Goal: Information Seeking & Learning: Check status

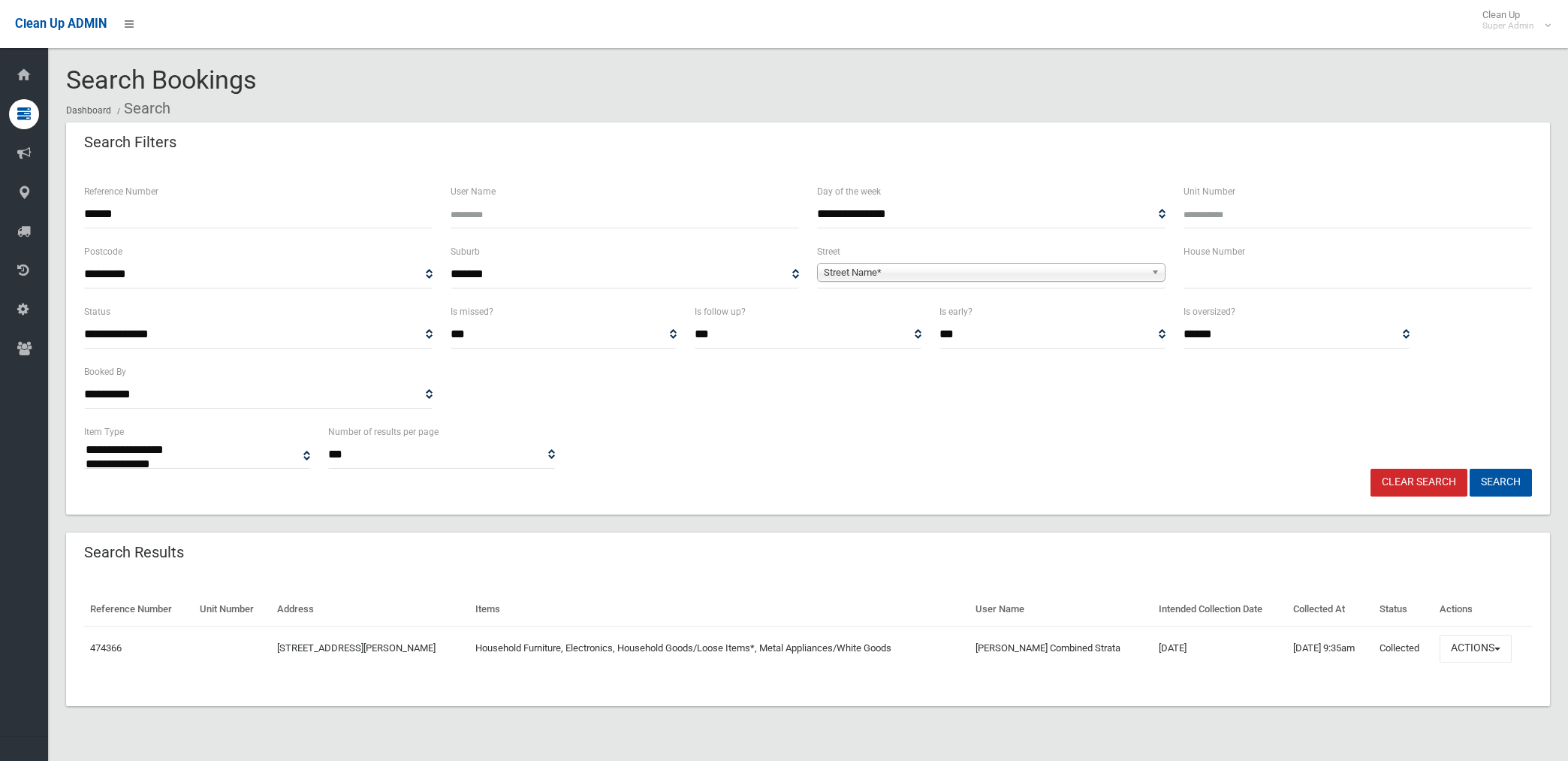
select select
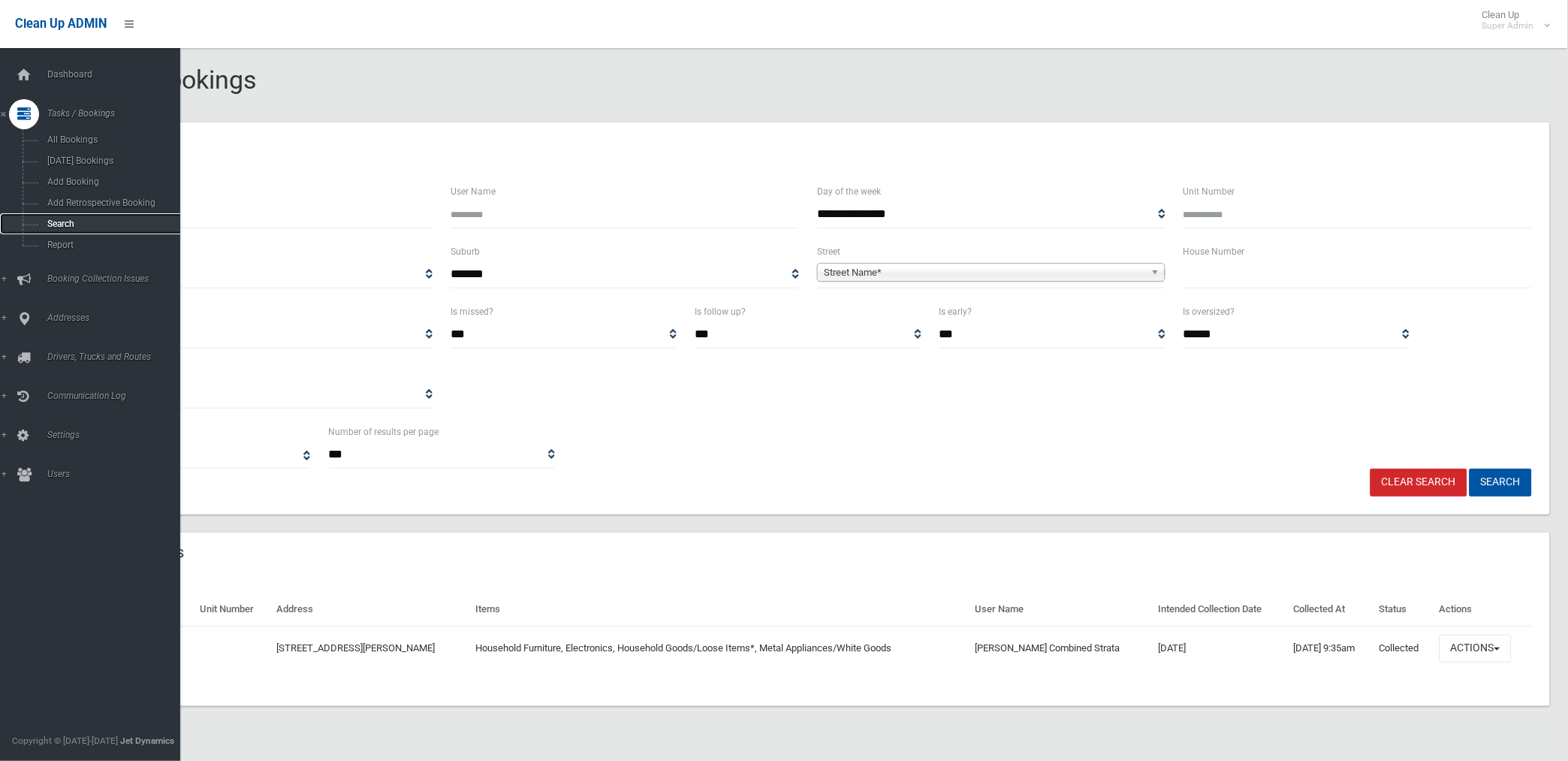
click at [64, 225] on span "Search" at bounding box center [112, 224] width 138 height 11
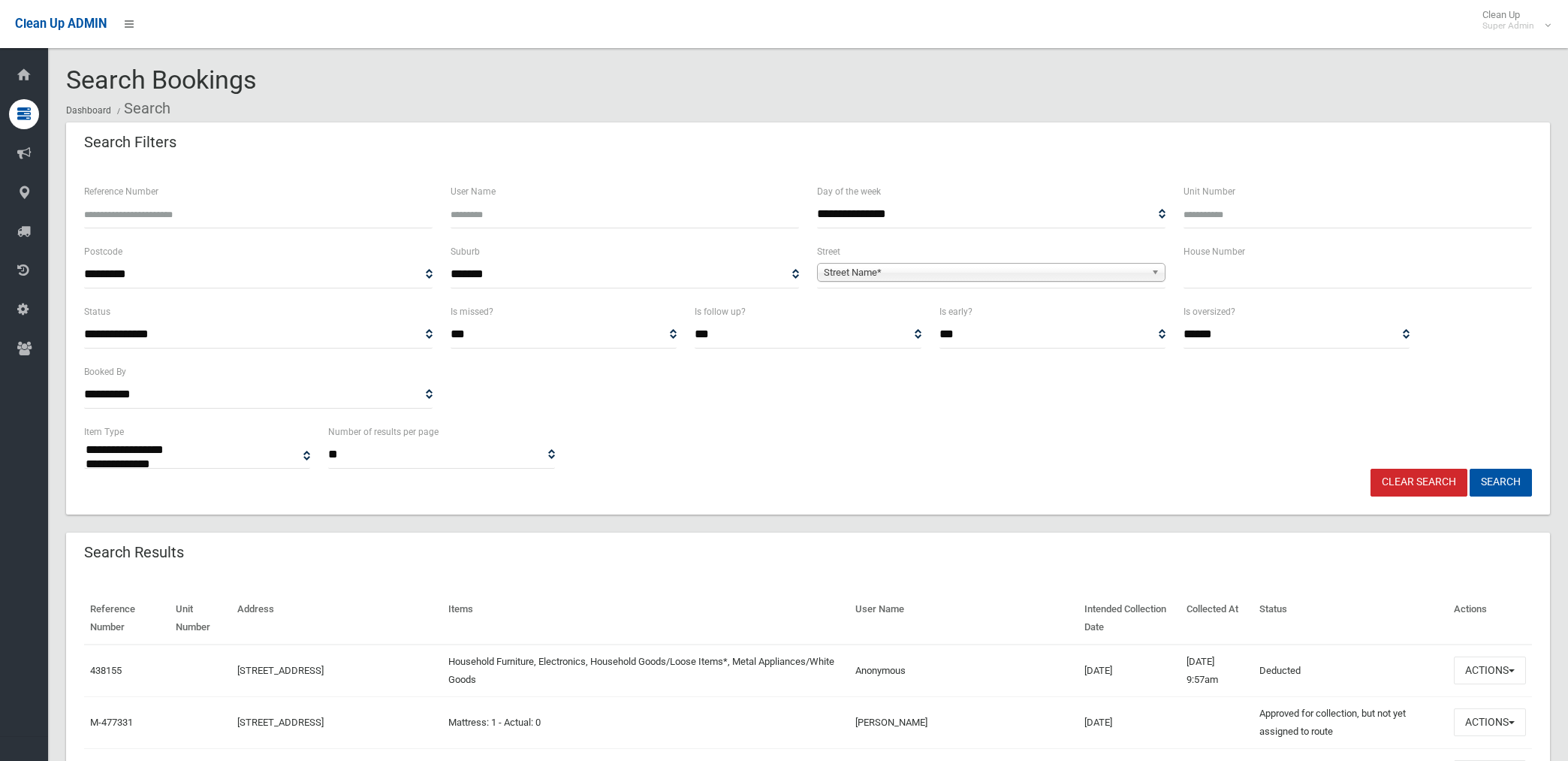
select select
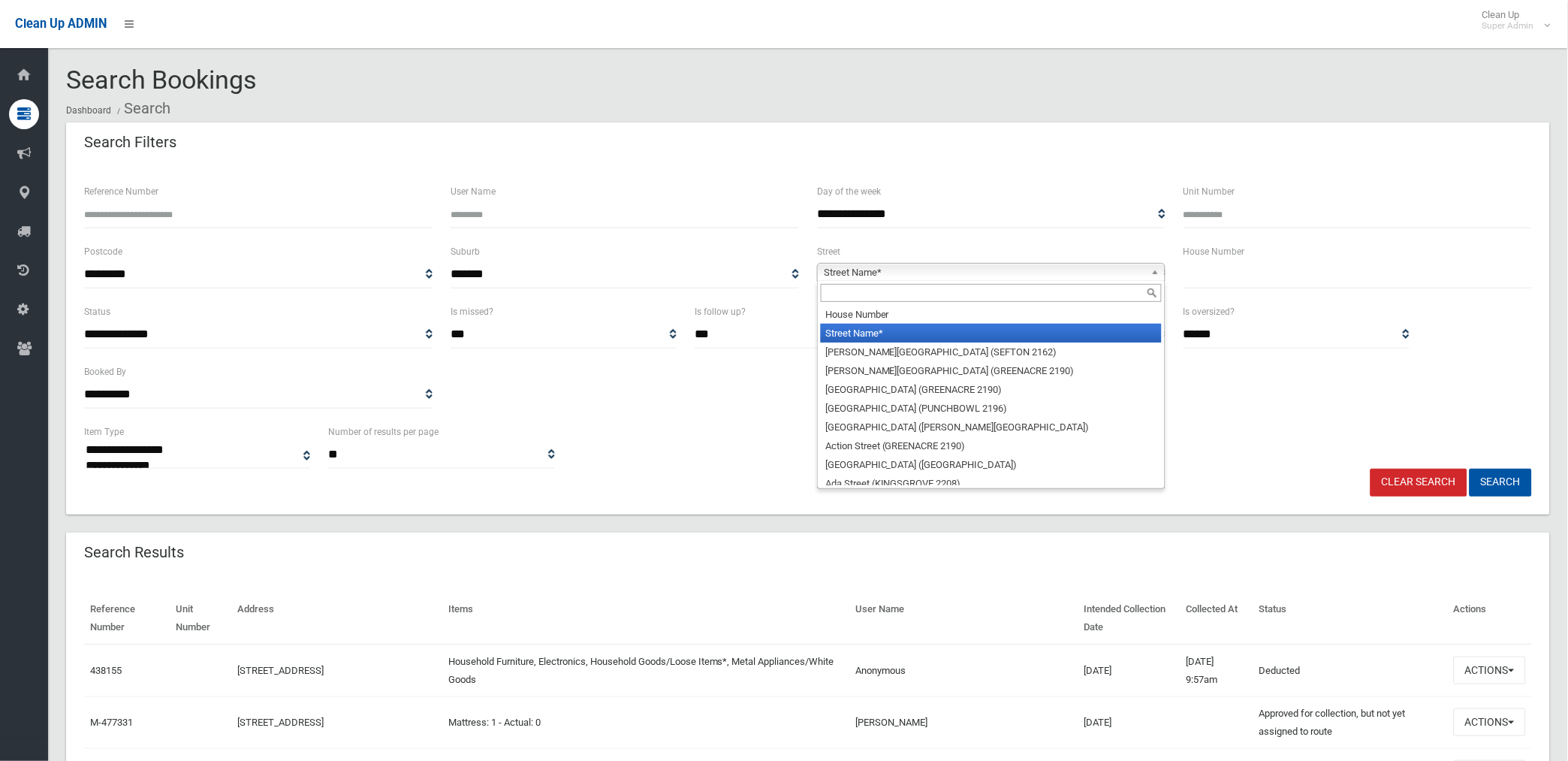
click at [921, 273] on span "Street Name*" at bounding box center [985, 272] width 321 height 18
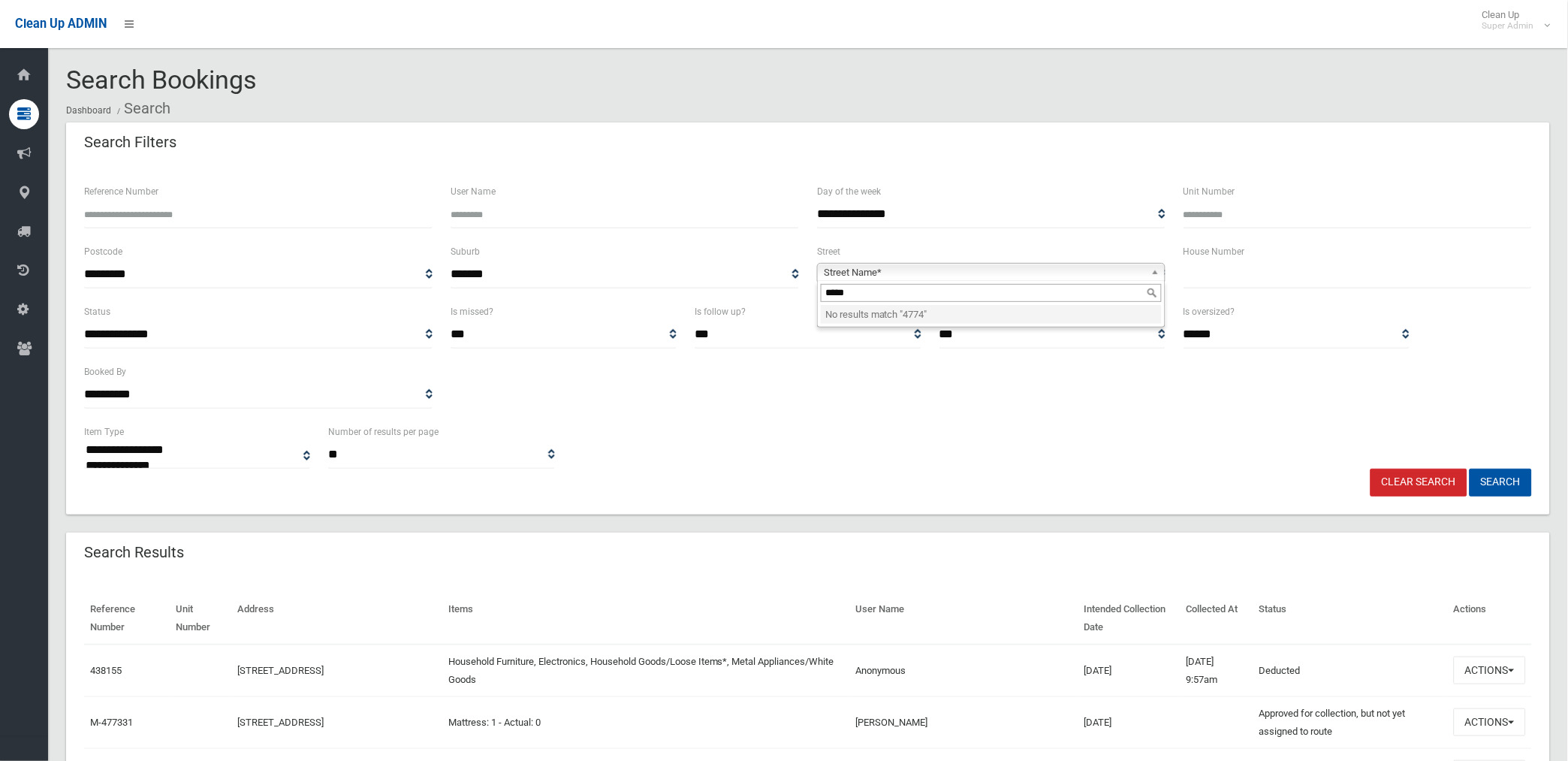
type input "******"
drag, startPoint x: 877, startPoint y: 288, endPoint x: 749, endPoint y: 310, distance: 129.9
click at [749, 309] on form "**********" at bounding box center [808, 339] width 1448 height 314
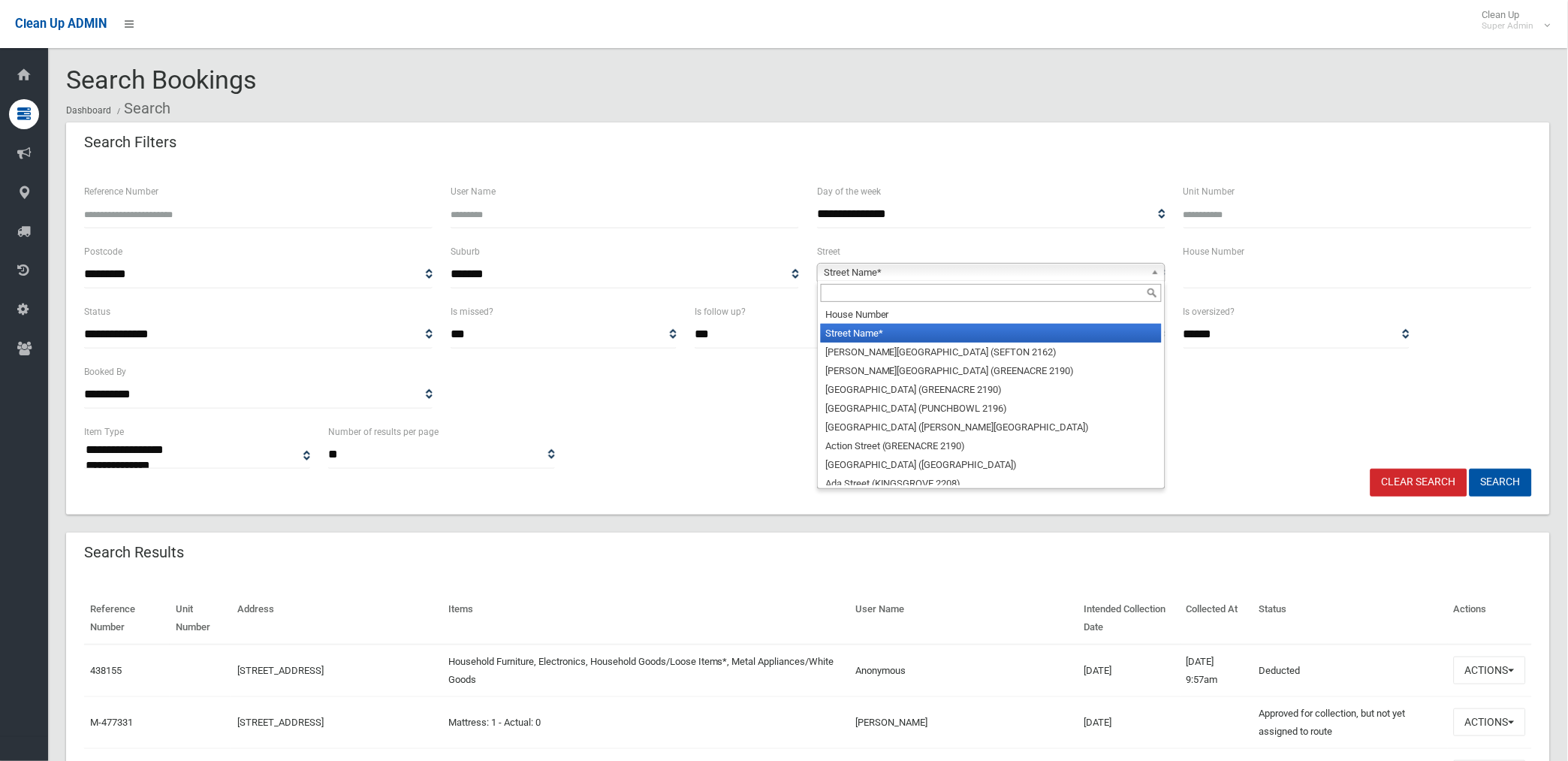
click at [260, 210] on input "Reference Number" at bounding box center [258, 214] width 349 height 28
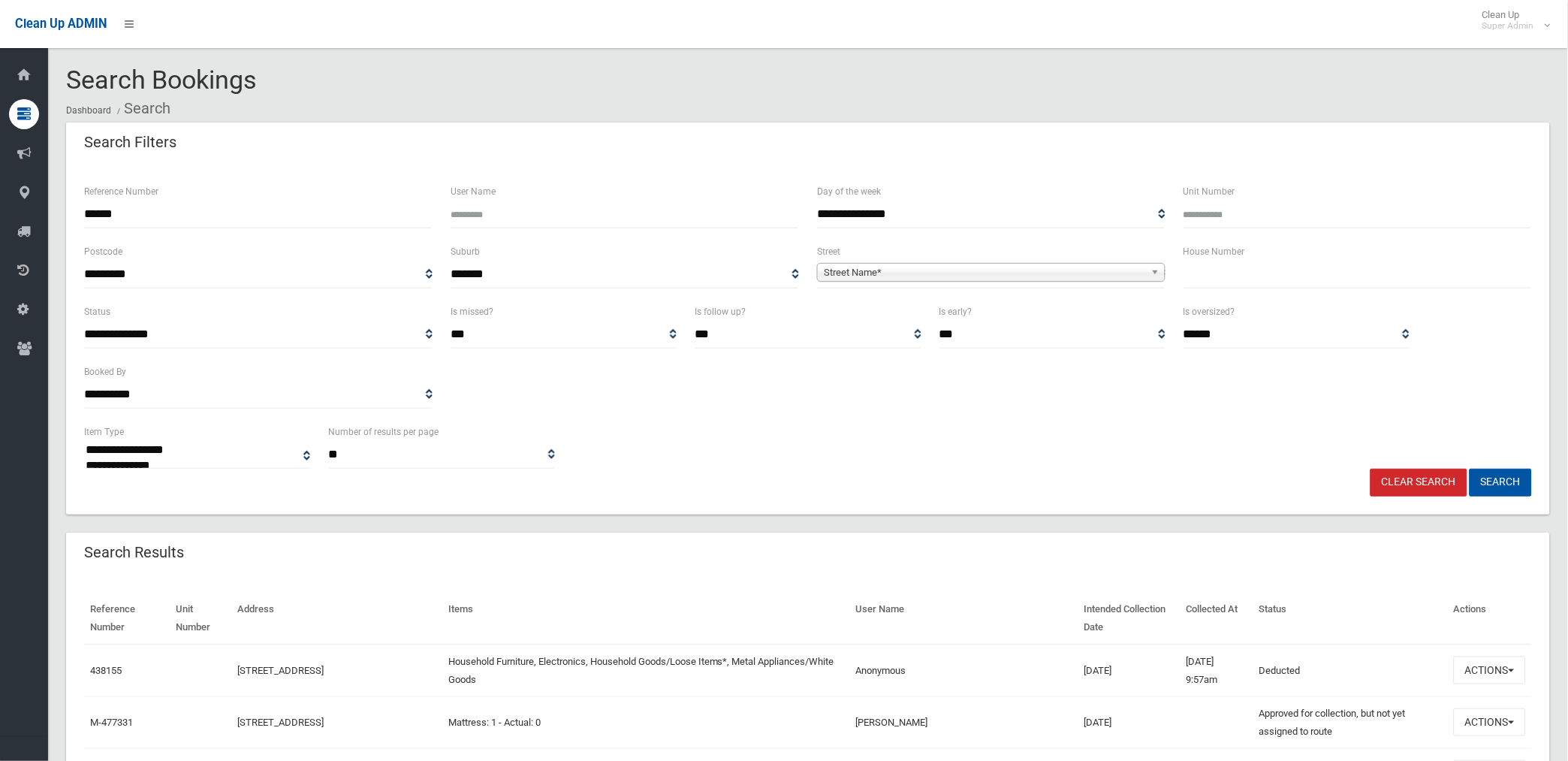
type input "******"
click at [1470, 469] on button "Search" at bounding box center [1501, 483] width 62 height 28
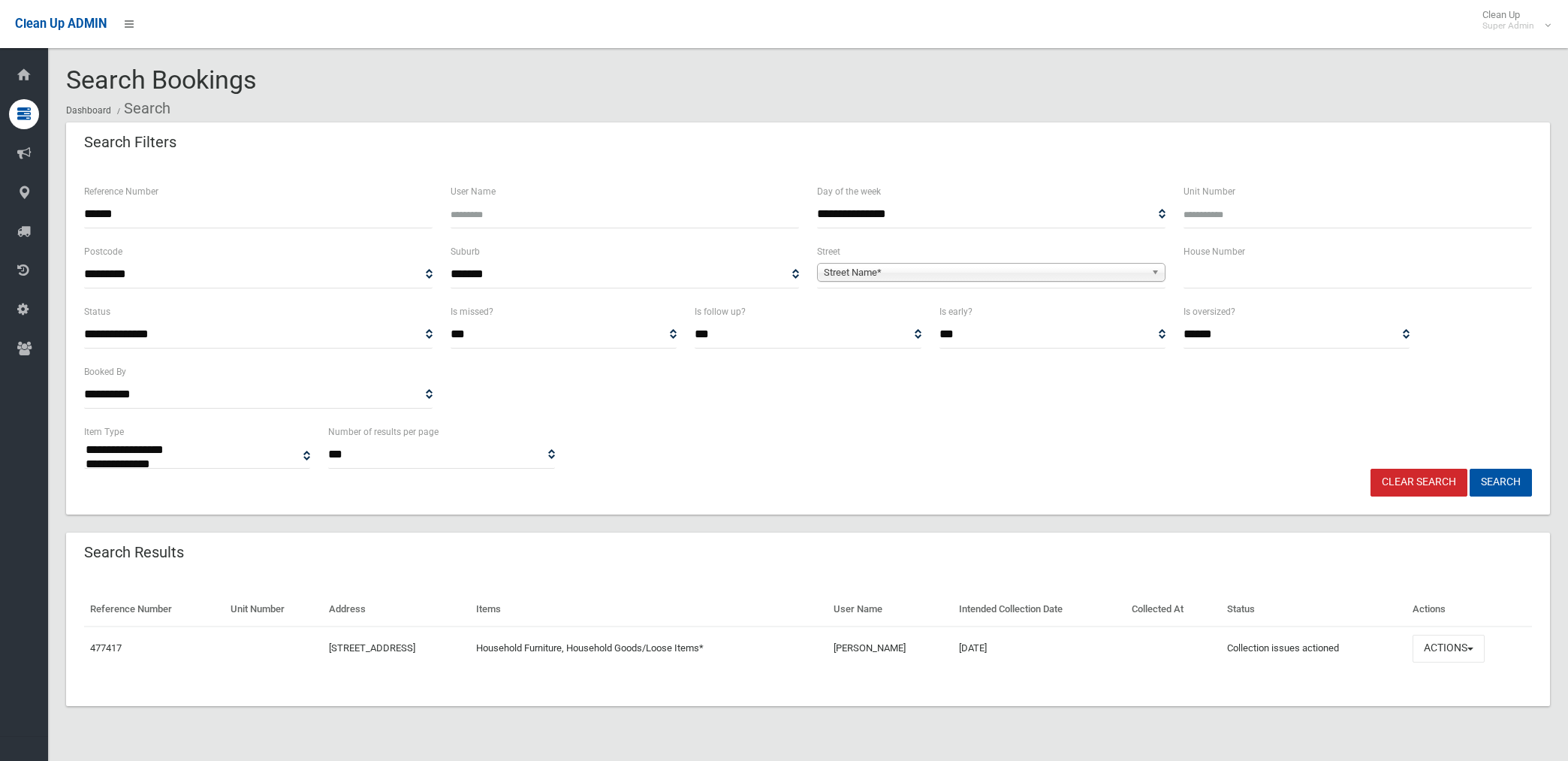
select select
click at [1454, 648] on button "Actions" at bounding box center [1449, 648] width 72 height 28
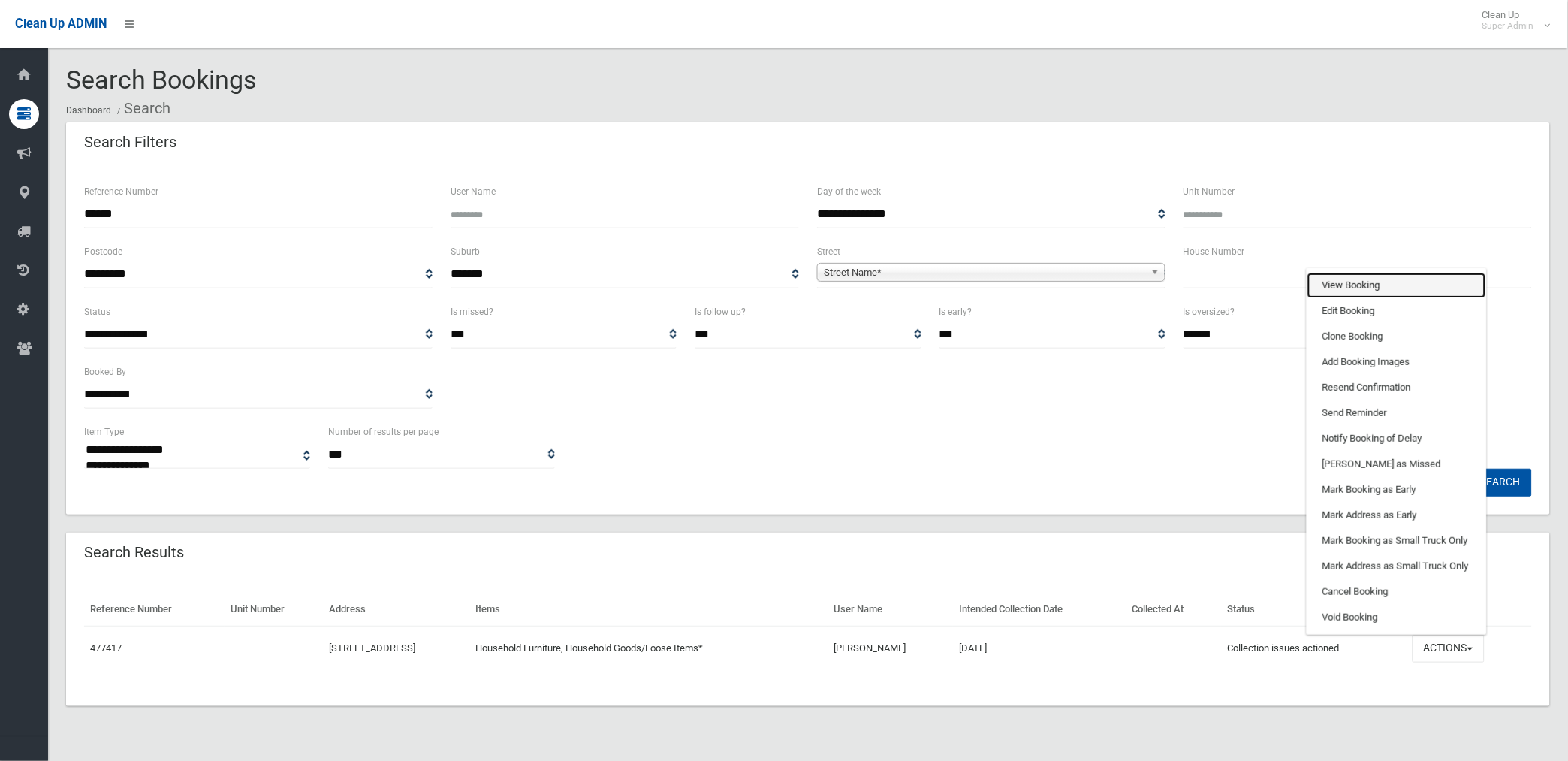
click at [1363, 282] on link "View Booking" at bounding box center [1397, 285] width 179 height 26
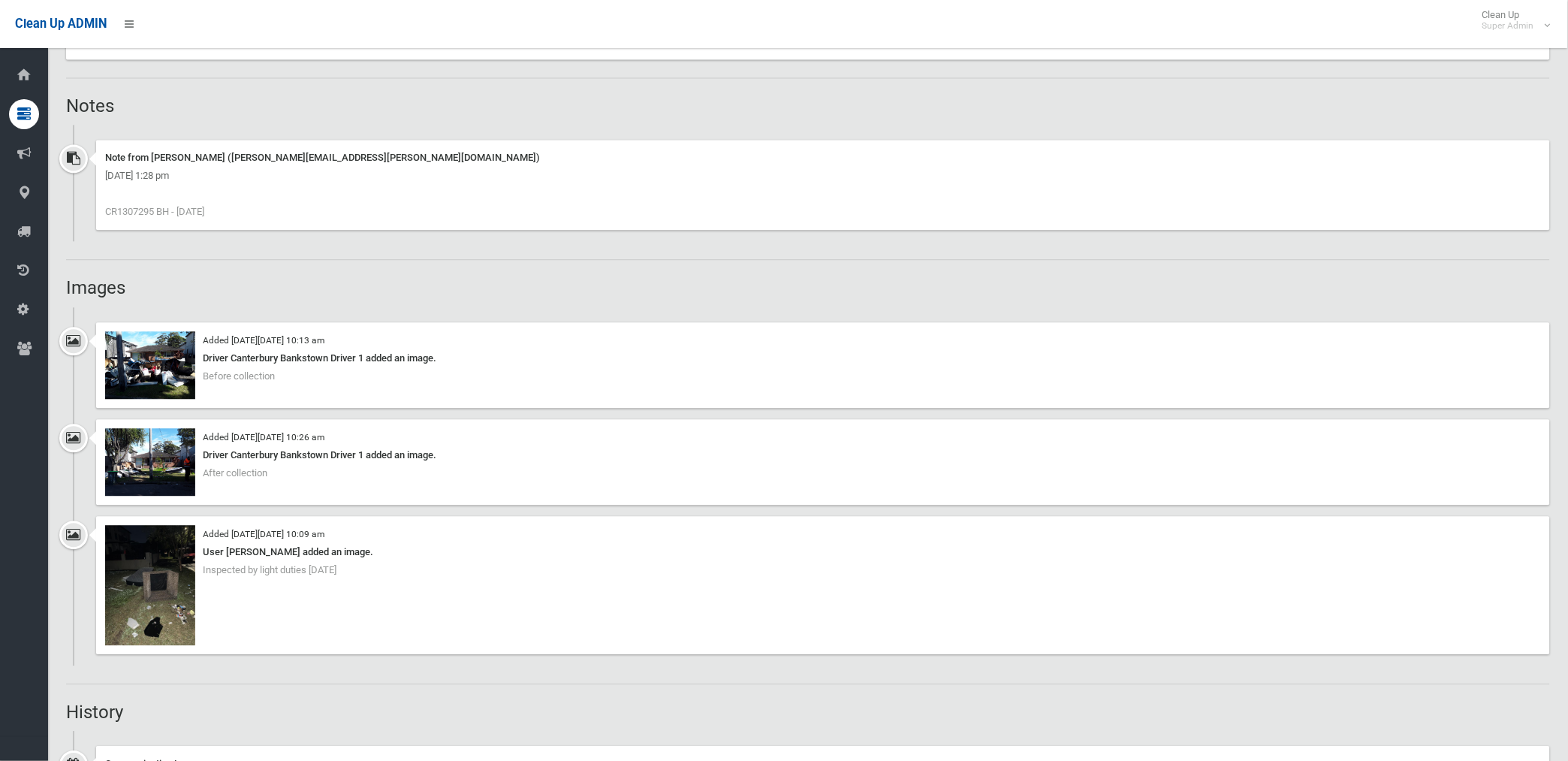
scroll to position [918, 0]
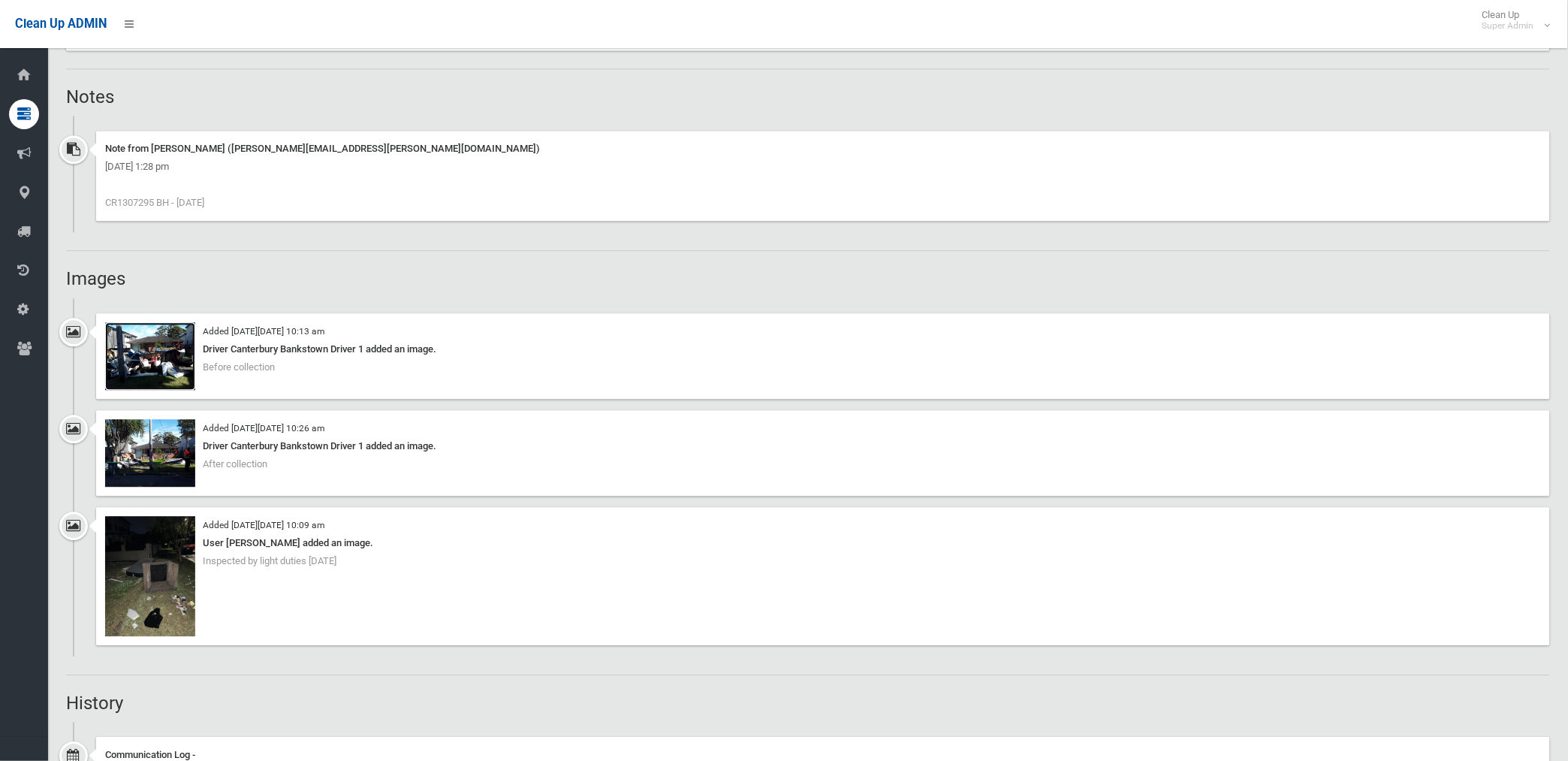
click at [169, 366] on img at bounding box center [150, 356] width 90 height 68
click at [162, 455] on img at bounding box center [150, 453] width 90 height 68
click at [141, 595] on img at bounding box center [150, 576] width 90 height 120
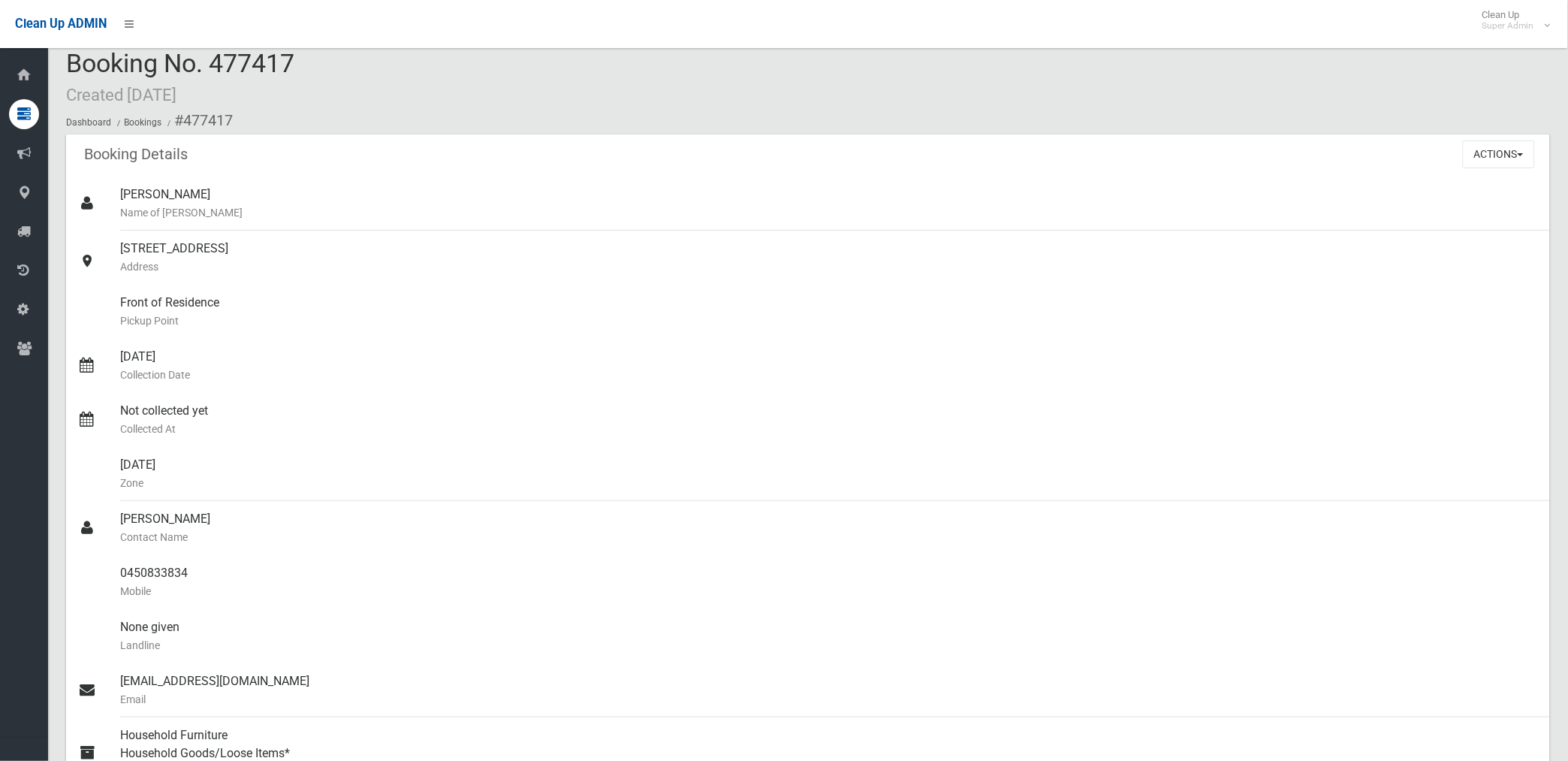
scroll to position [0, 0]
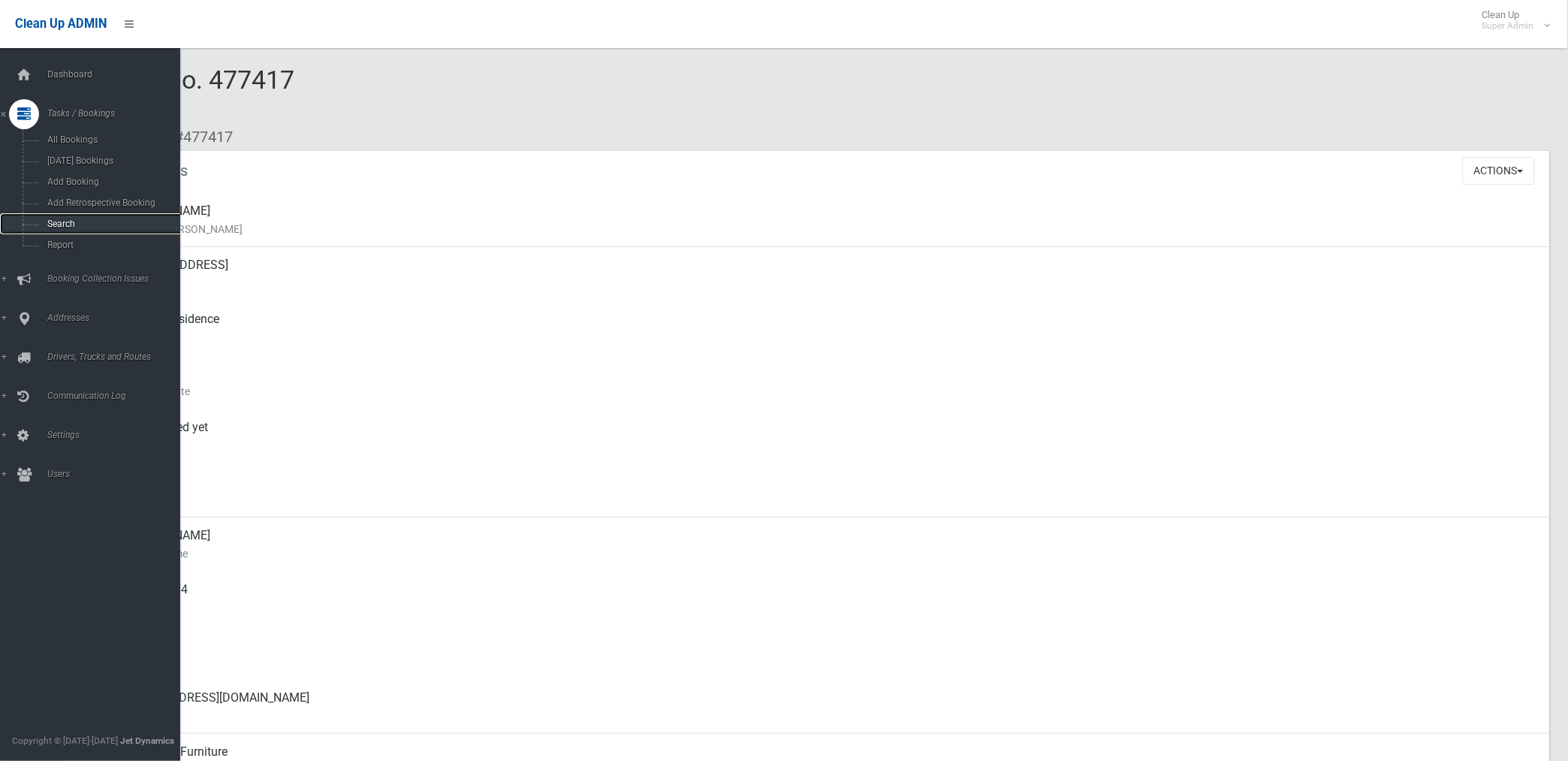
click at [58, 221] on span "Search" at bounding box center [112, 224] width 138 height 11
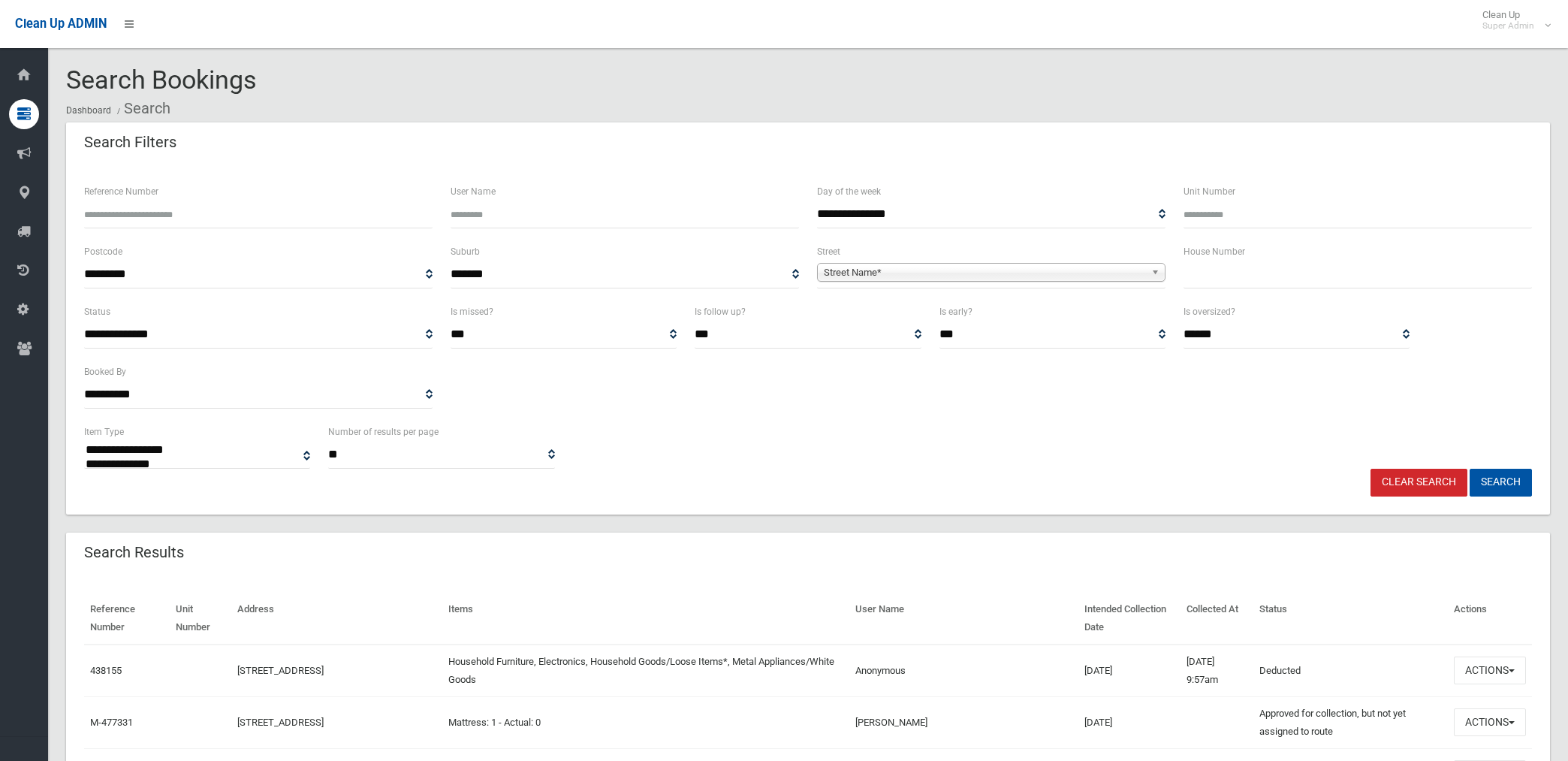
select select
click at [856, 268] on span "Street Name*" at bounding box center [985, 272] width 321 height 18
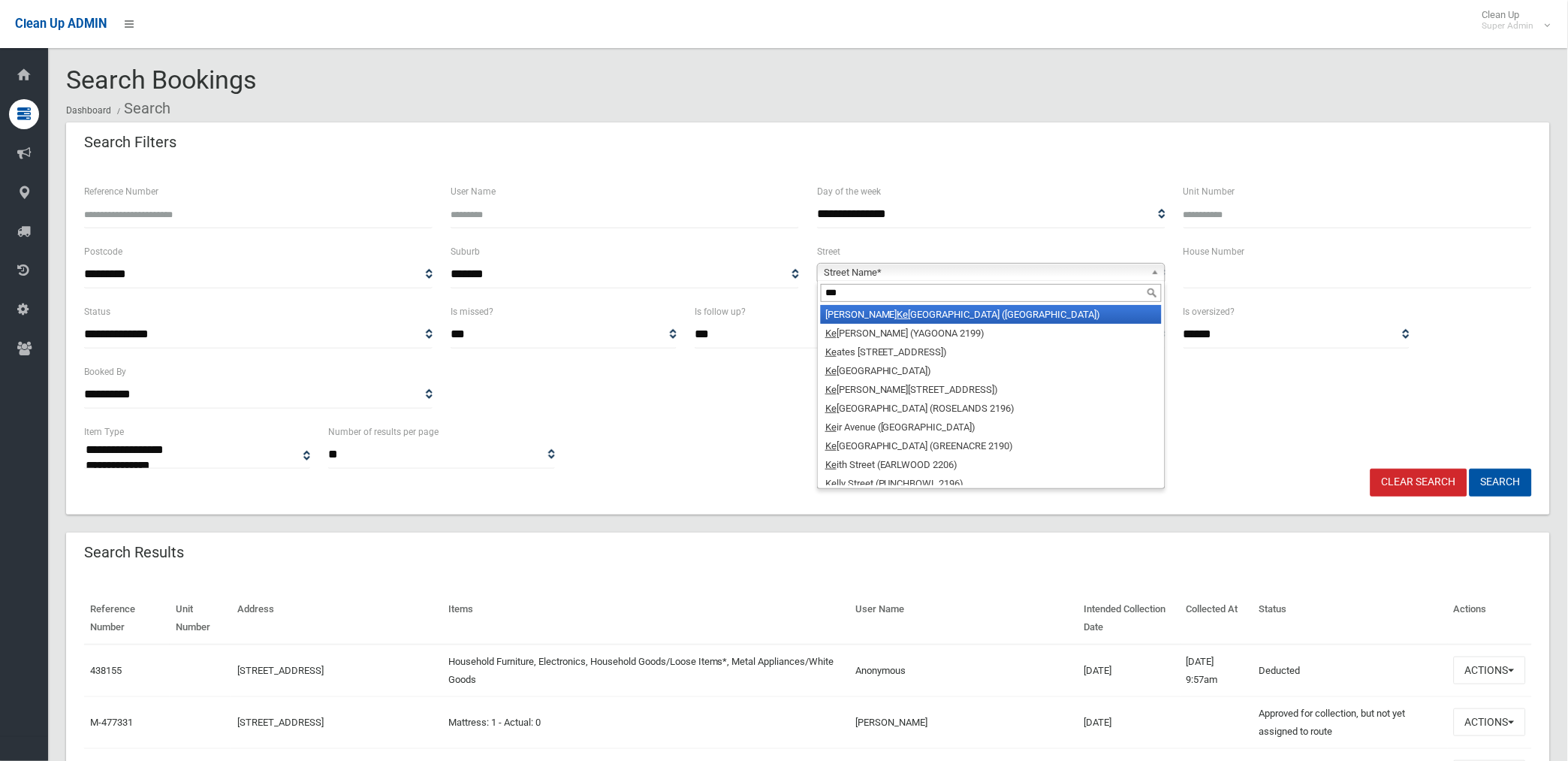
type input "****"
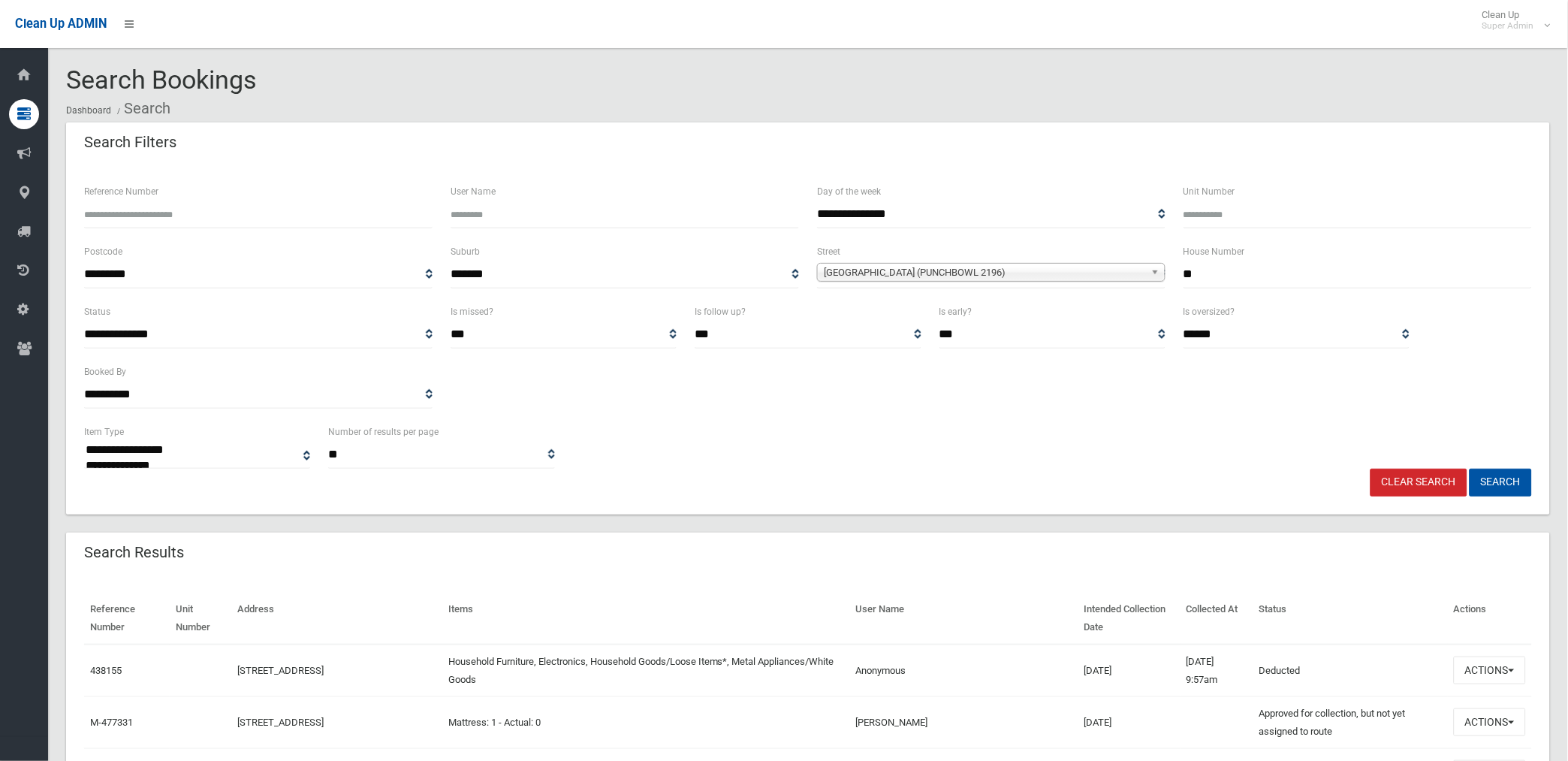
type input "**"
click at [1470, 469] on button "Search" at bounding box center [1501, 483] width 62 height 28
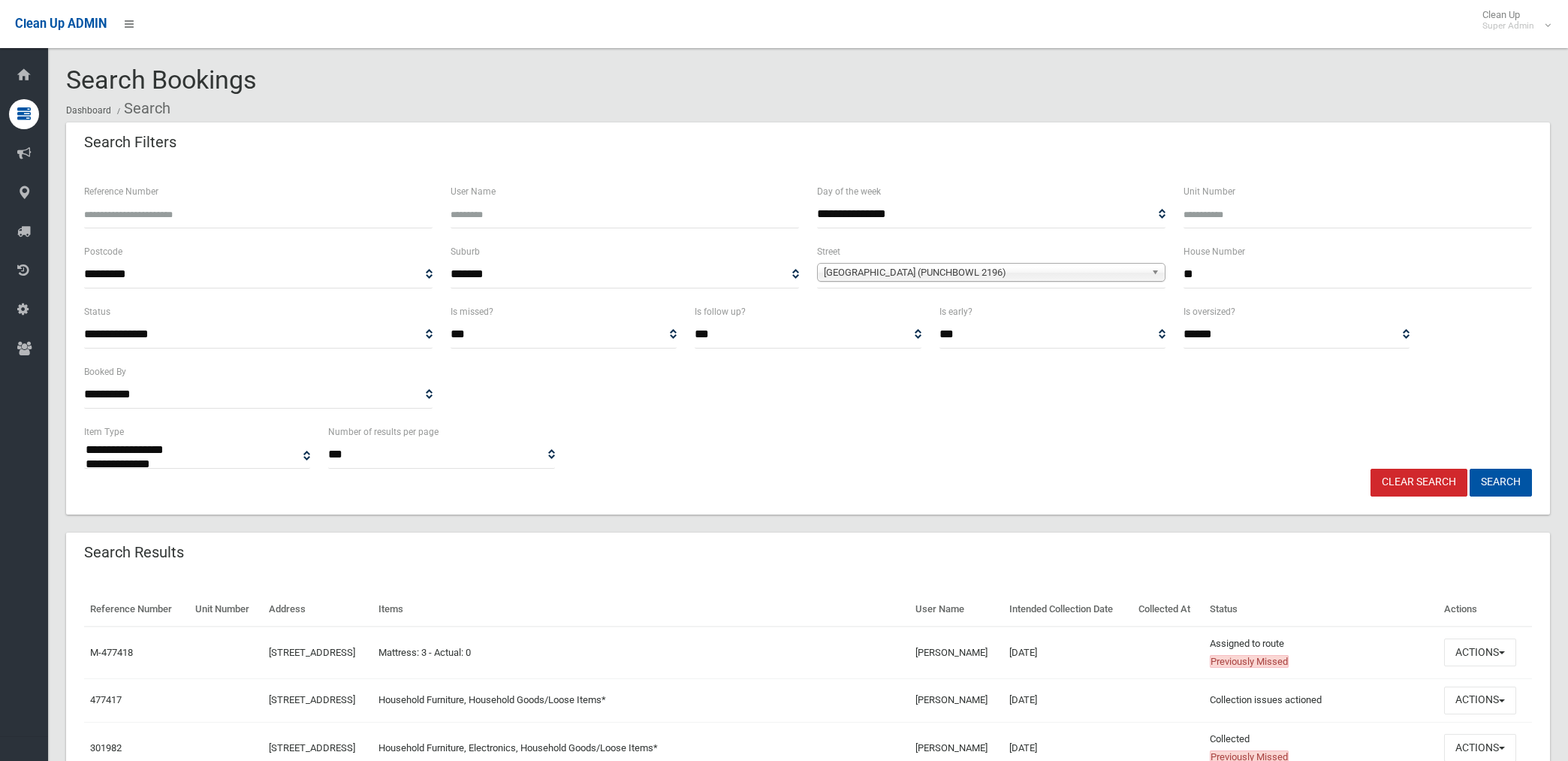
select select
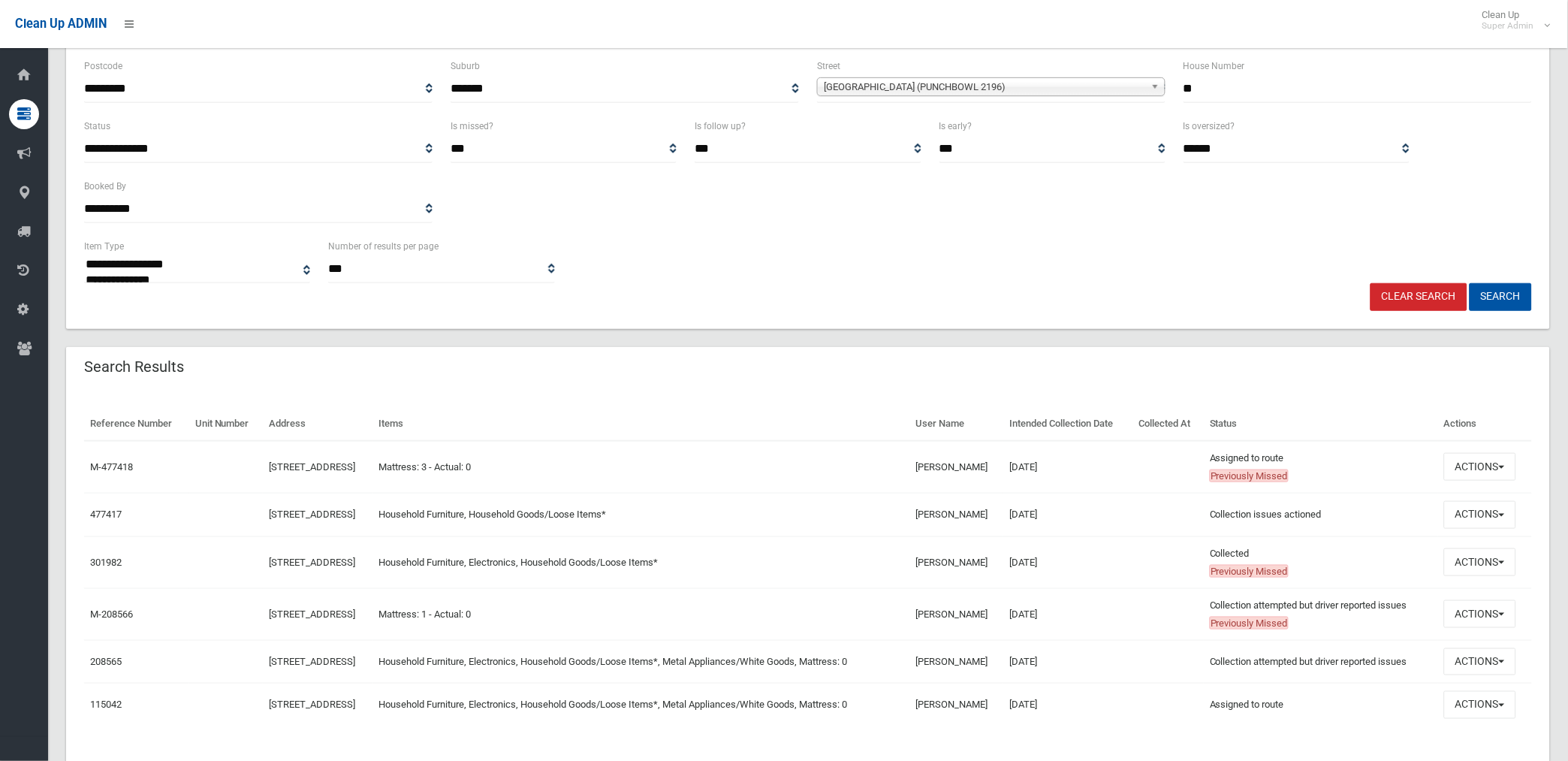
scroll to position [223, 0]
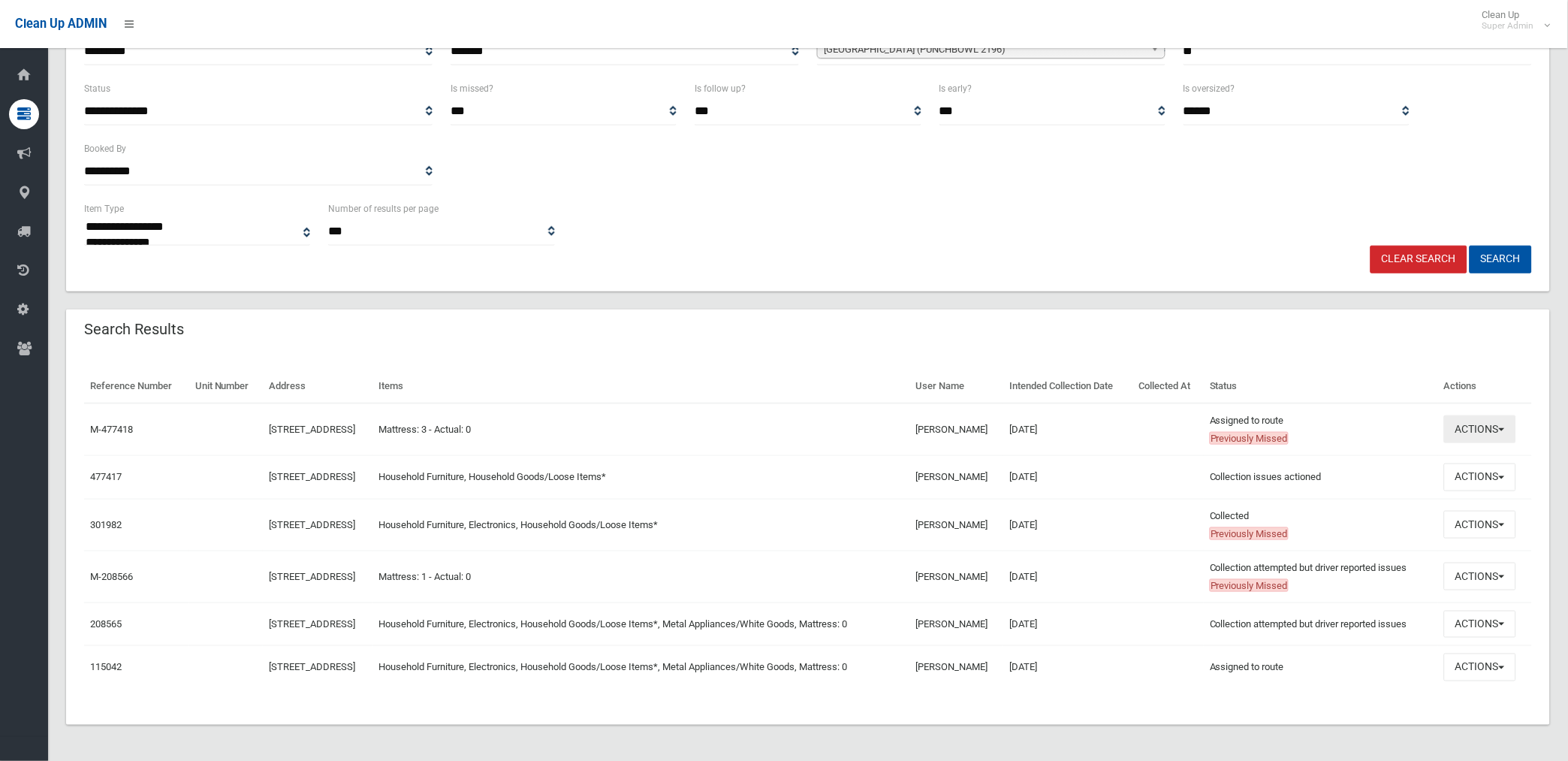
click at [1478, 425] on button "Actions" at bounding box center [1480, 429] width 72 height 28
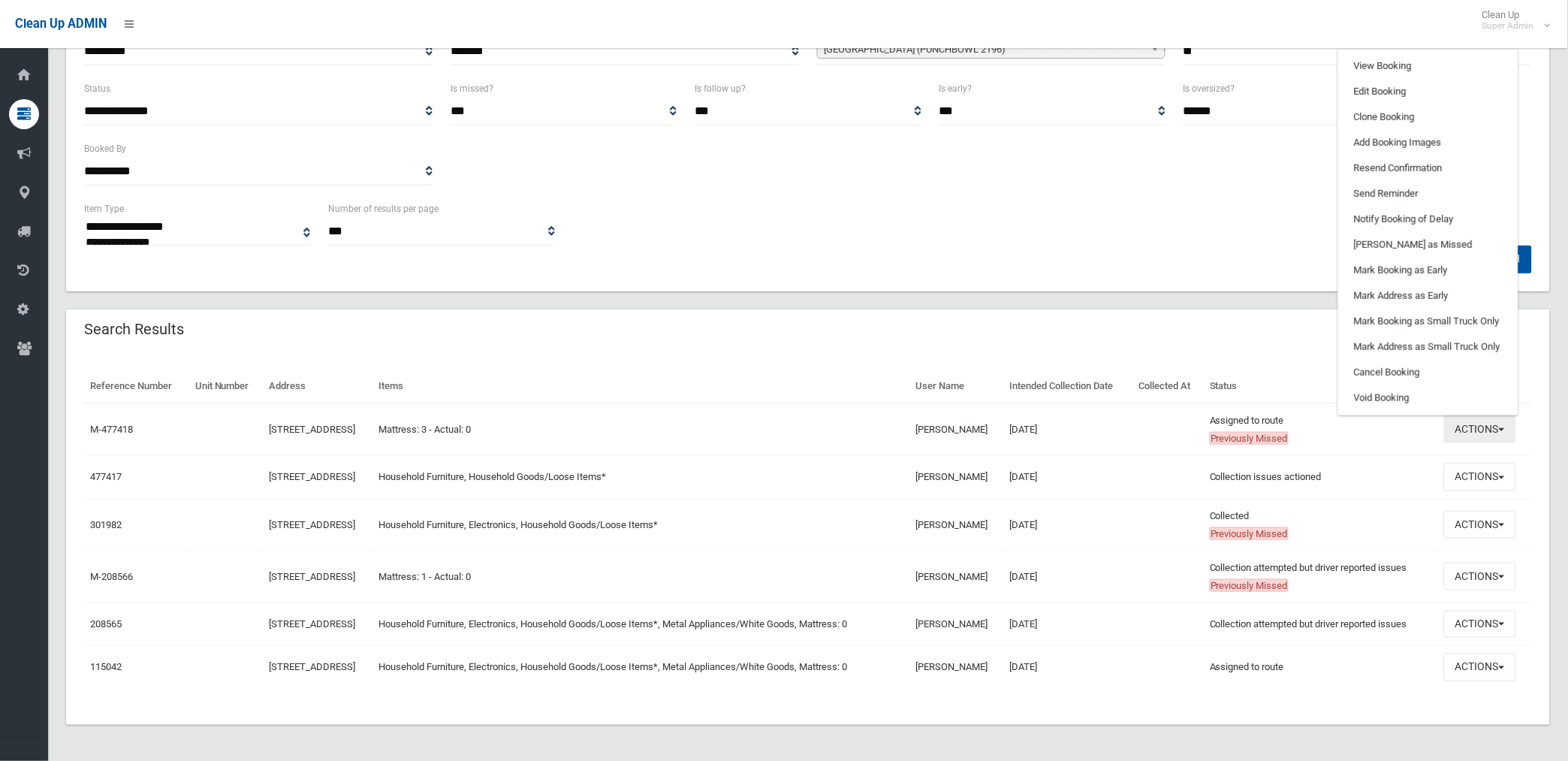
click at [1478, 425] on button "Actions" at bounding box center [1480, 429] width 72 height 28
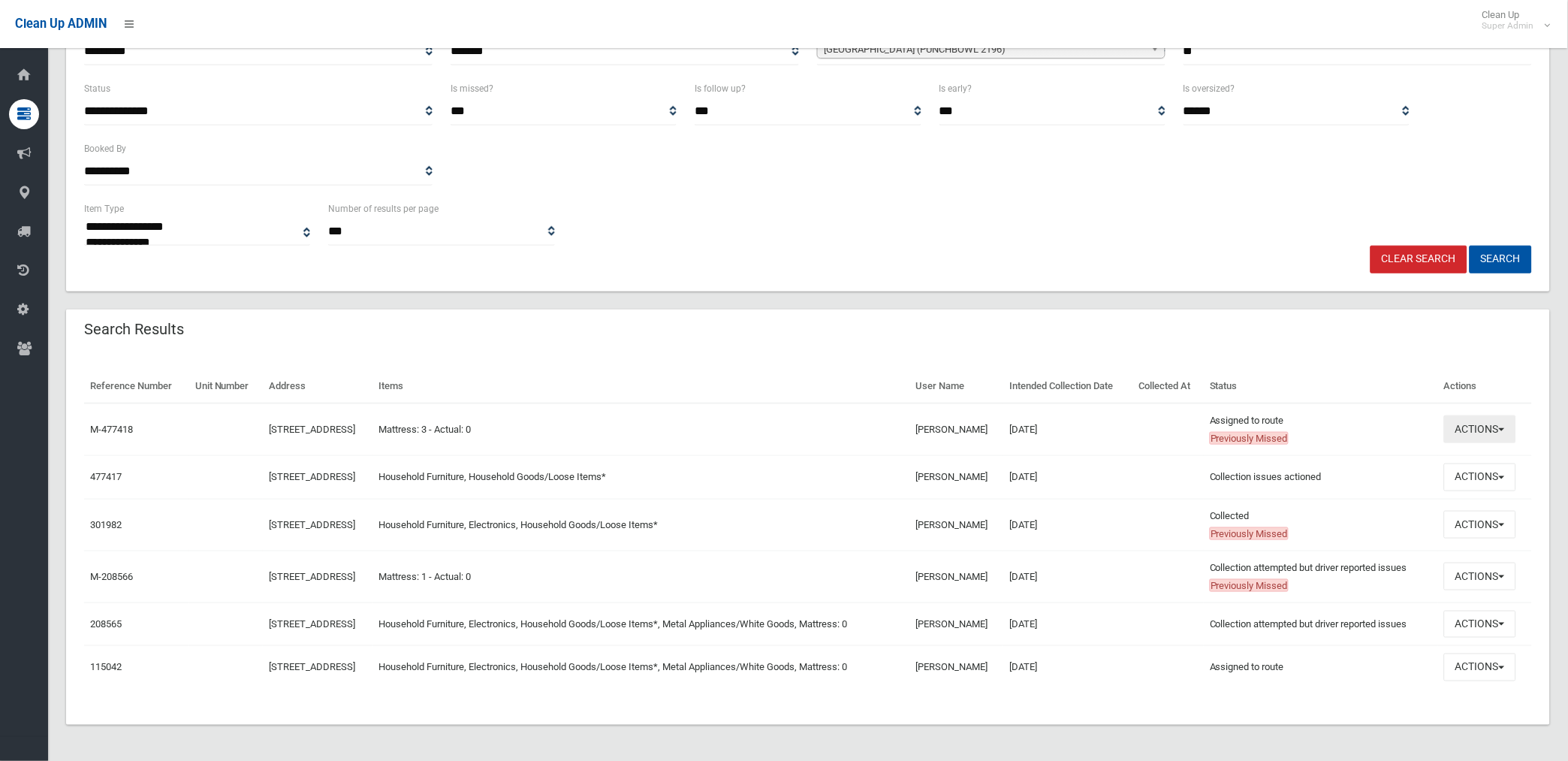
click at [1477, 428] on button "Actions" at bounding box center [1480, 429] width 72 height 28
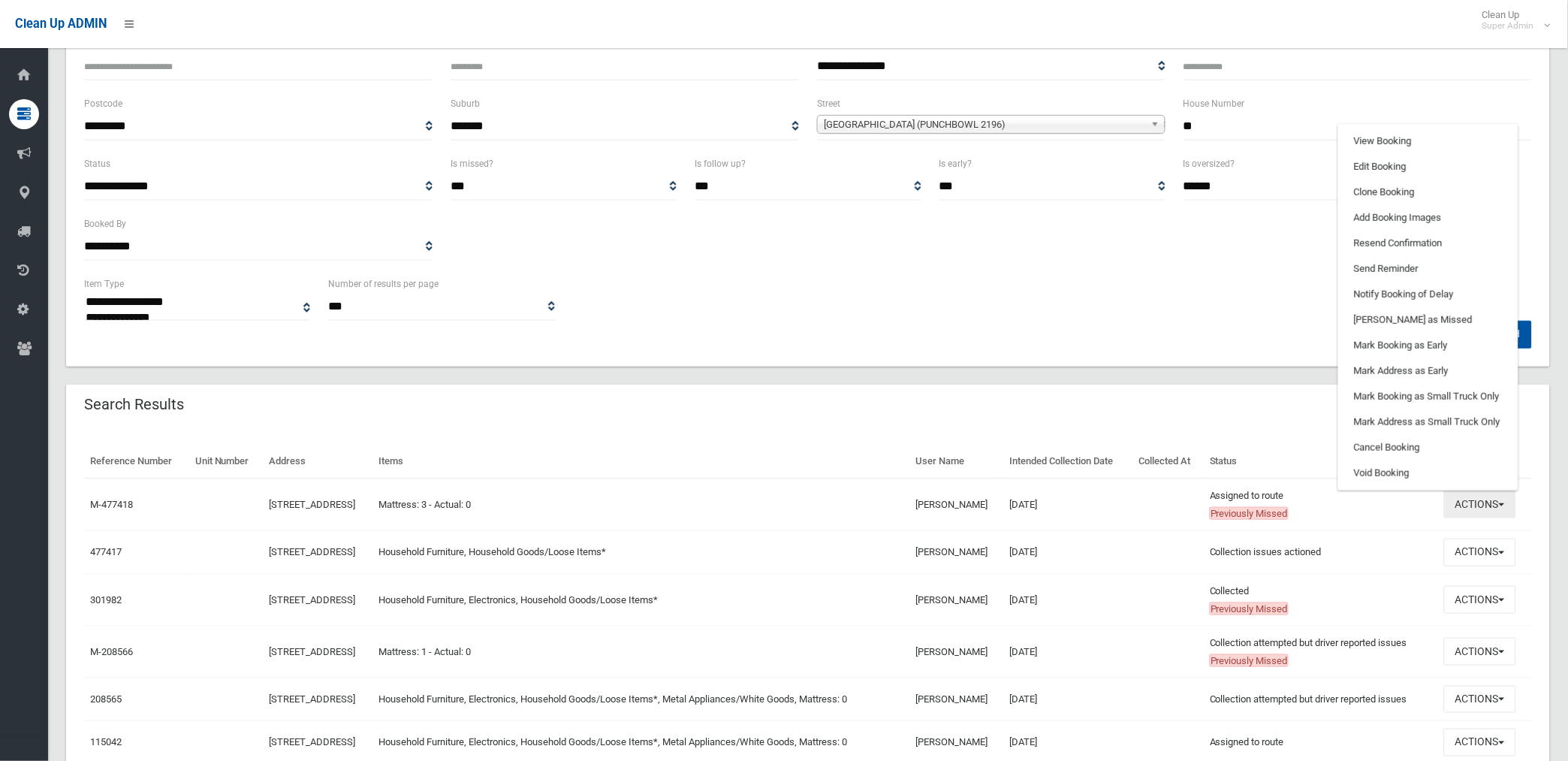
scroll to position [0, 0]
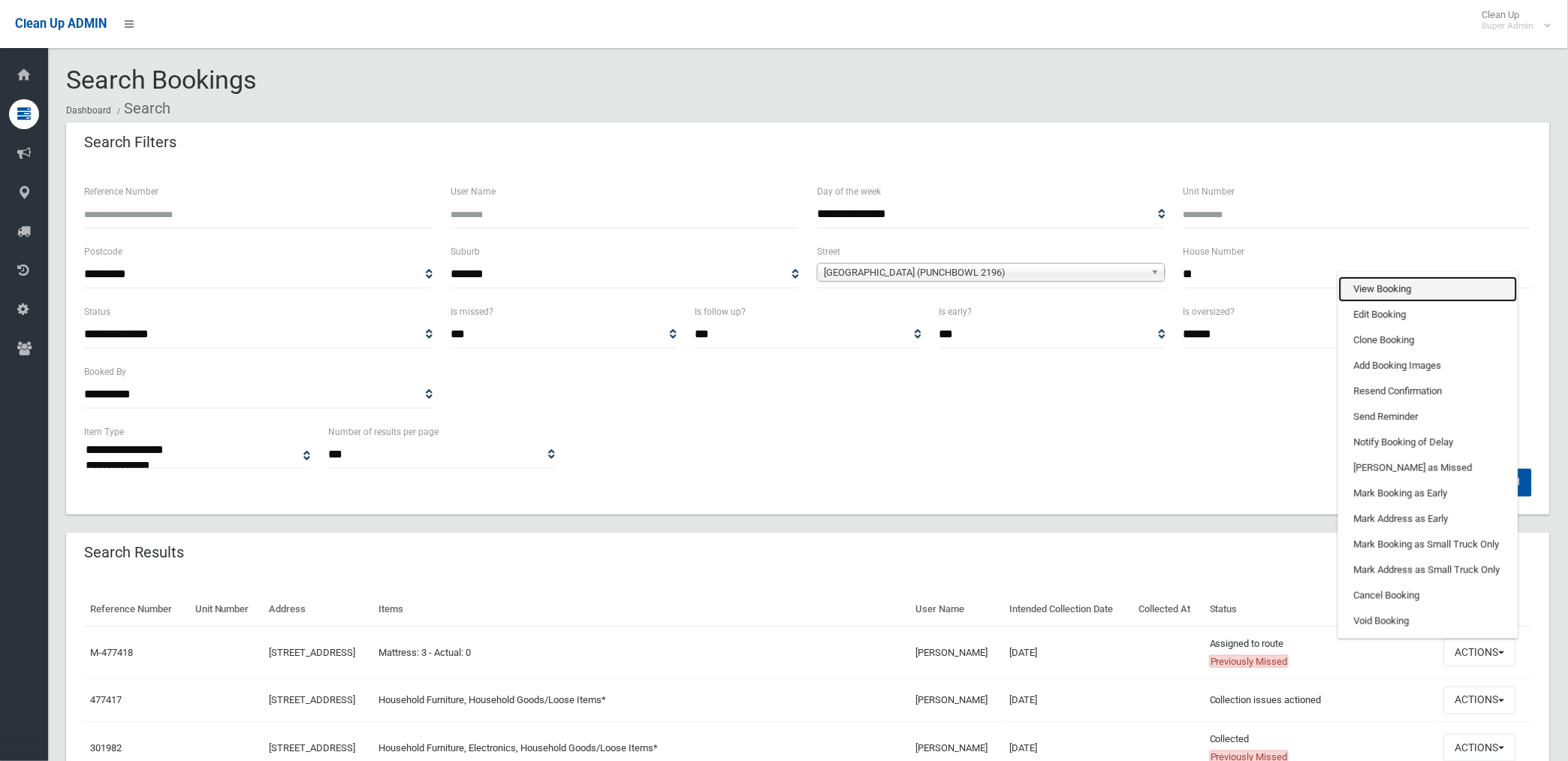
click at [1383, 288] on link "View Booking" at bounding box center [1429, 289] width 179 height 26
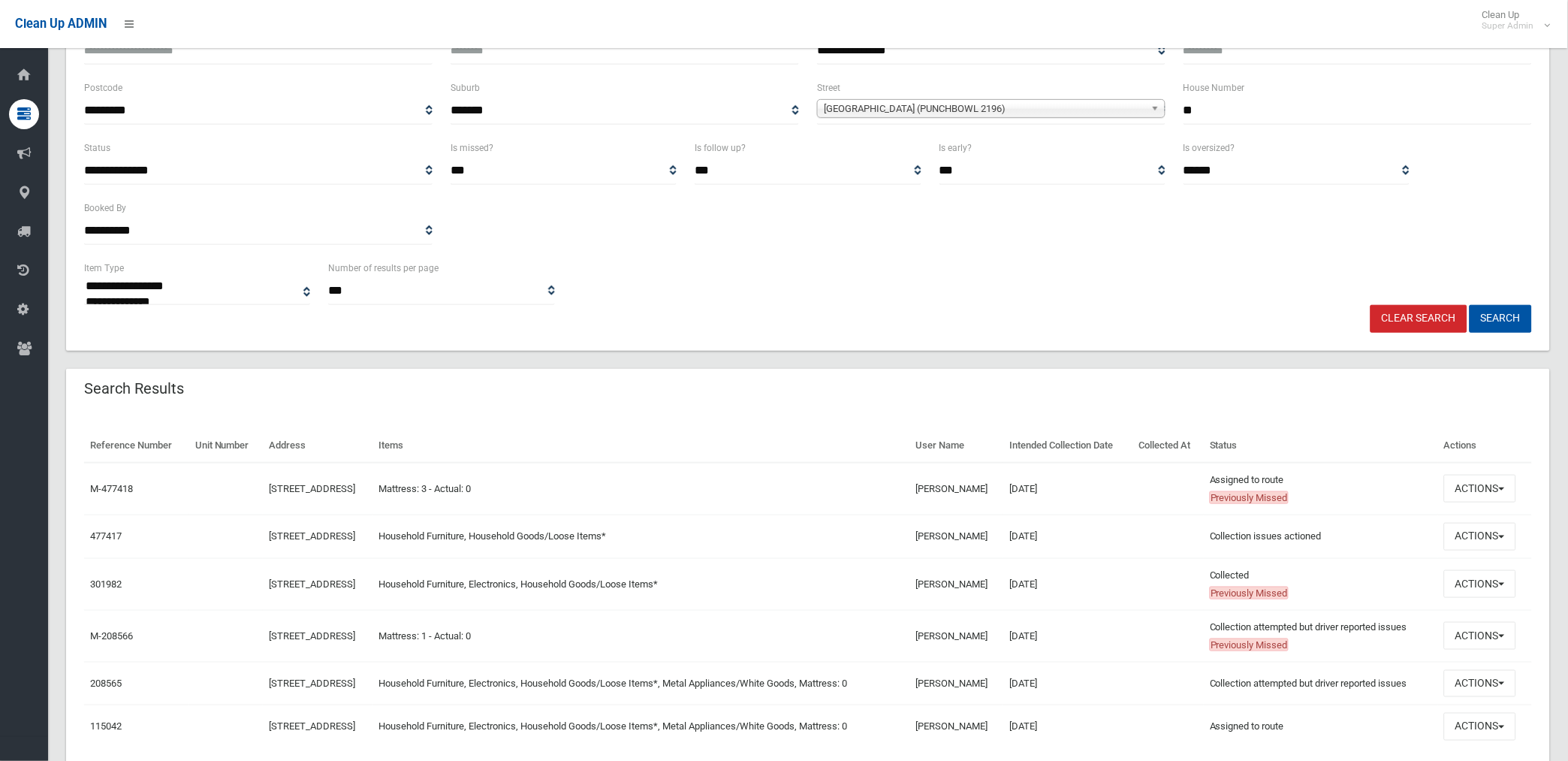
scroll to position [223, 0]
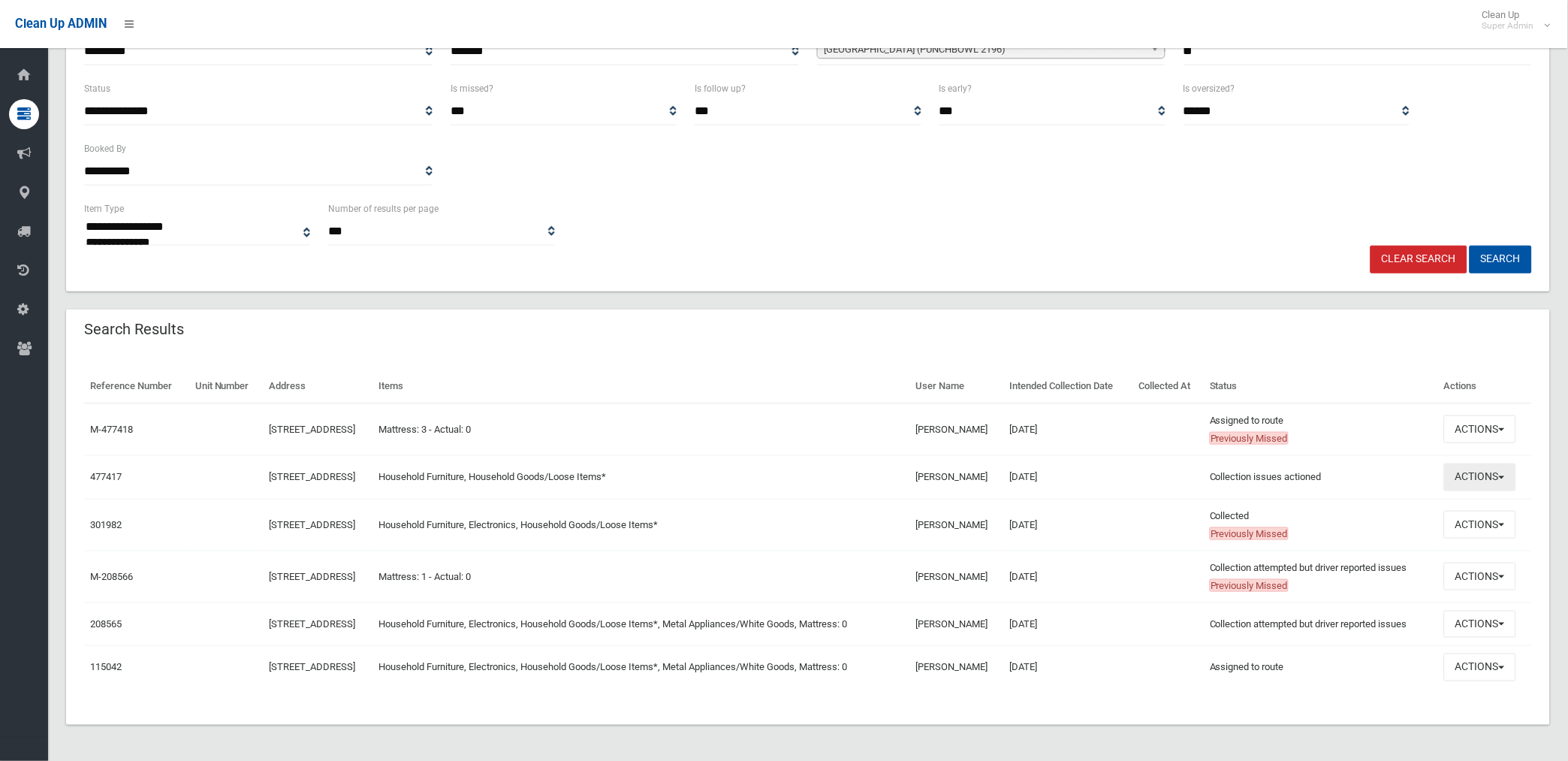
click at [1483, 473] on button "Actions" at bounding box center [1480, 477] width 72 height 28
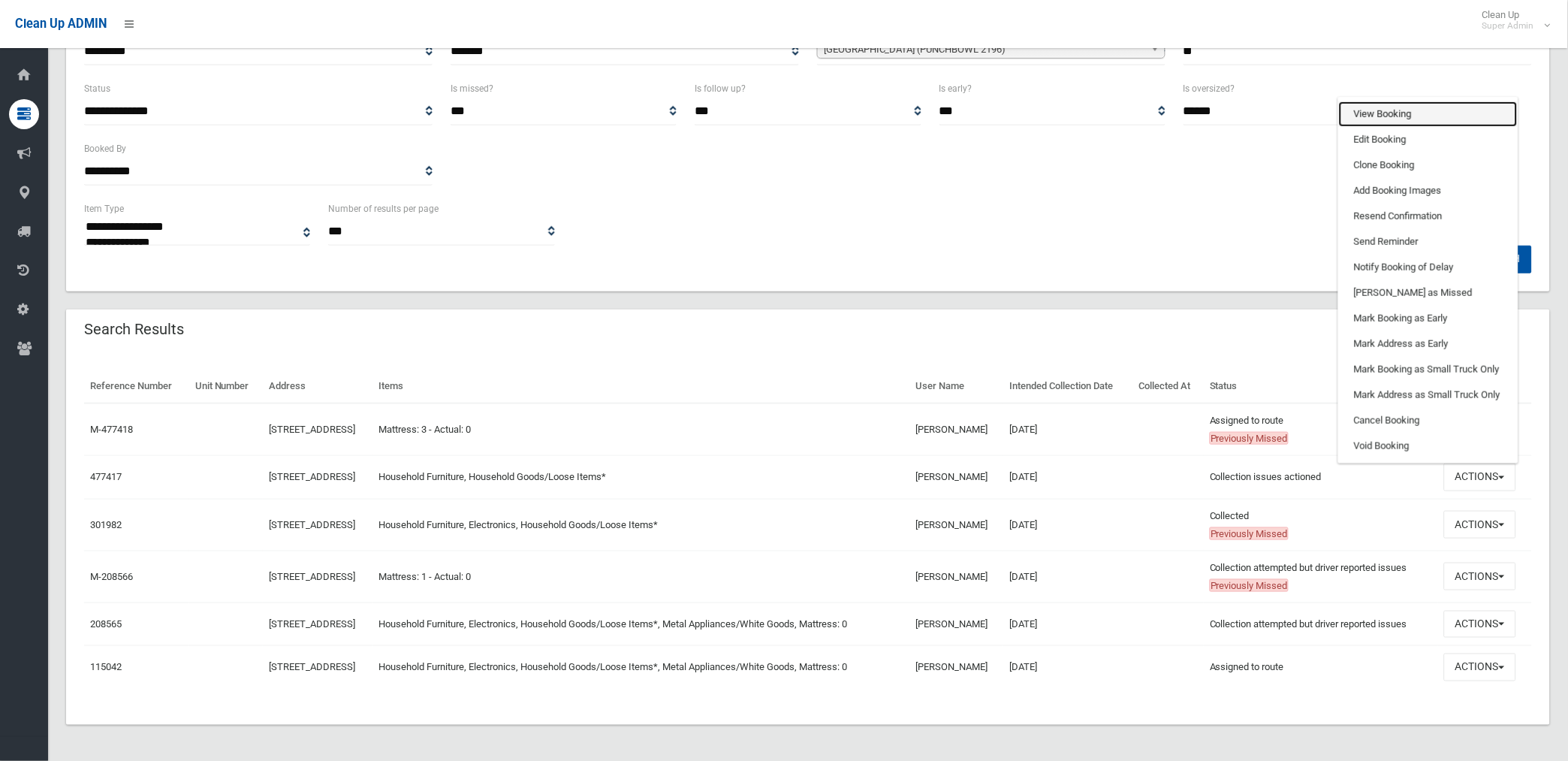
click at [1396, 106] on link "View Booking" at bounding box center [1429, 113] width 179 height 26
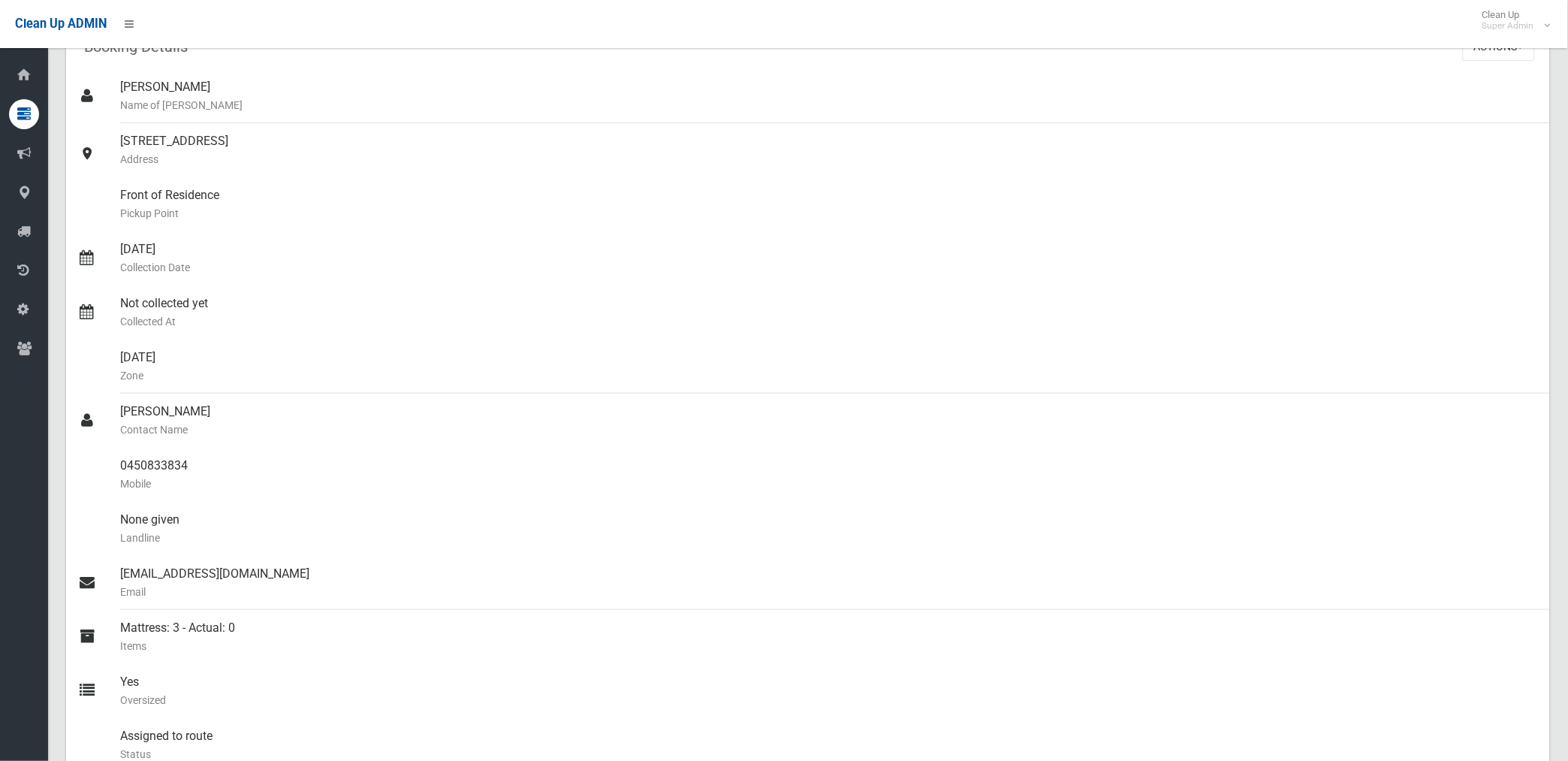
scroll to position [84, 0]
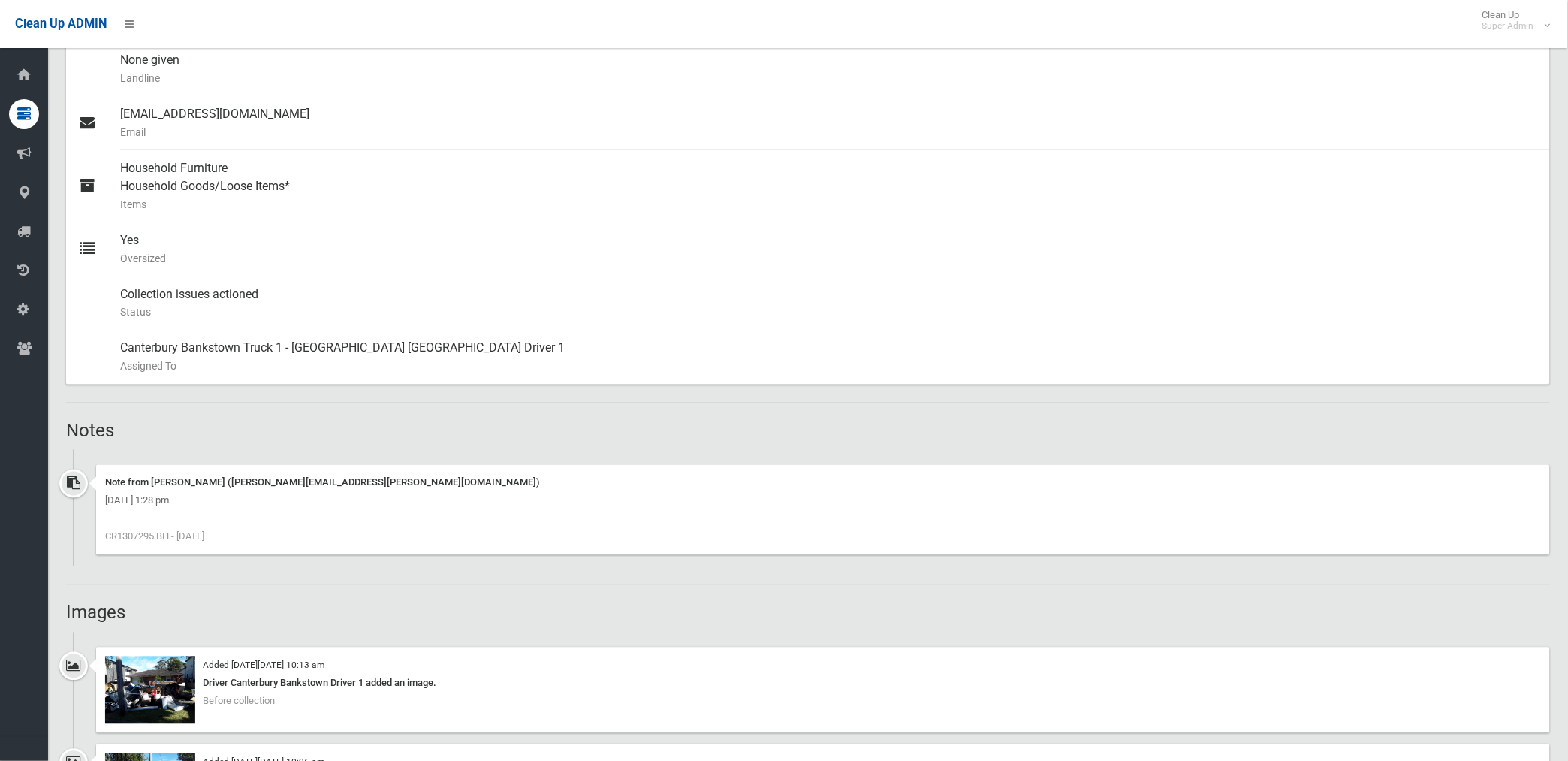
scroll to position [834, 0]
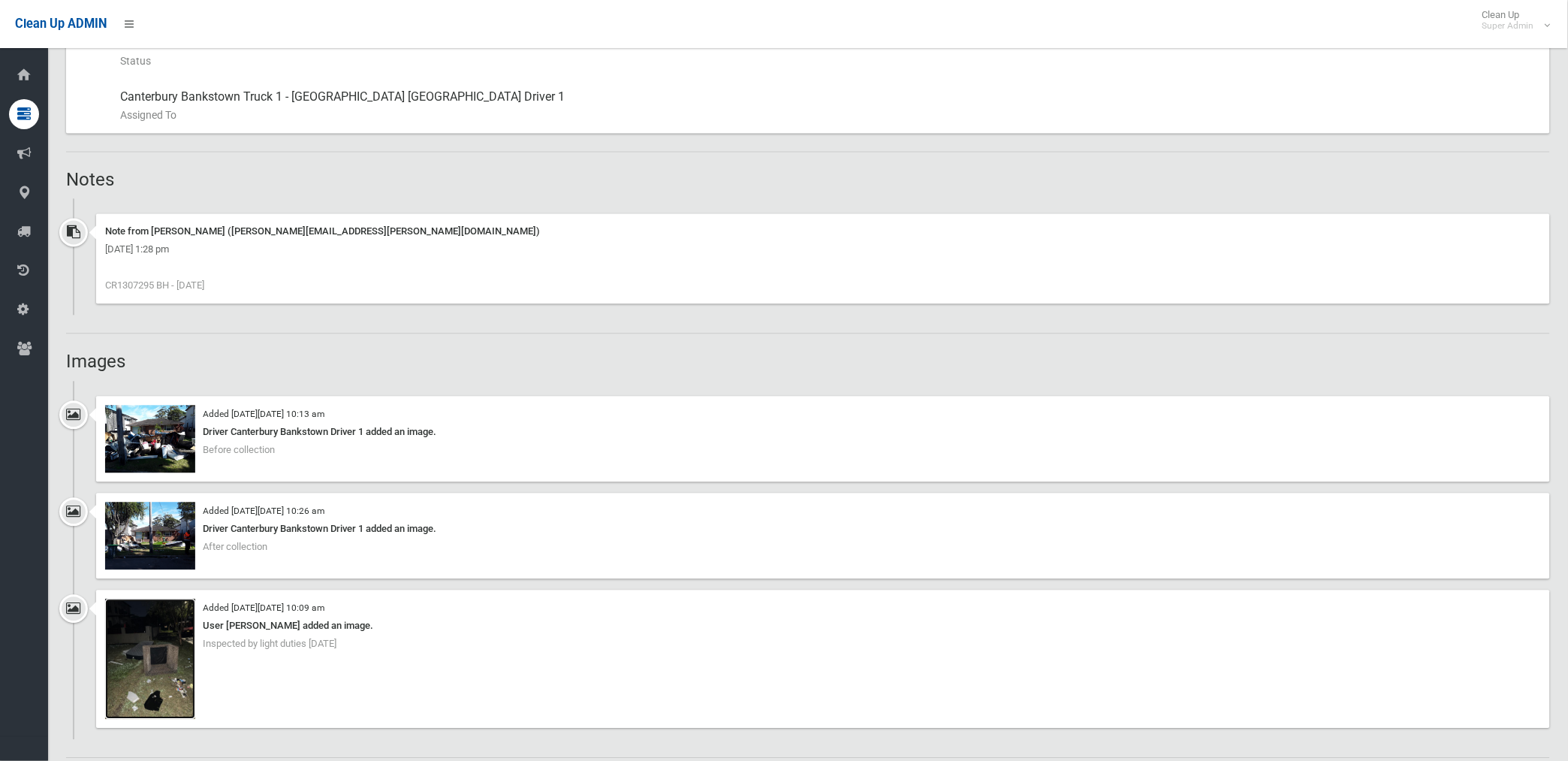
click at [176, 681] on img at bounding box center [150, 659] width 90 height 120
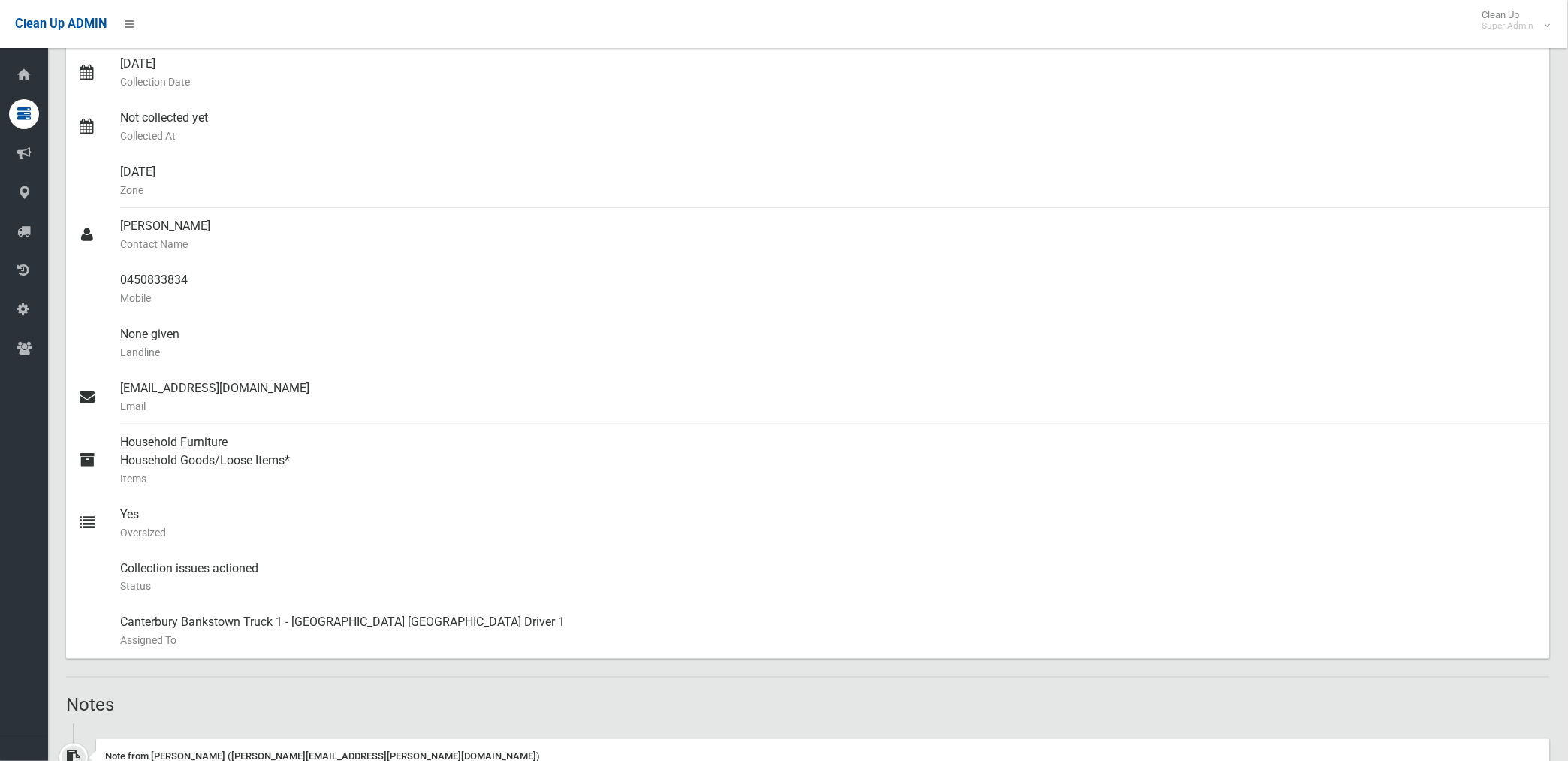
scroll to position [166, 0]
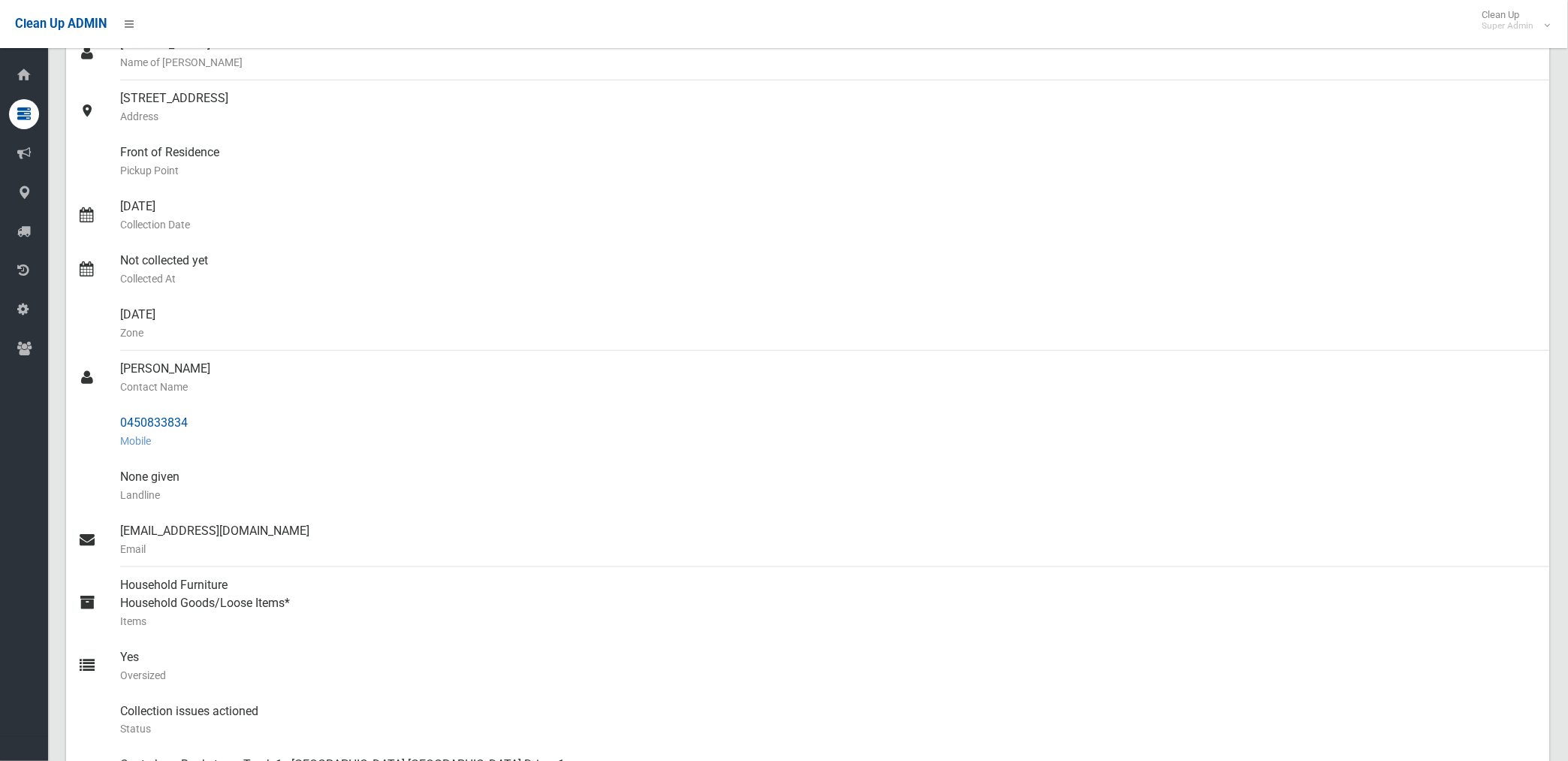
drag, startPoint x: 120, startPoint y: 421, endPoint x: 191, endPoint y: 424, distance: 71.1
click at [191, 424] on div "0450833834 Mobile" at bounding box center [829, 431] width 1418 height 54
drag, startPoint x: 191, startPoint y: 424, endPoint x: 167, endPoint y: 429, distance: 24.5
copy div "0450833834"
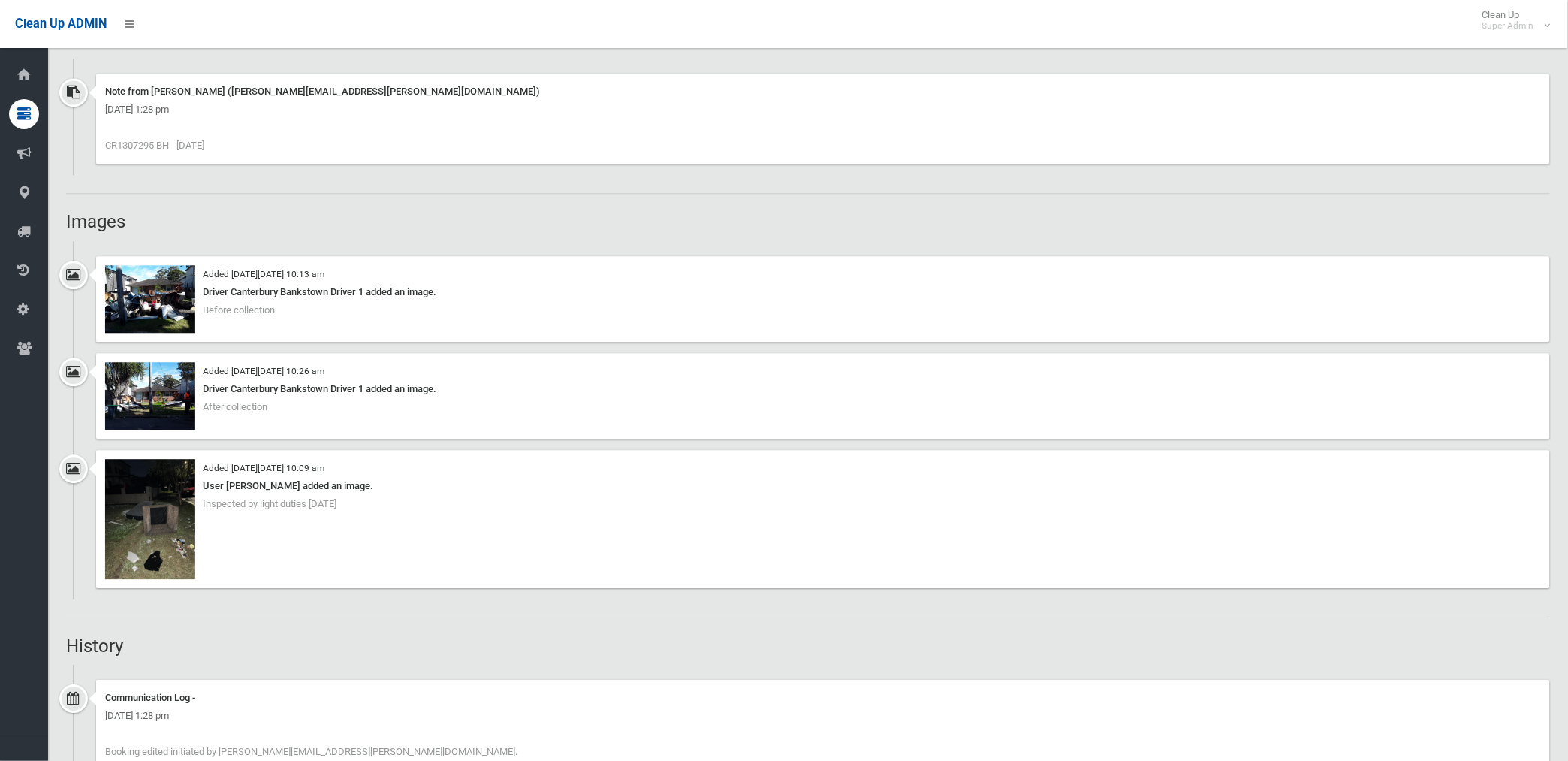
scroll to position [1001, 0]
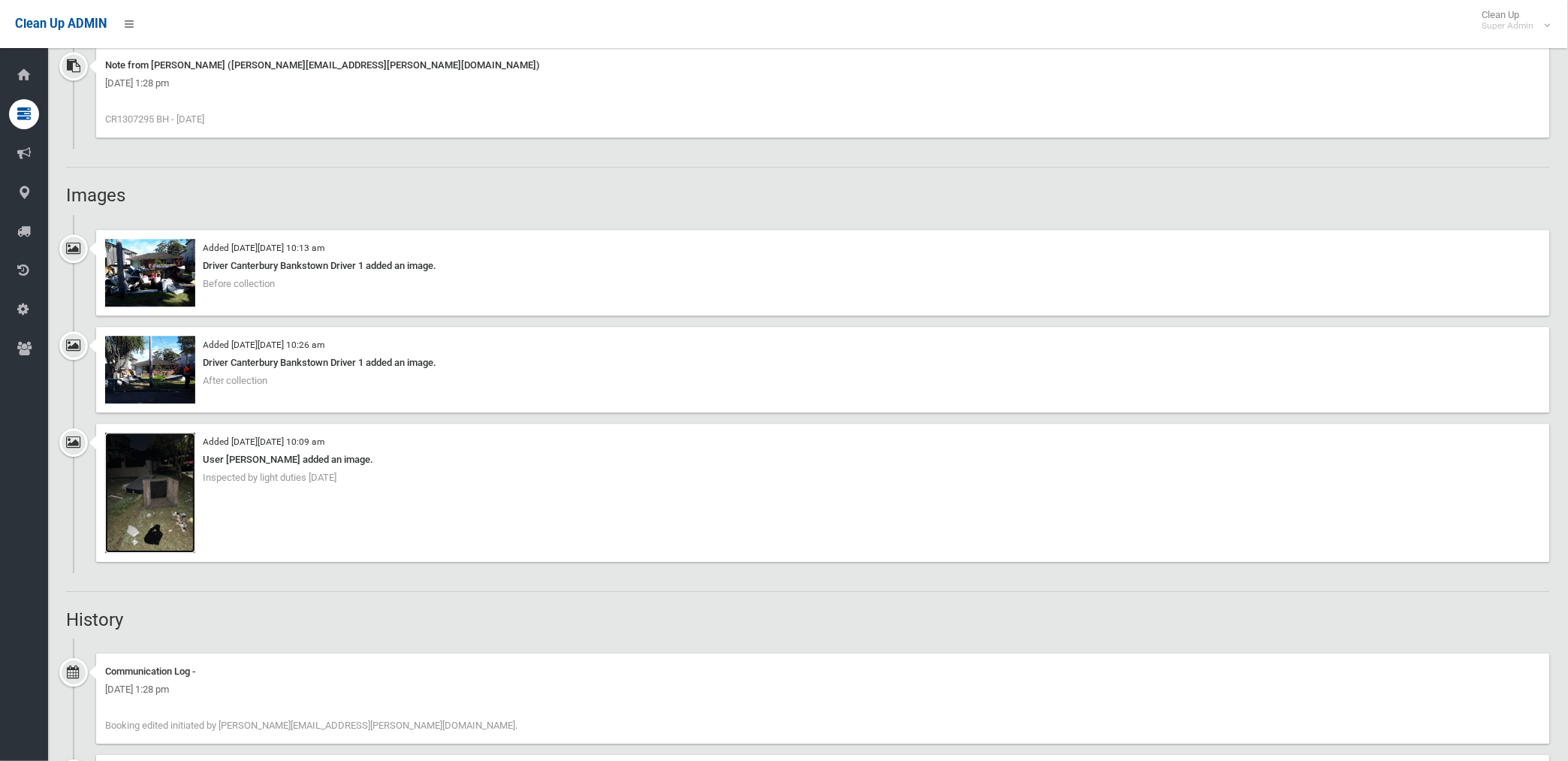
click at [177, 509] on img at bounding box center [150, 492] width 90 height 120
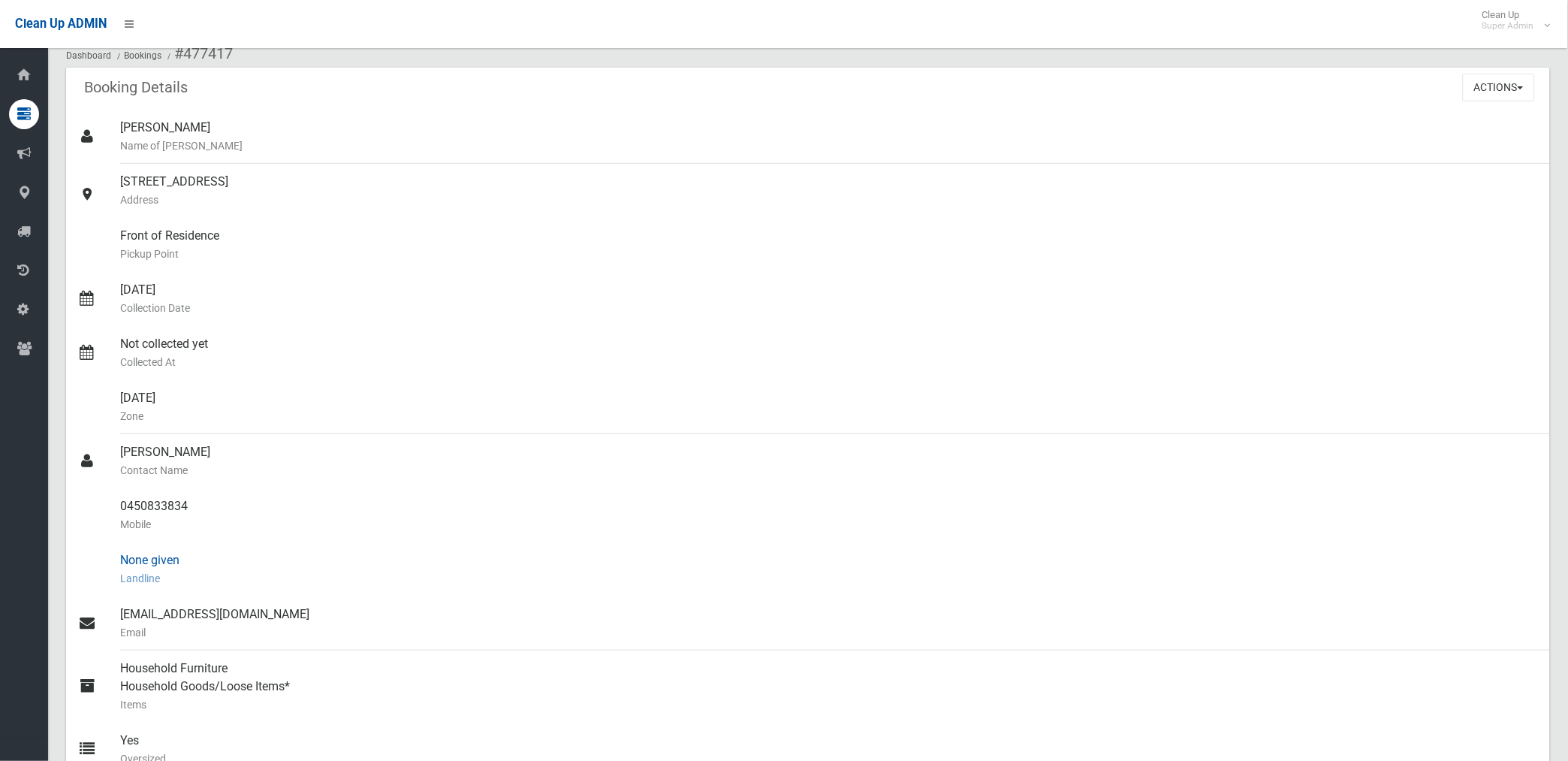
scroll to position [0, 0]
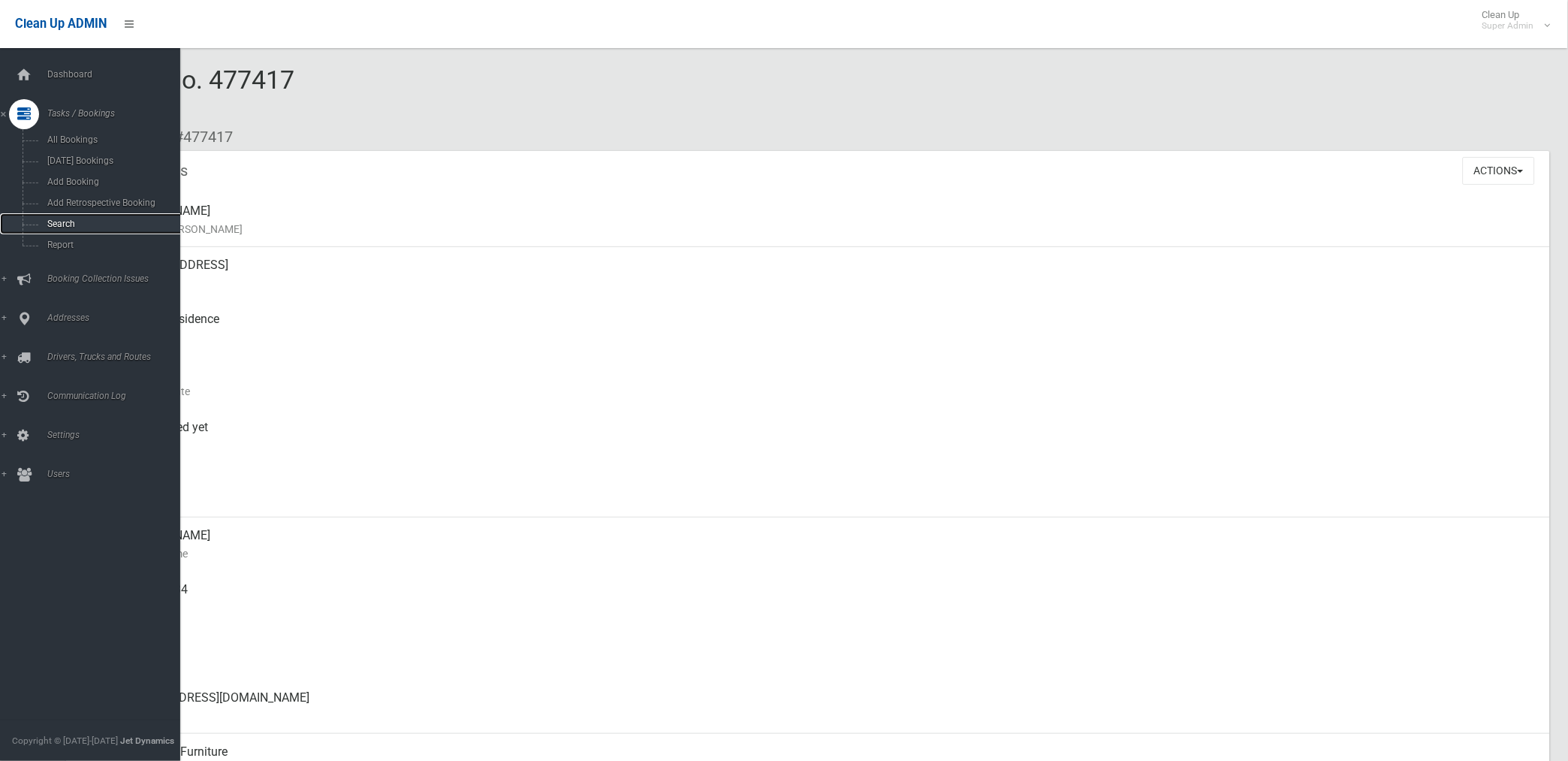
click at [55, 224] on span "Search" at bounding box center [112, 224] width 138 height 11
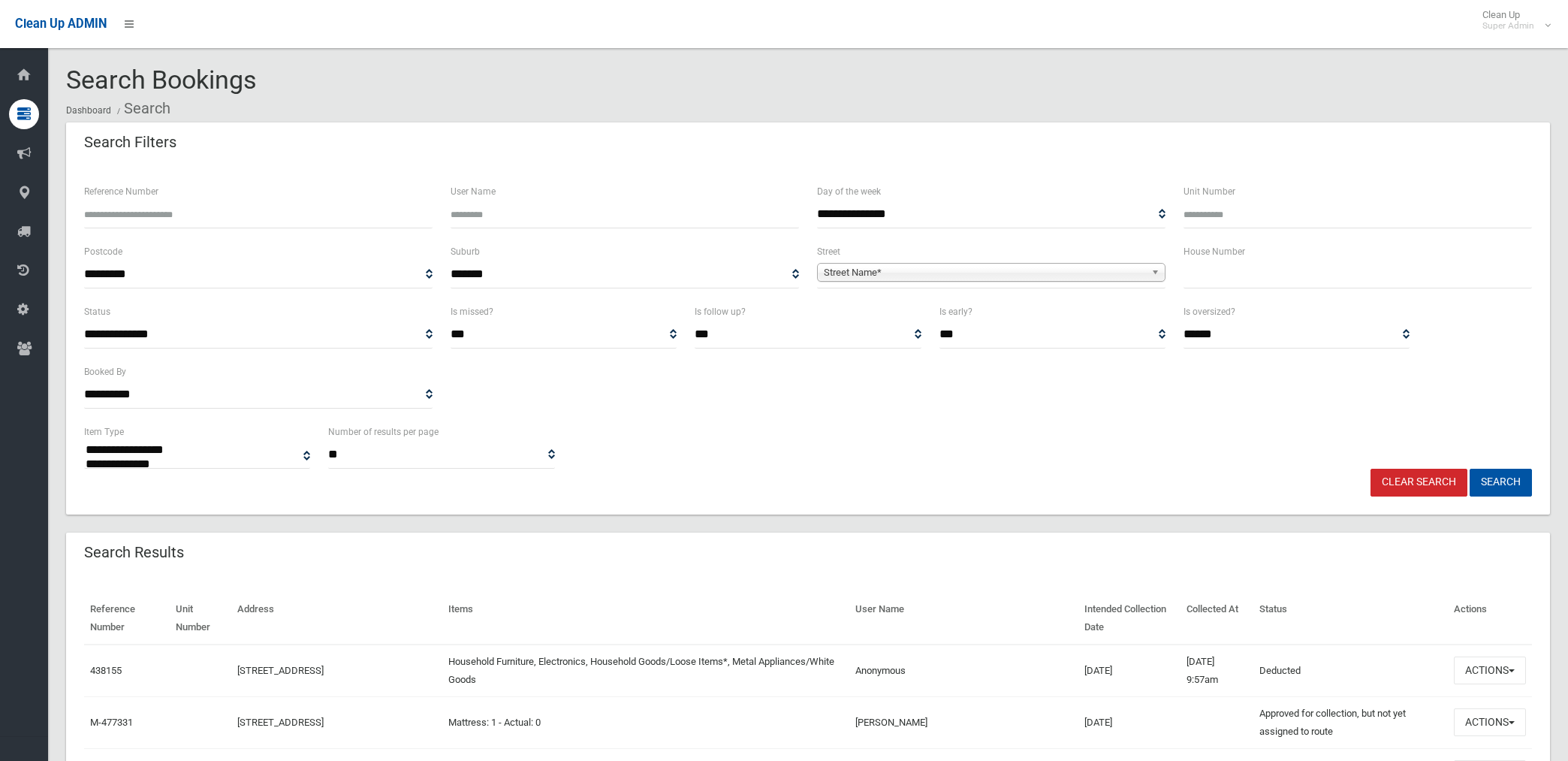
select select
drag, startPoint x: 0, startPoint y: 0, endPoint x: 229, endPoint y: 214, distance: 313.4
click at [229, 214] on input "Reference Number" at bounding box center [258, 214] width 349 height 28
type input "*"
type input "******"
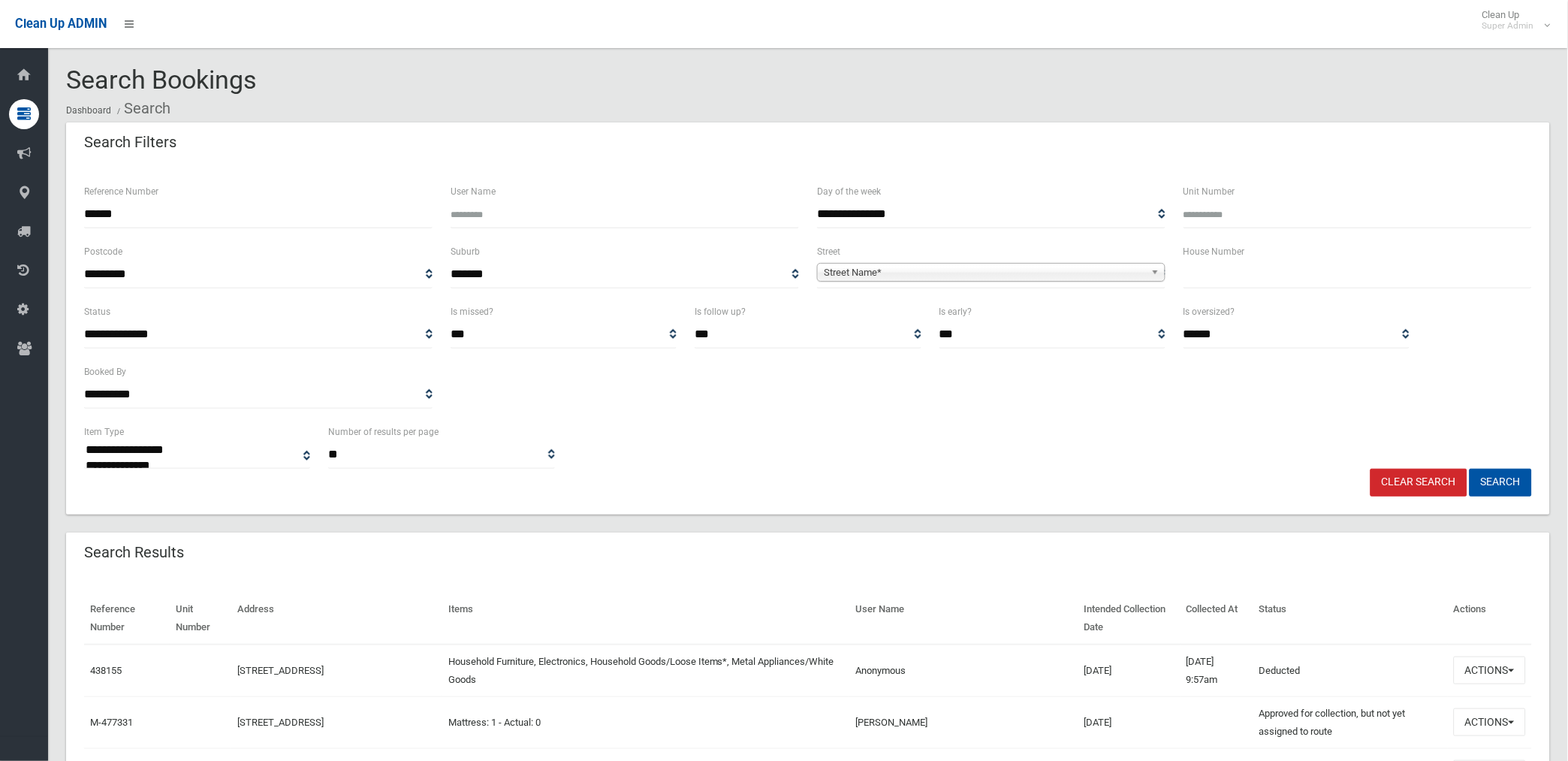
click at [1470, 469] on button "Search" at bounding box center [1501, 483] width 62 height 28
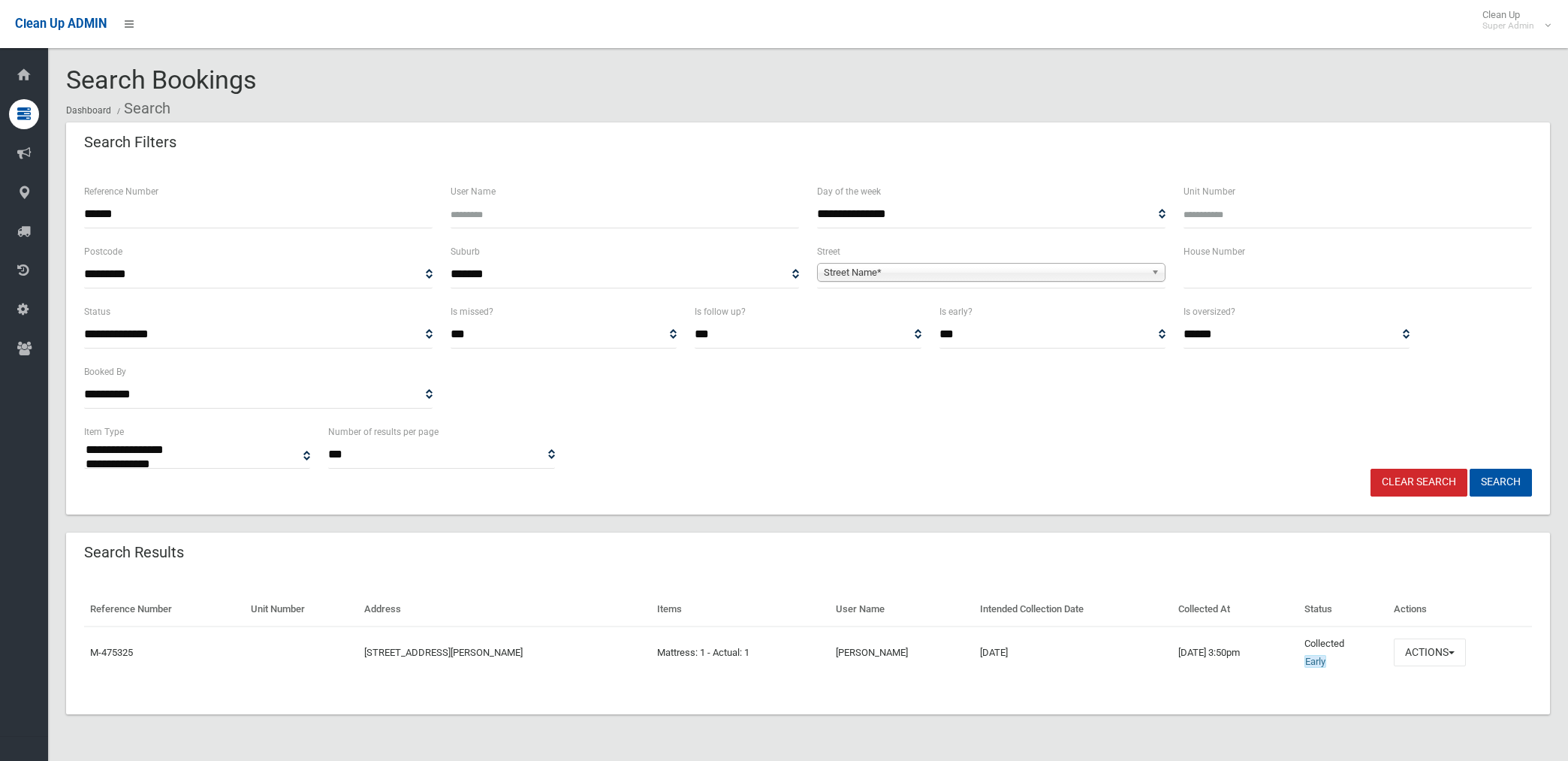
select select
click at [1413, 646] on button "Actions" at bounding box center [1430, 653] width 72 height 28
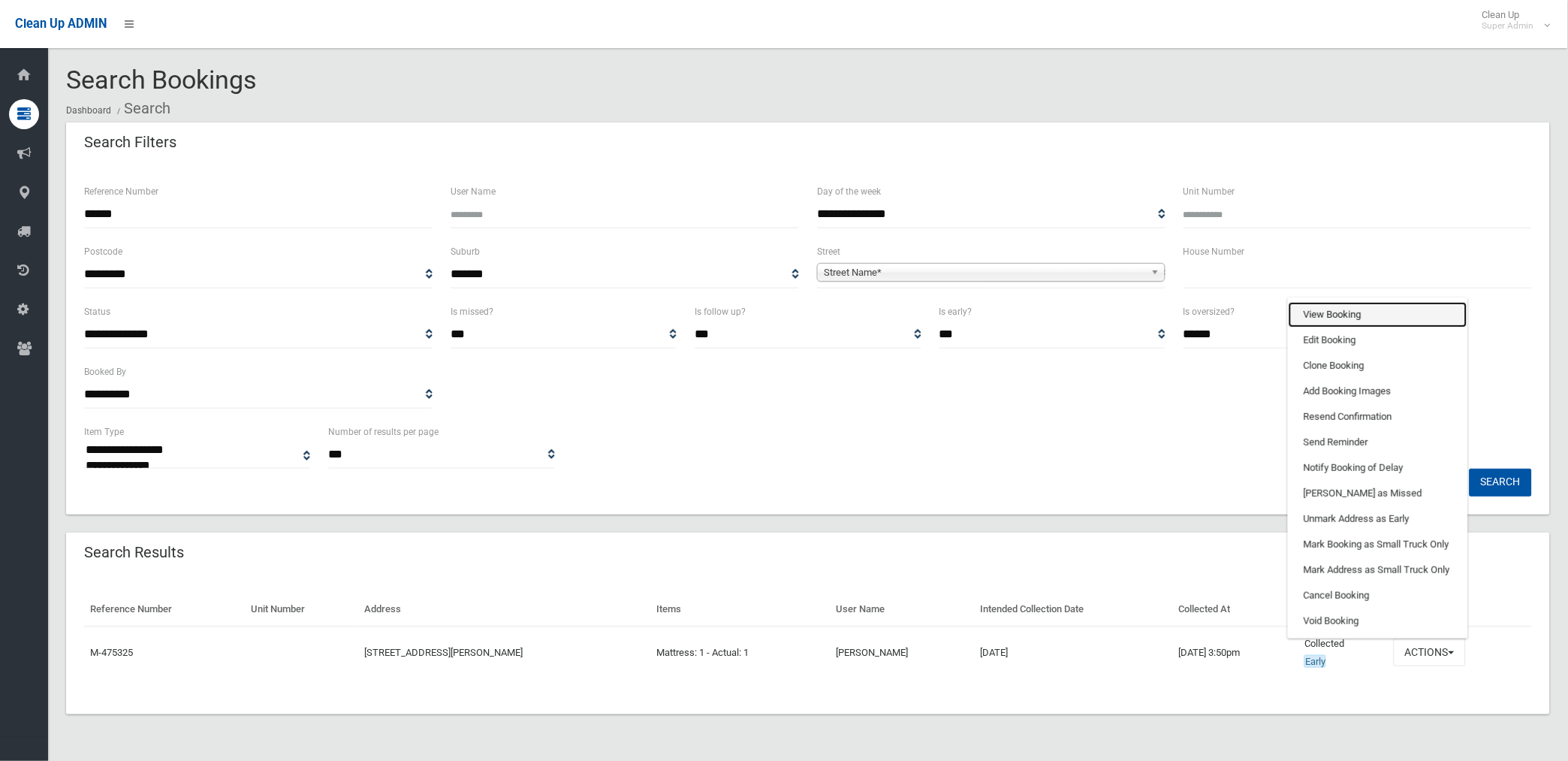
click at [1357, 312] on link "View Booking" at bounding box center [1378, 315] width 179 height 26
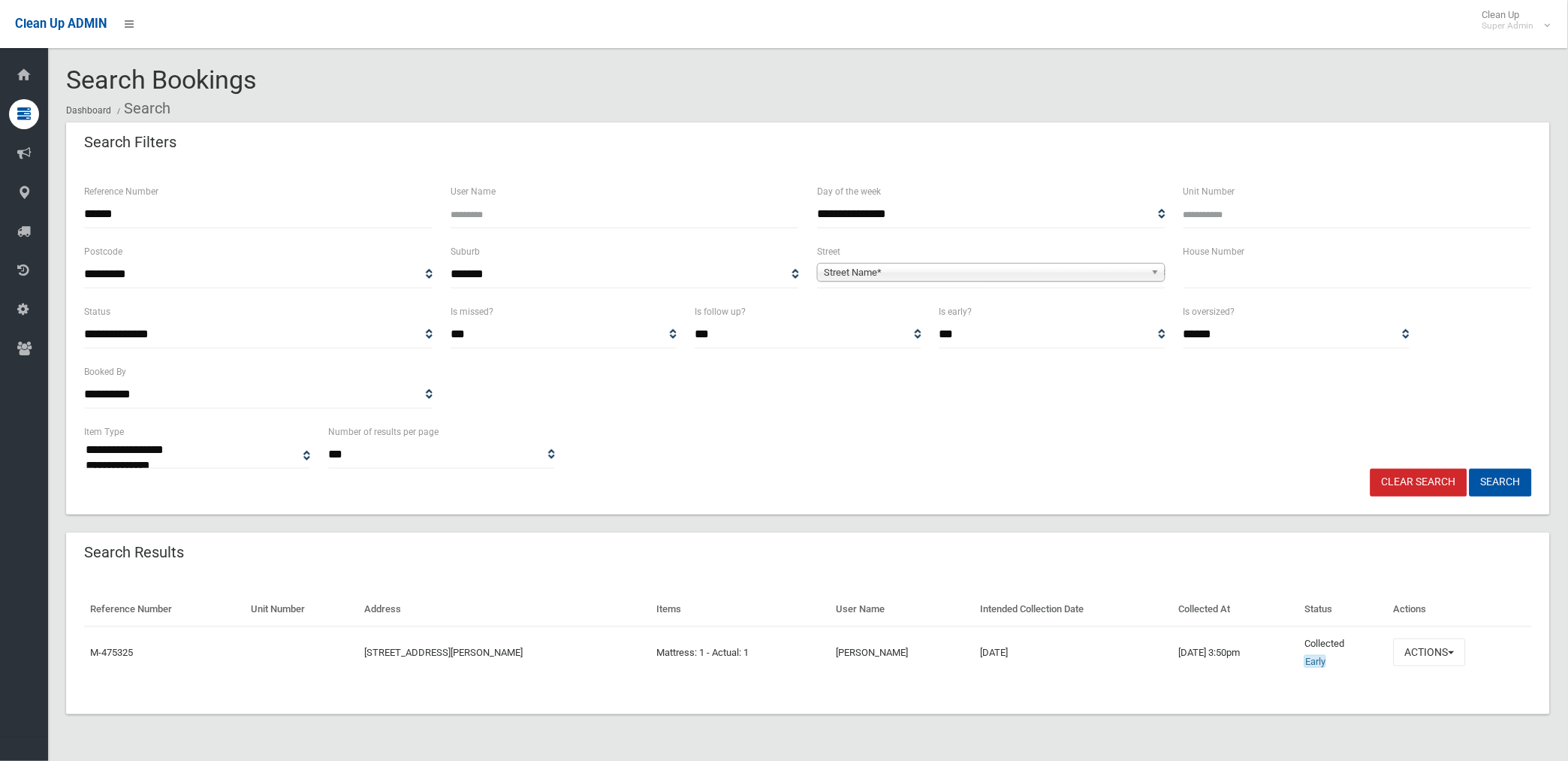
click at [173, 205] on input "******" at bounding box center [258, 214] width 349 height 28
type input "******"
click at [1470, 469] on button "Search" at bounding box center [1501, 483] width 62 height 28
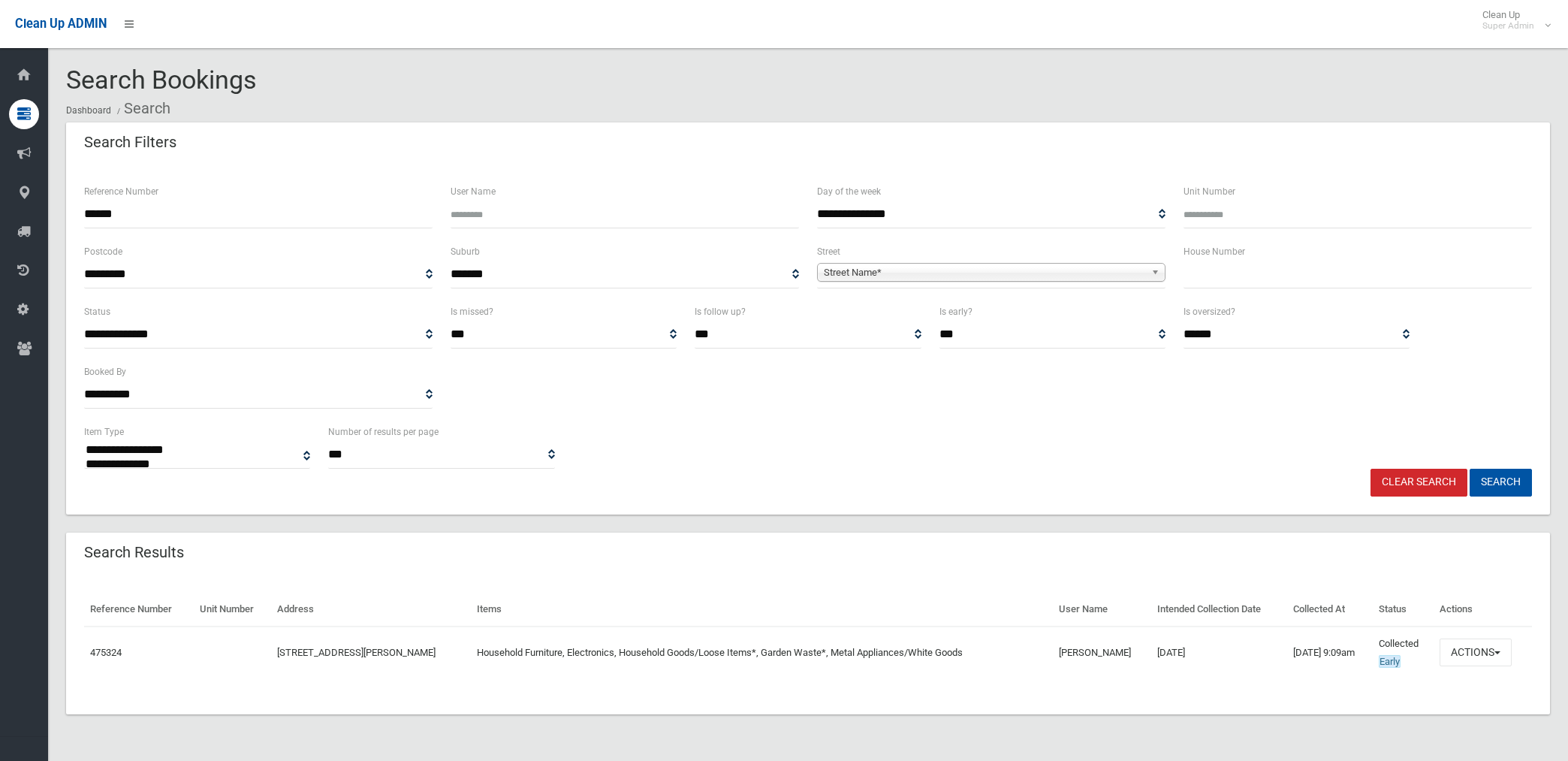
select select
click at [1463, 648] on button "Actions" at bounding box center [1475, 653] width 72 height 28
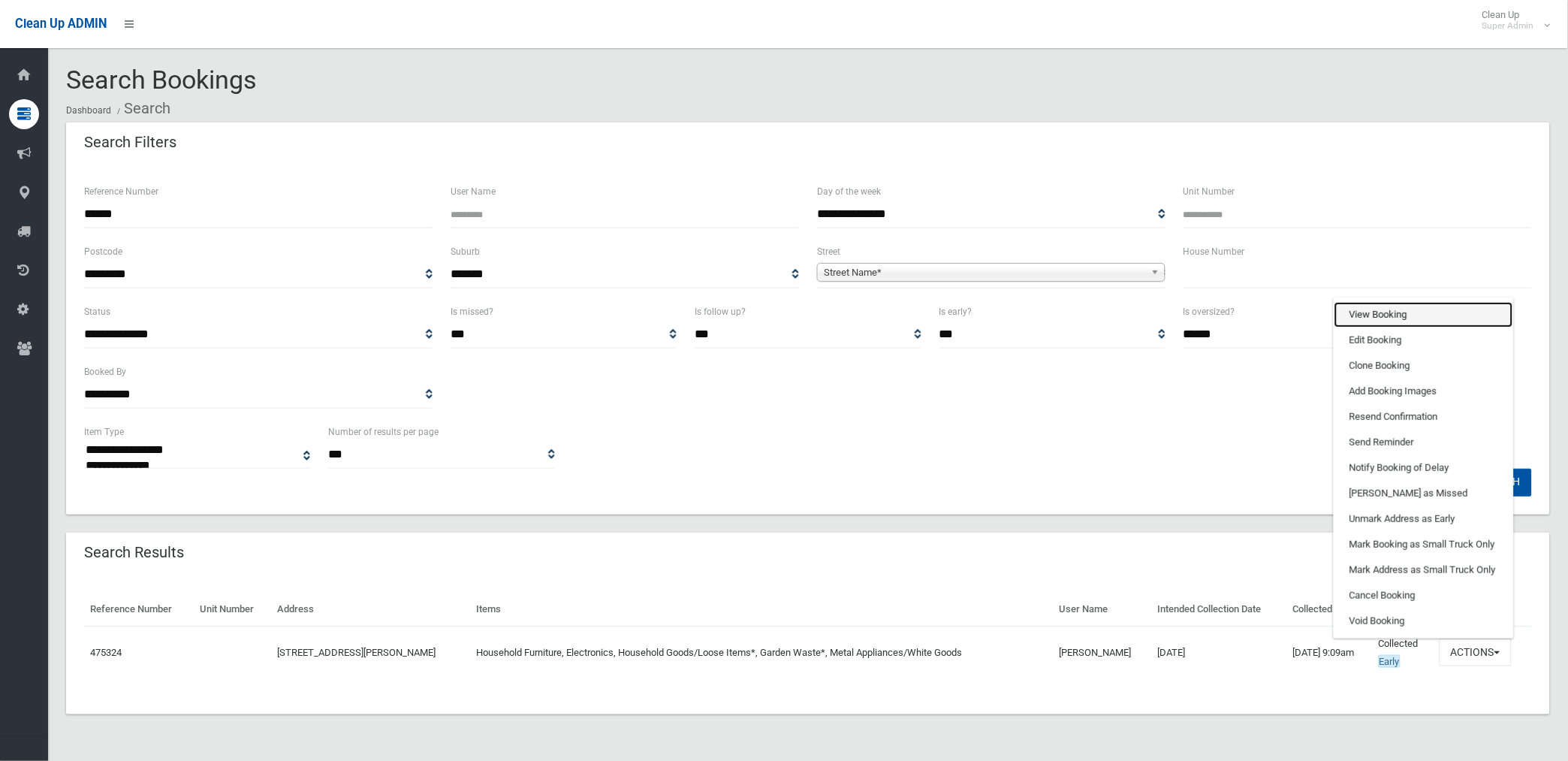
click at [1382, 311] on link "View Booking" at bounding box center [1424, 315] width 179 height 26
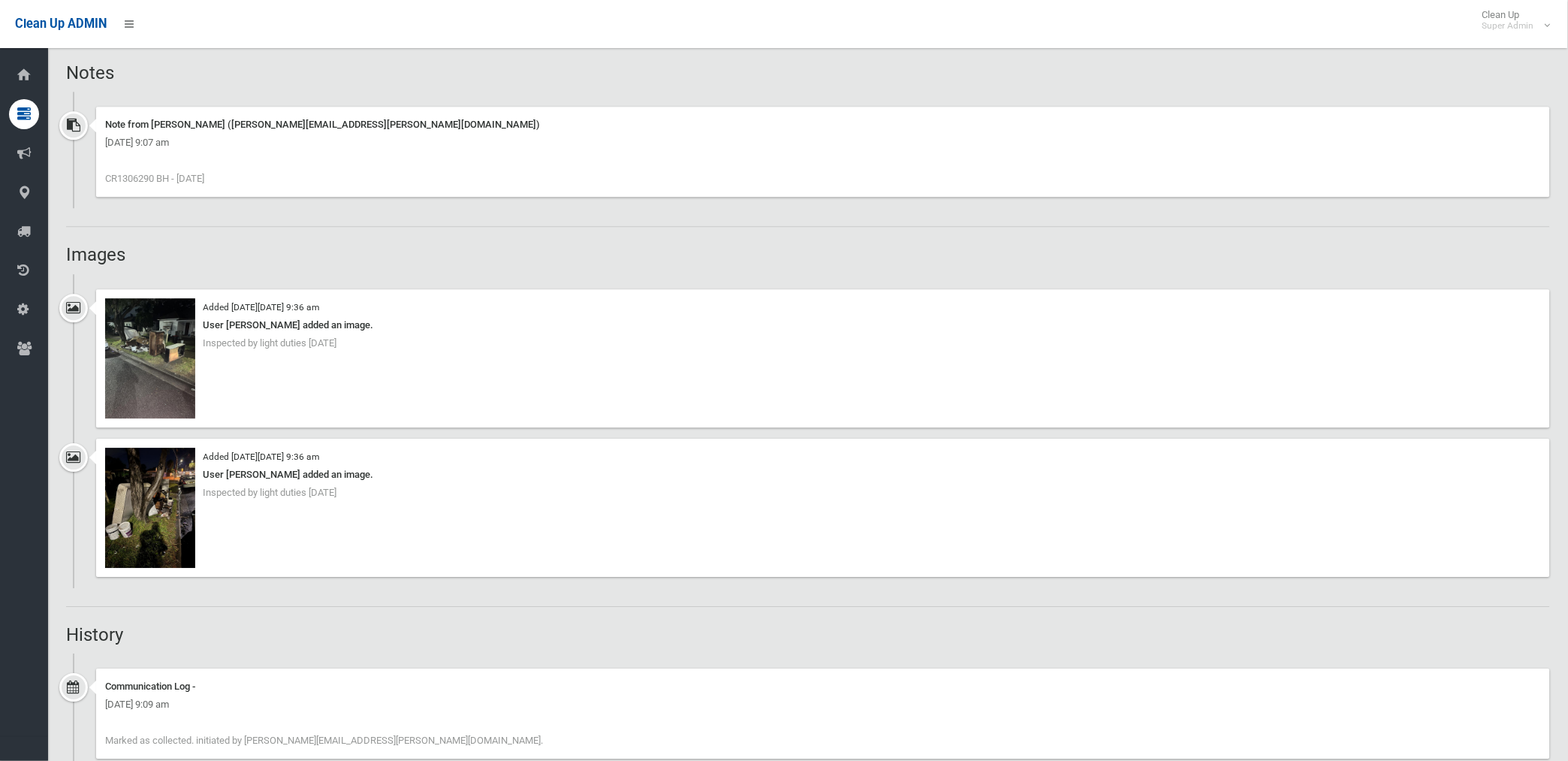
scroll to position [1251, 0]
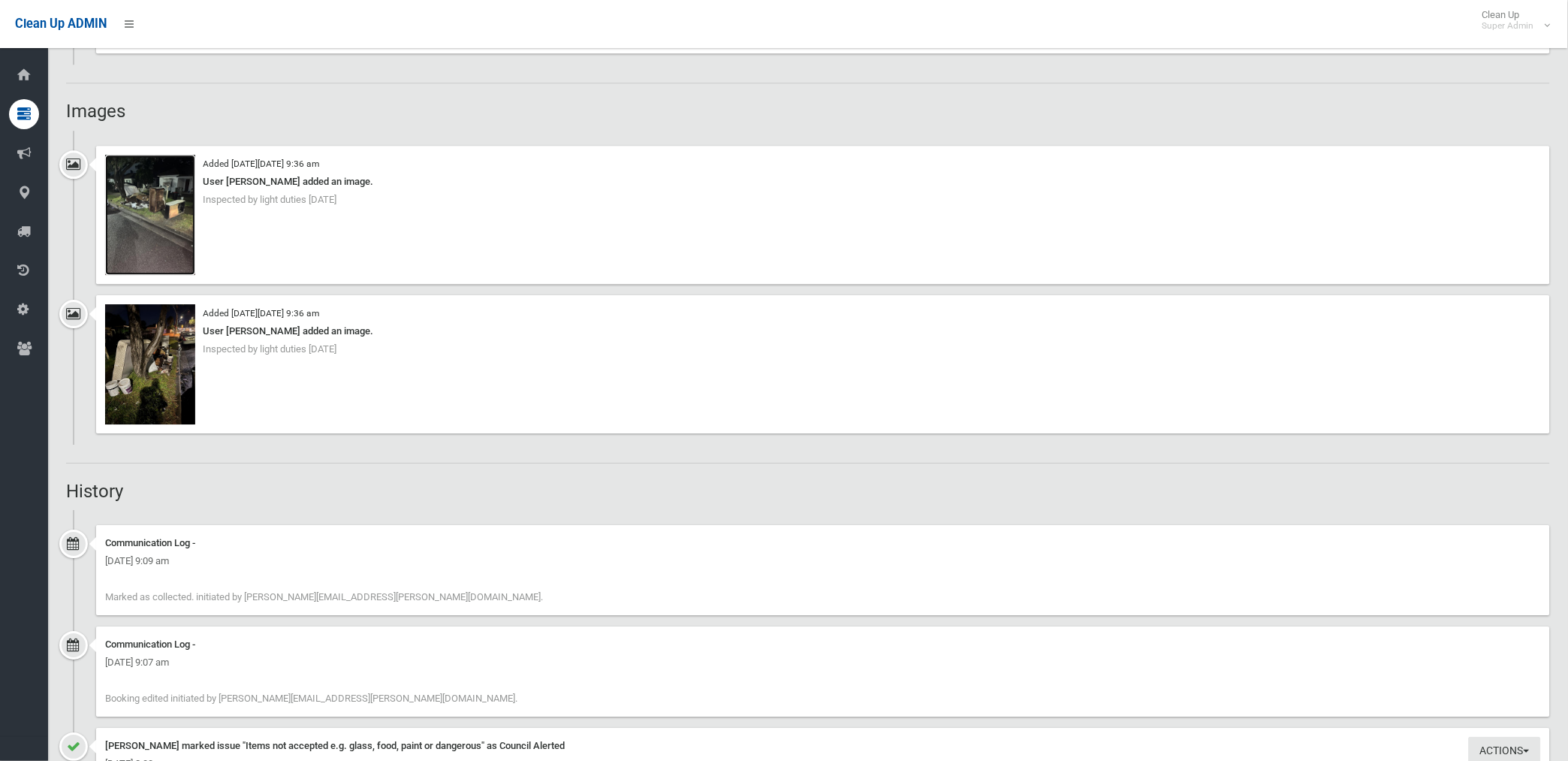
click at [168, 234] on img at bounding box center [150, 214] width 90 height 120
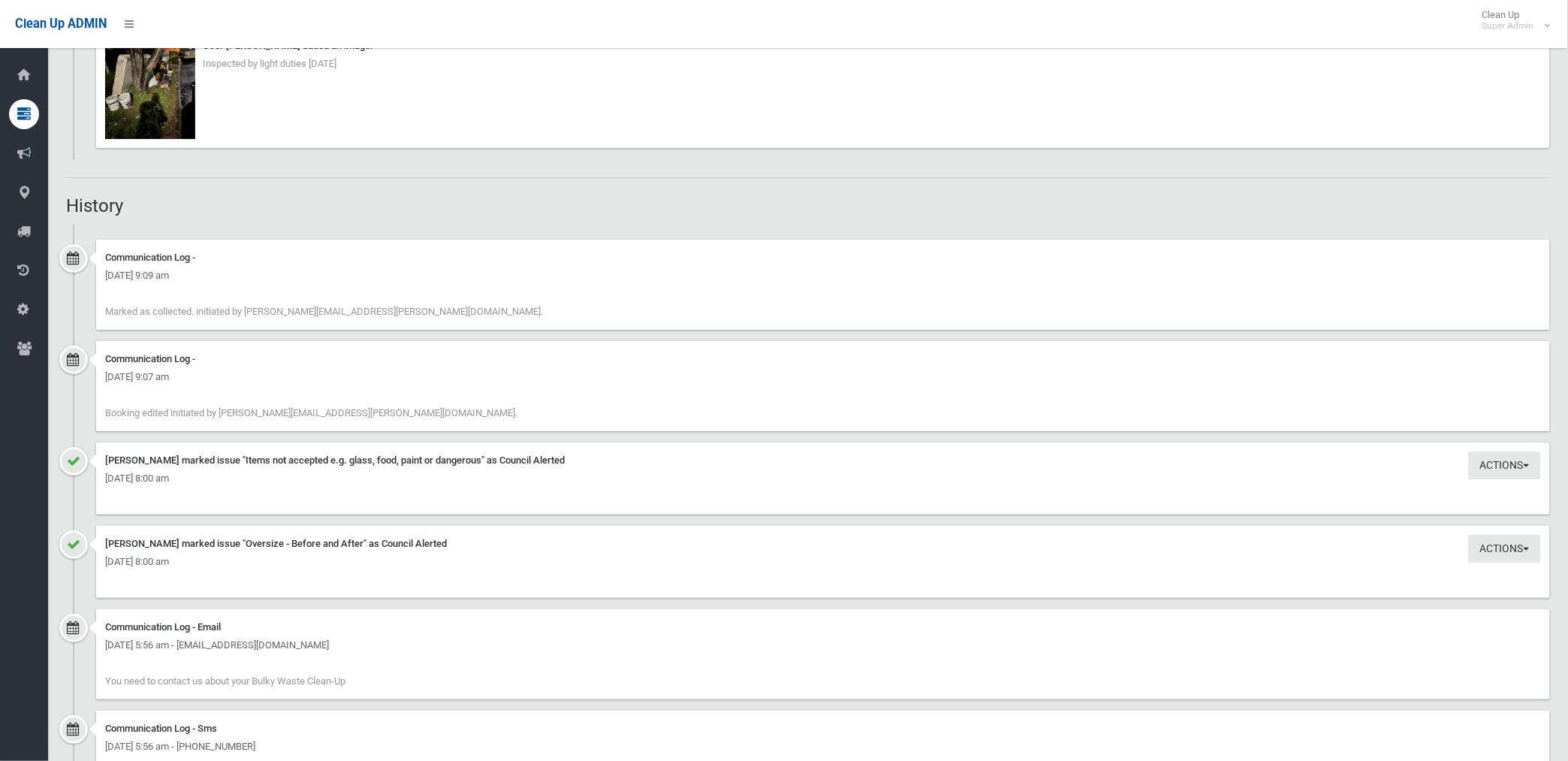
scroll to position [1502, 0]
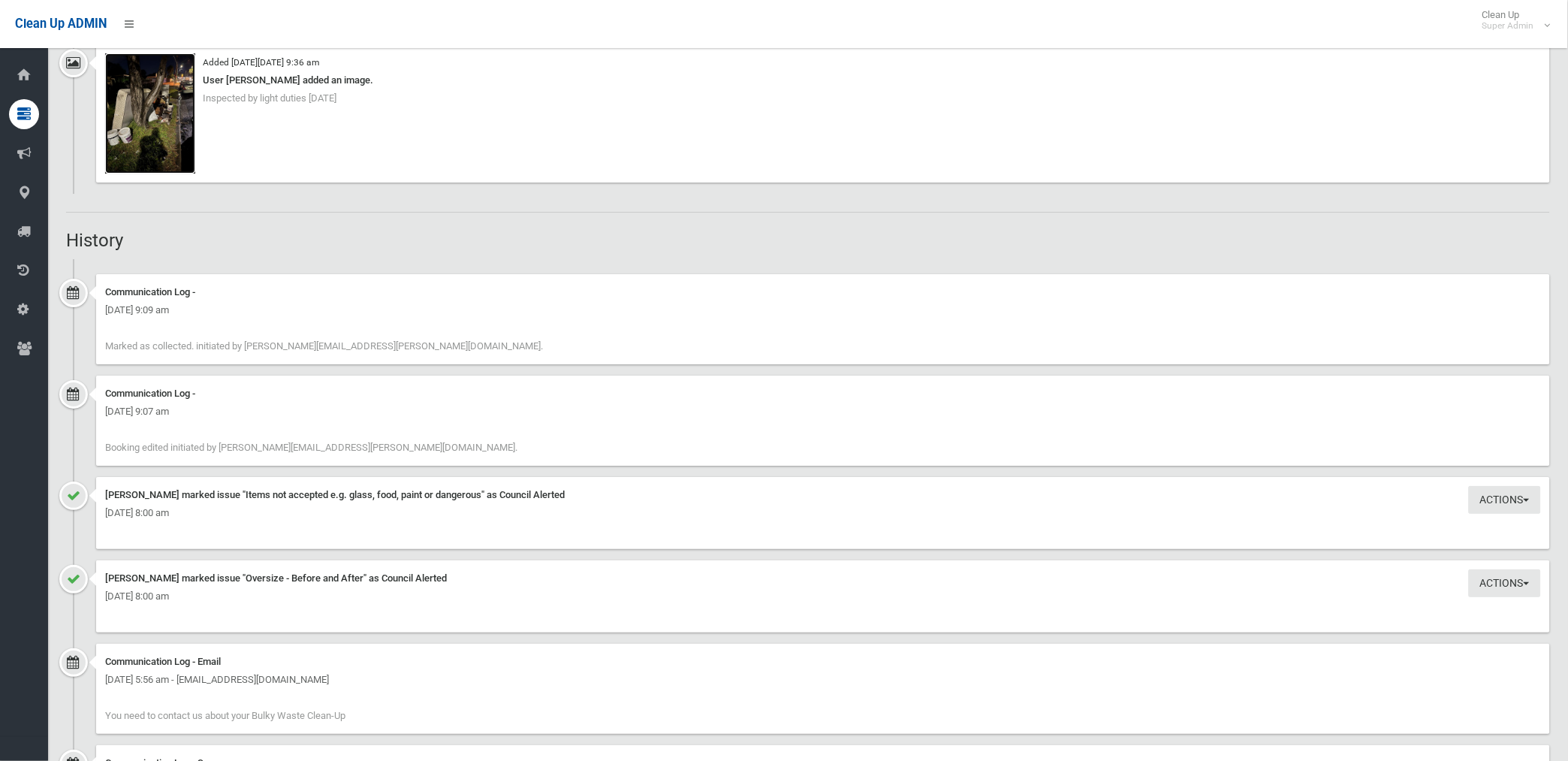
click at [162, 117] on img at bounding box center [150, 113] width 90 height 120
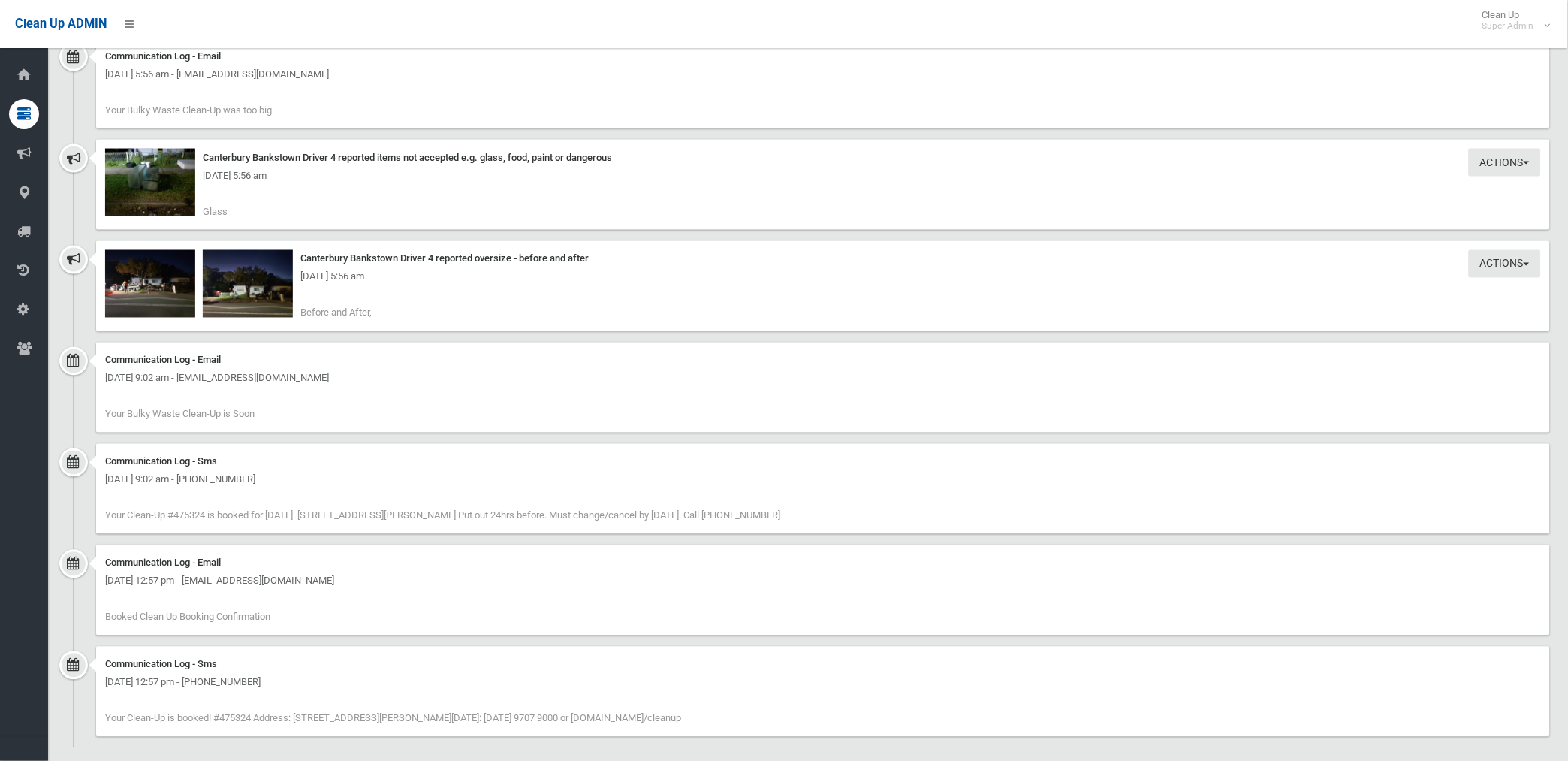
scroll to position [2420, 0]
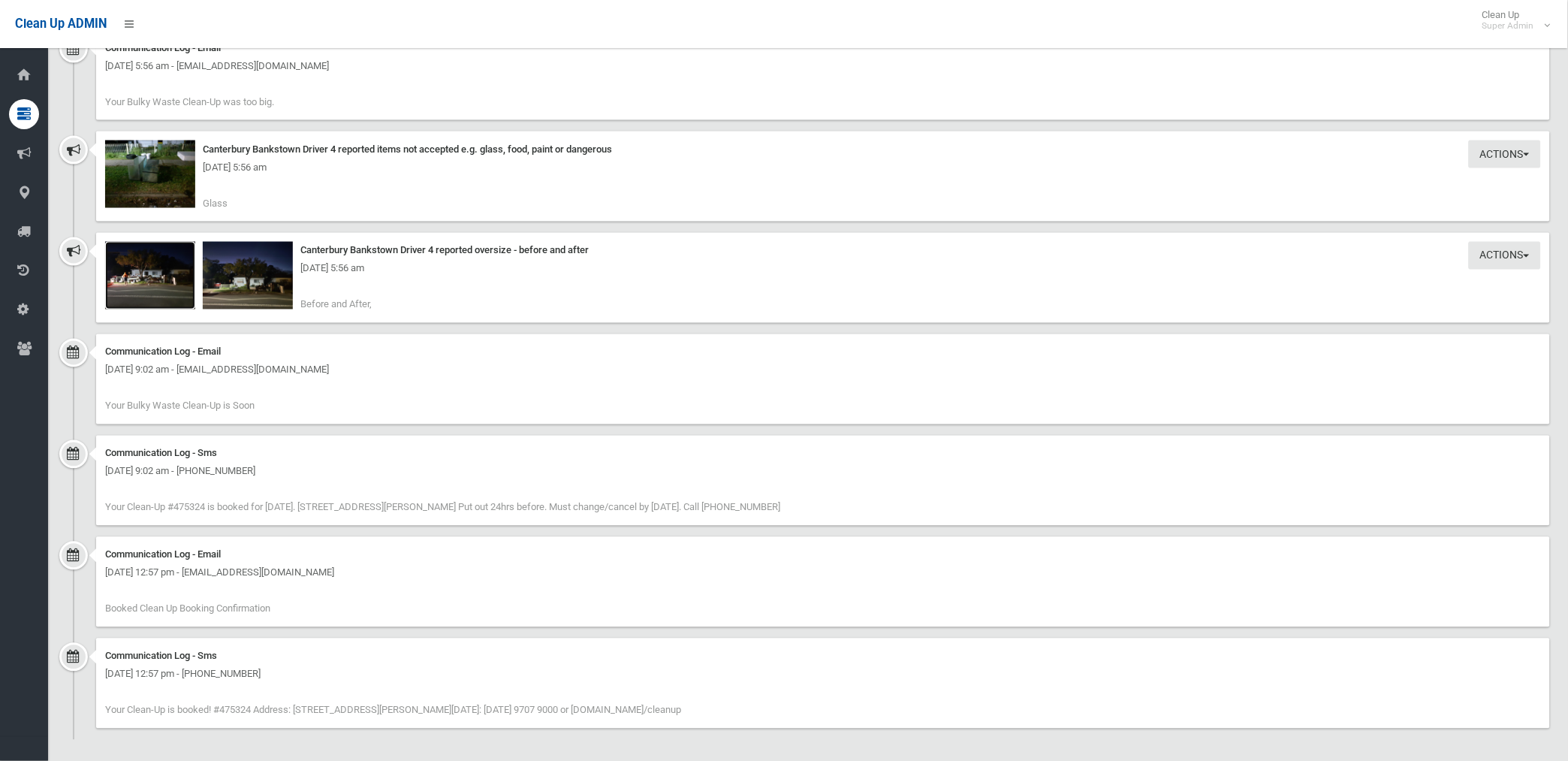
click at [161, 279] on img at bounding box center [150, 276] width 90 height 68
click at [269, 290] on img at bounding box center [248, 276] width 90 height 68
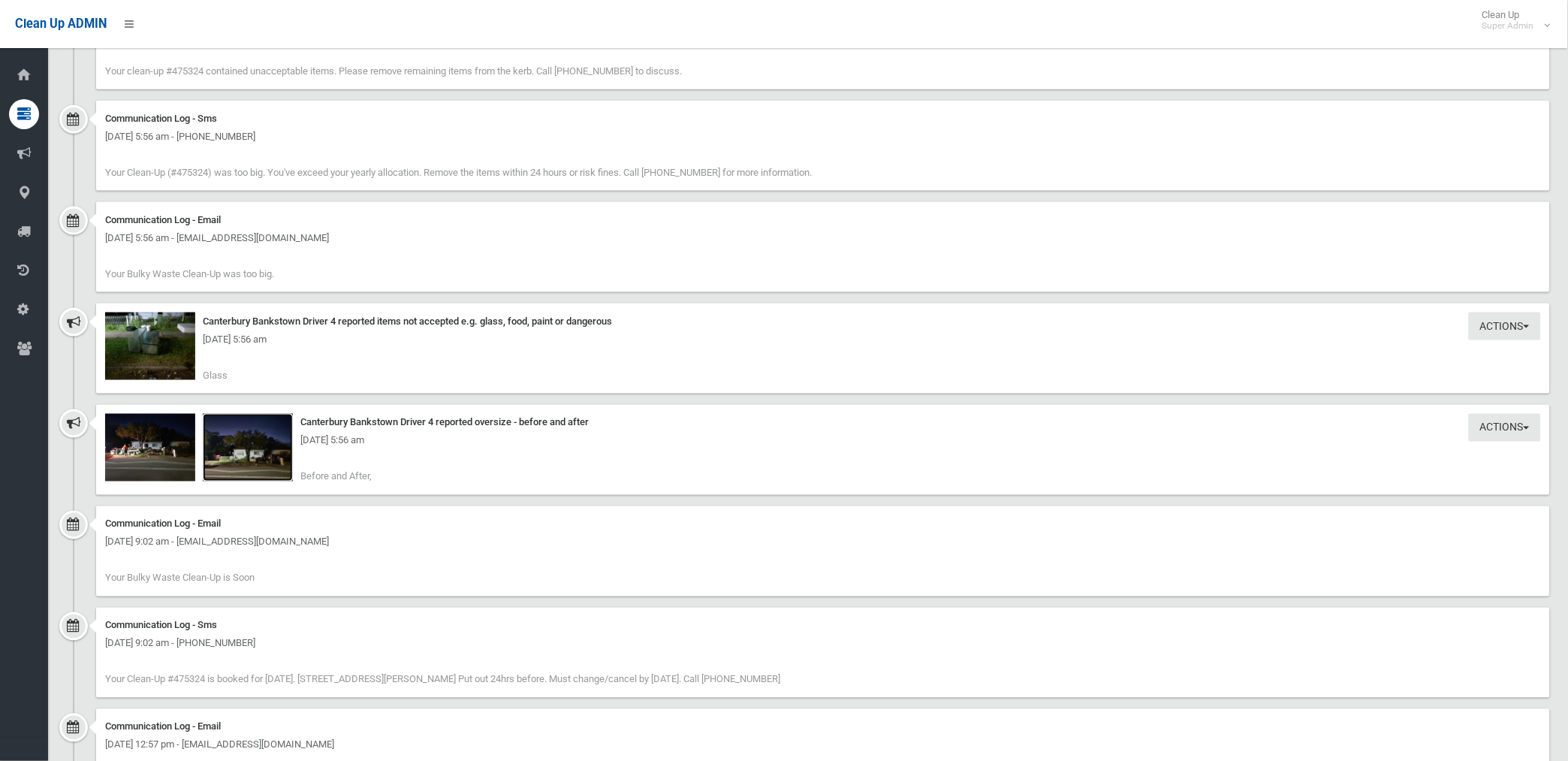
scroll to position [2001, 0]
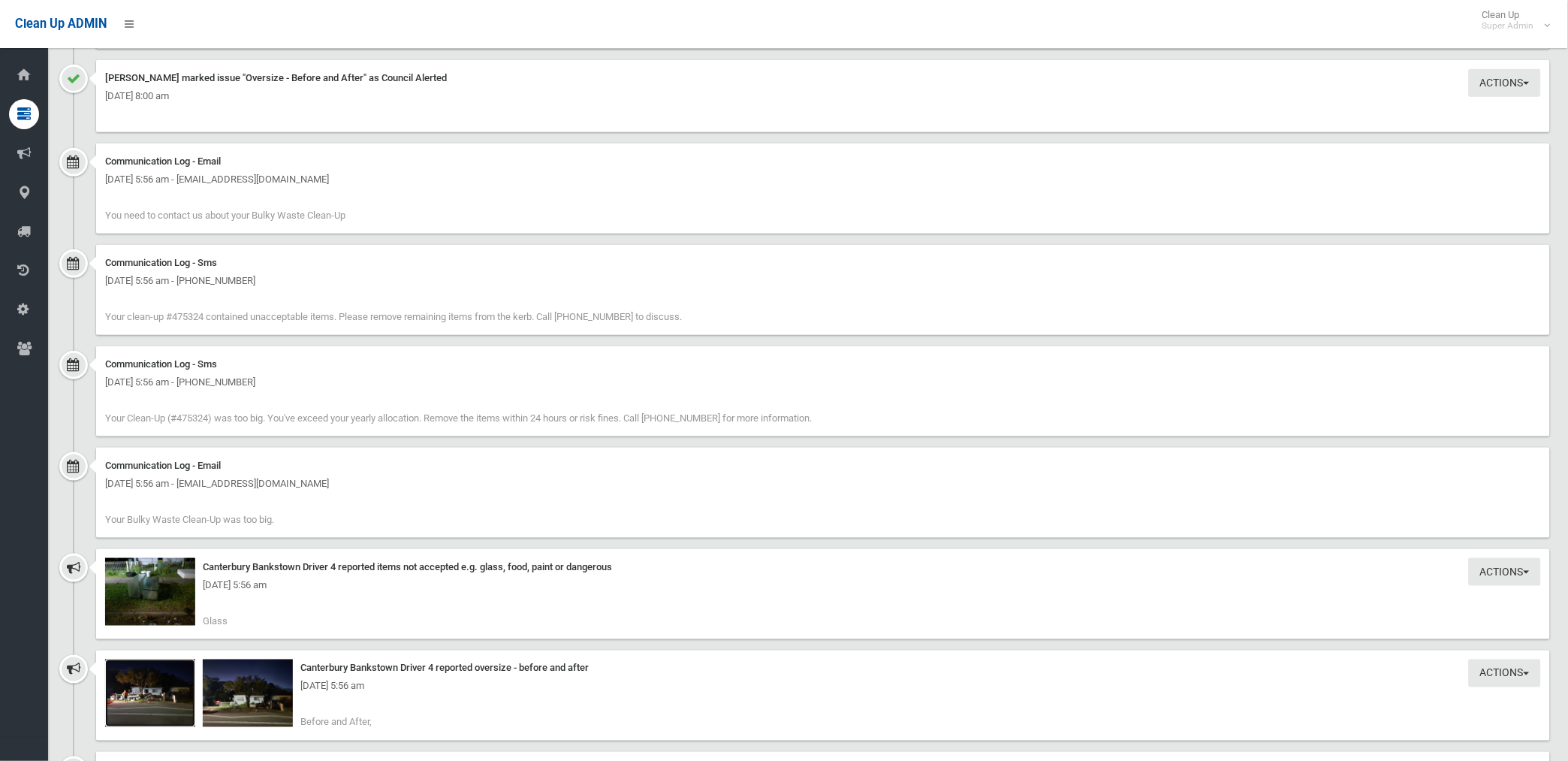
click at [167, 701] on img at bounding box center [150, 693] width 90 height 68
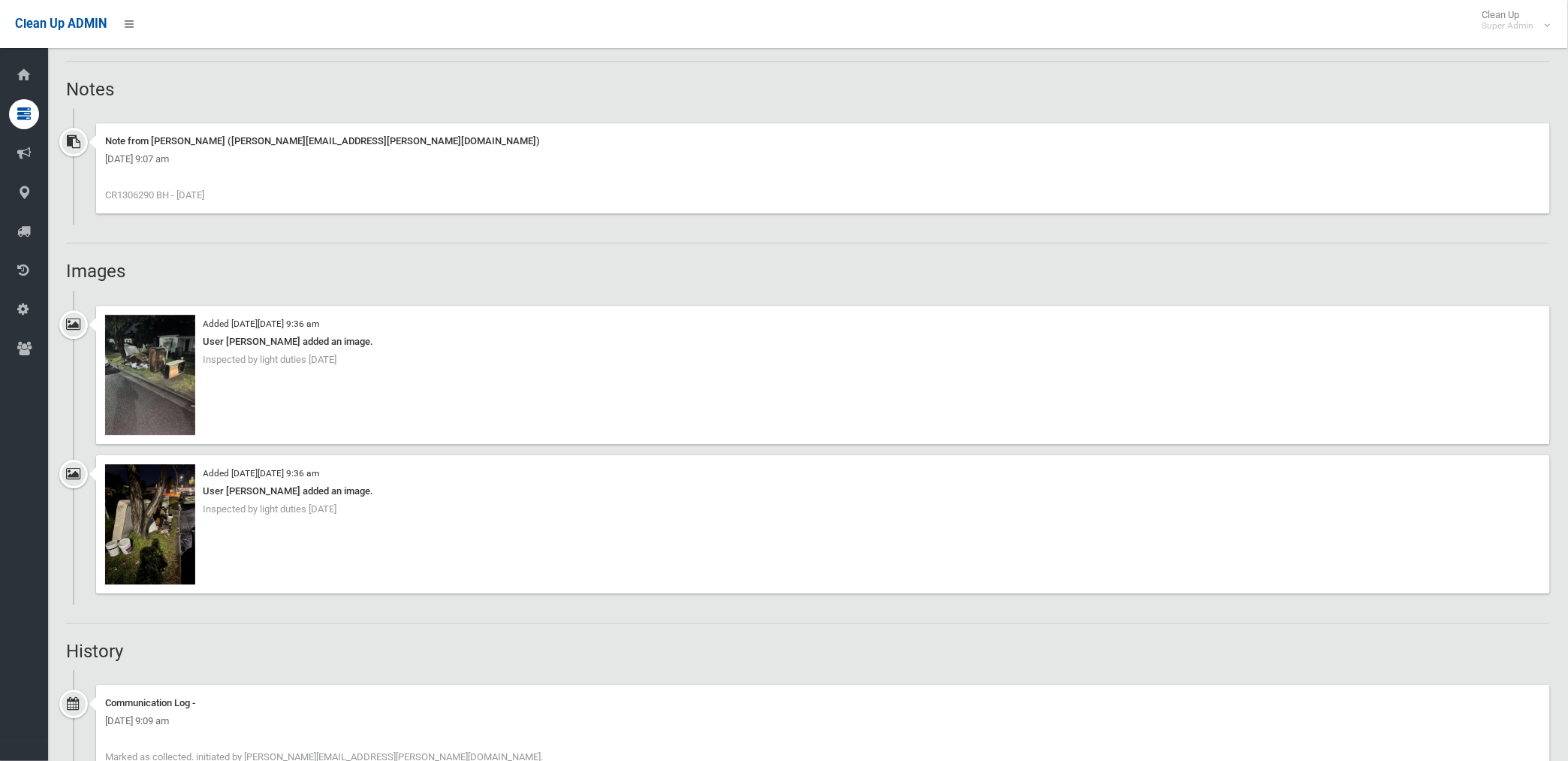
scroll to position [1091, 0]
click at [165, 398] on img at bounding box center [150, 375] width 90 height 120
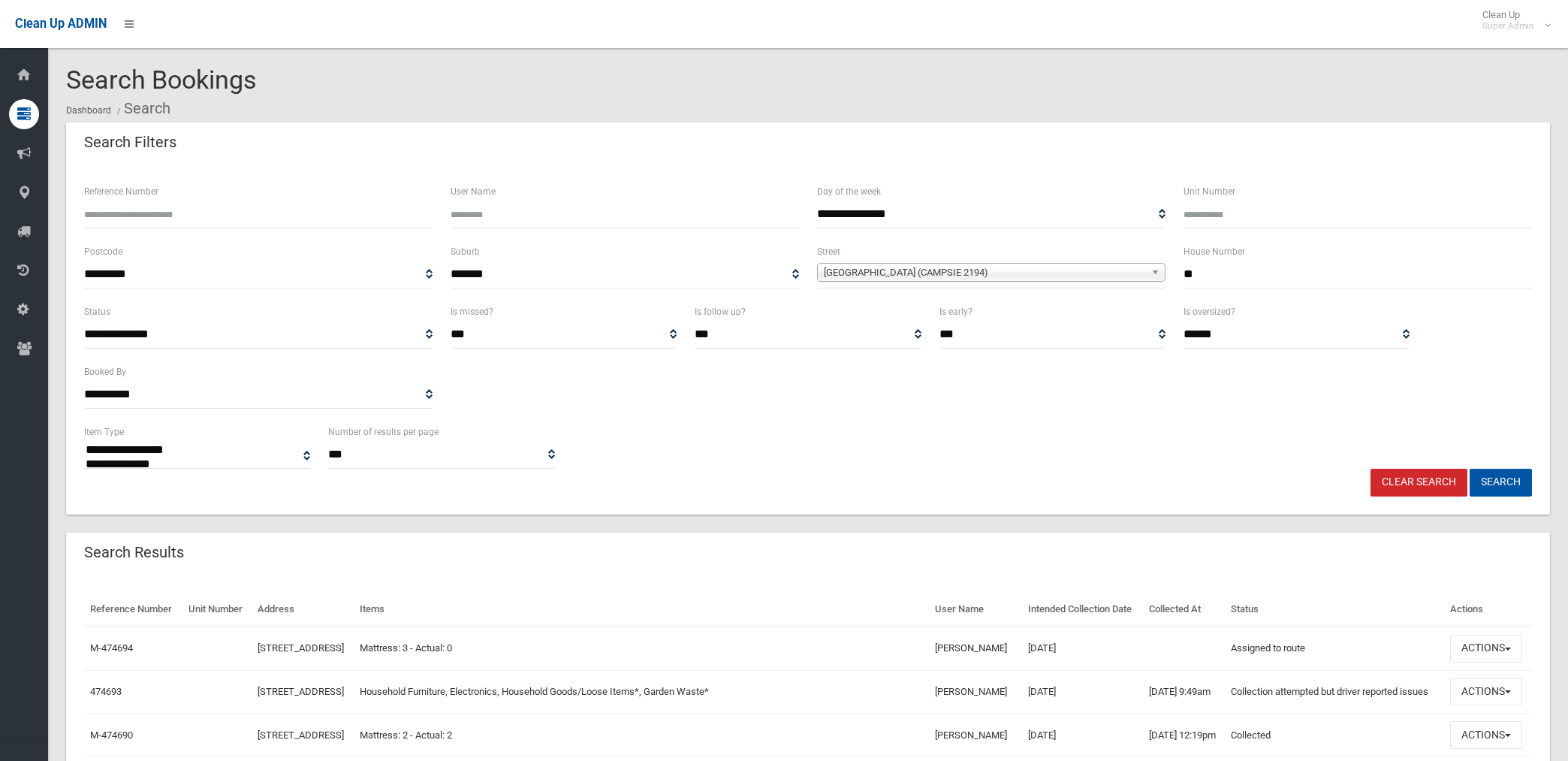
select select
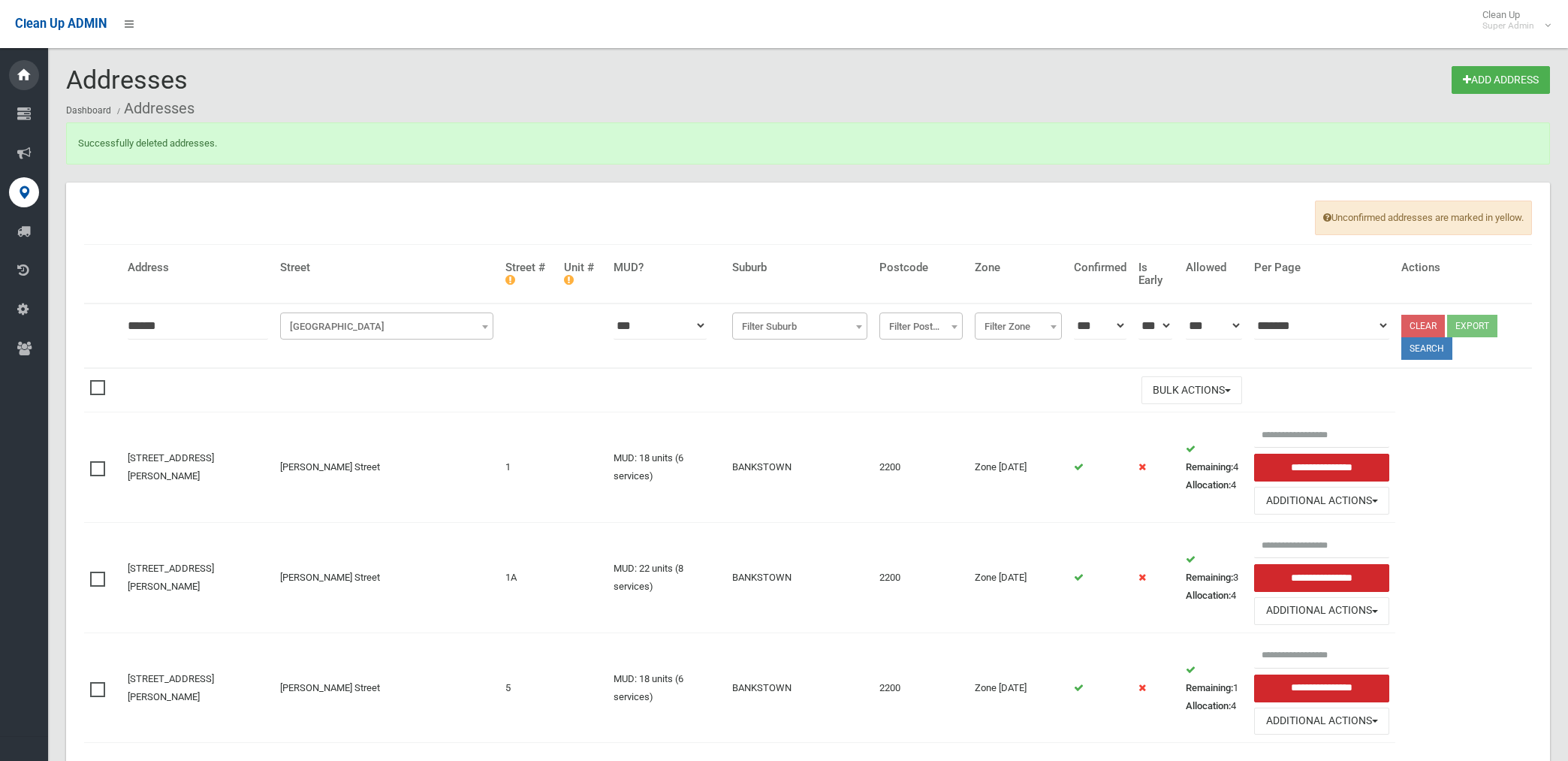
scroll to position [181, 0]
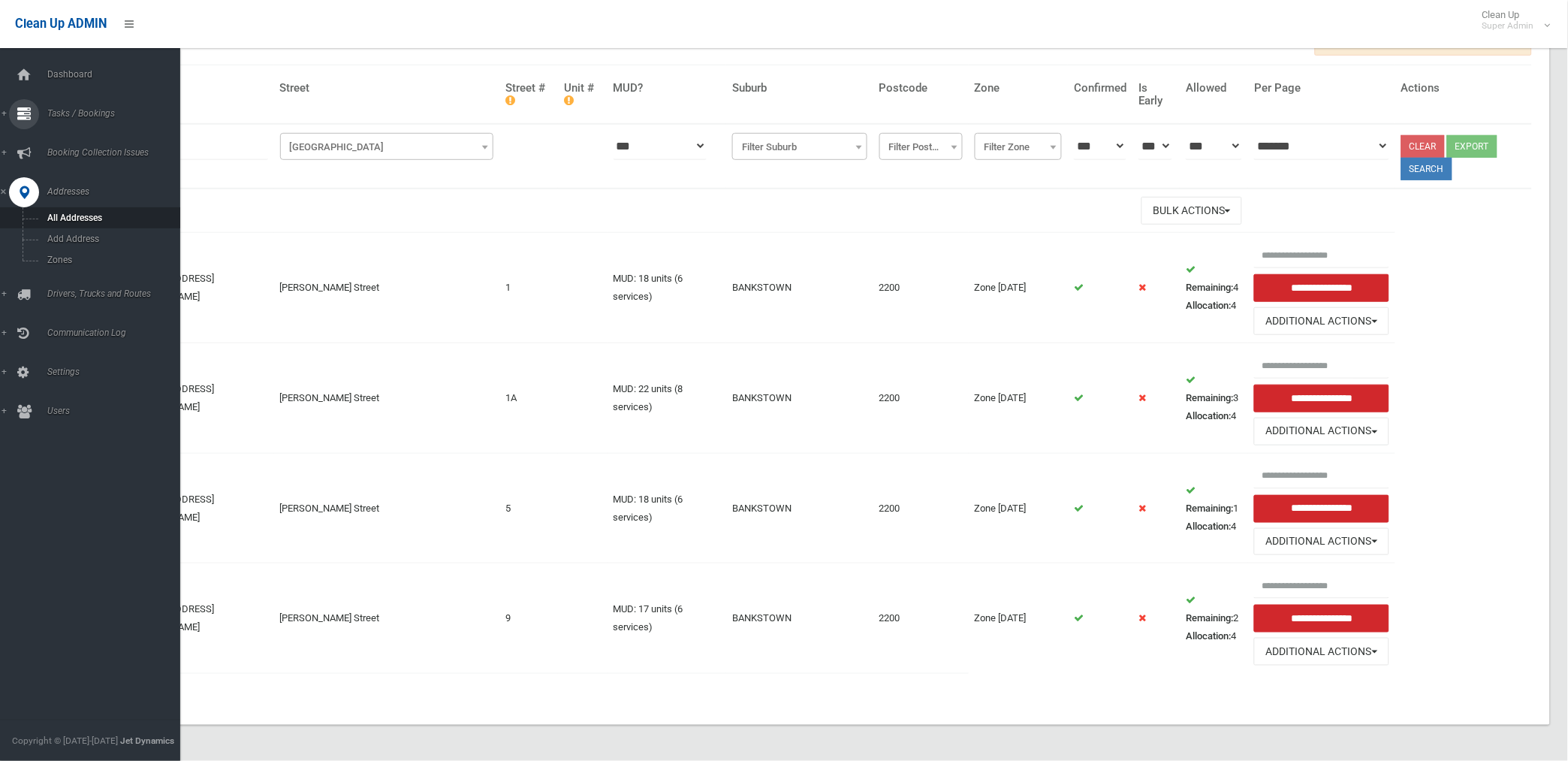
click at [70, 108] on span "Tasks / Bookings" at bounding box center [118, 113] width 150 height 11
click at [69, 222] on span "Search" at bounding box center [112, 224] width 138 height 11
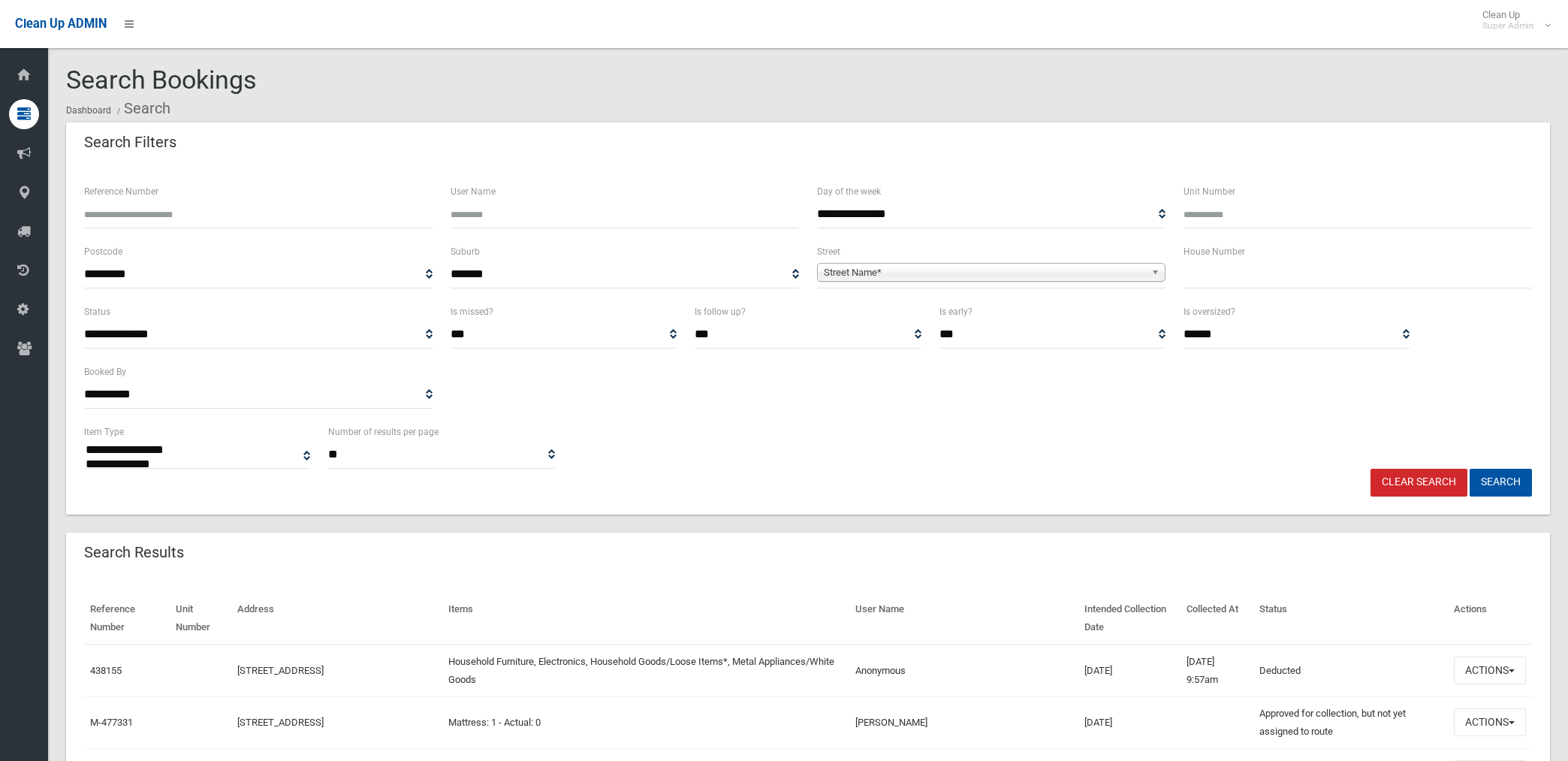
select select
click at [936, 277] on span "Street Name*" at bounding box center [985, 272] width 321 height 18
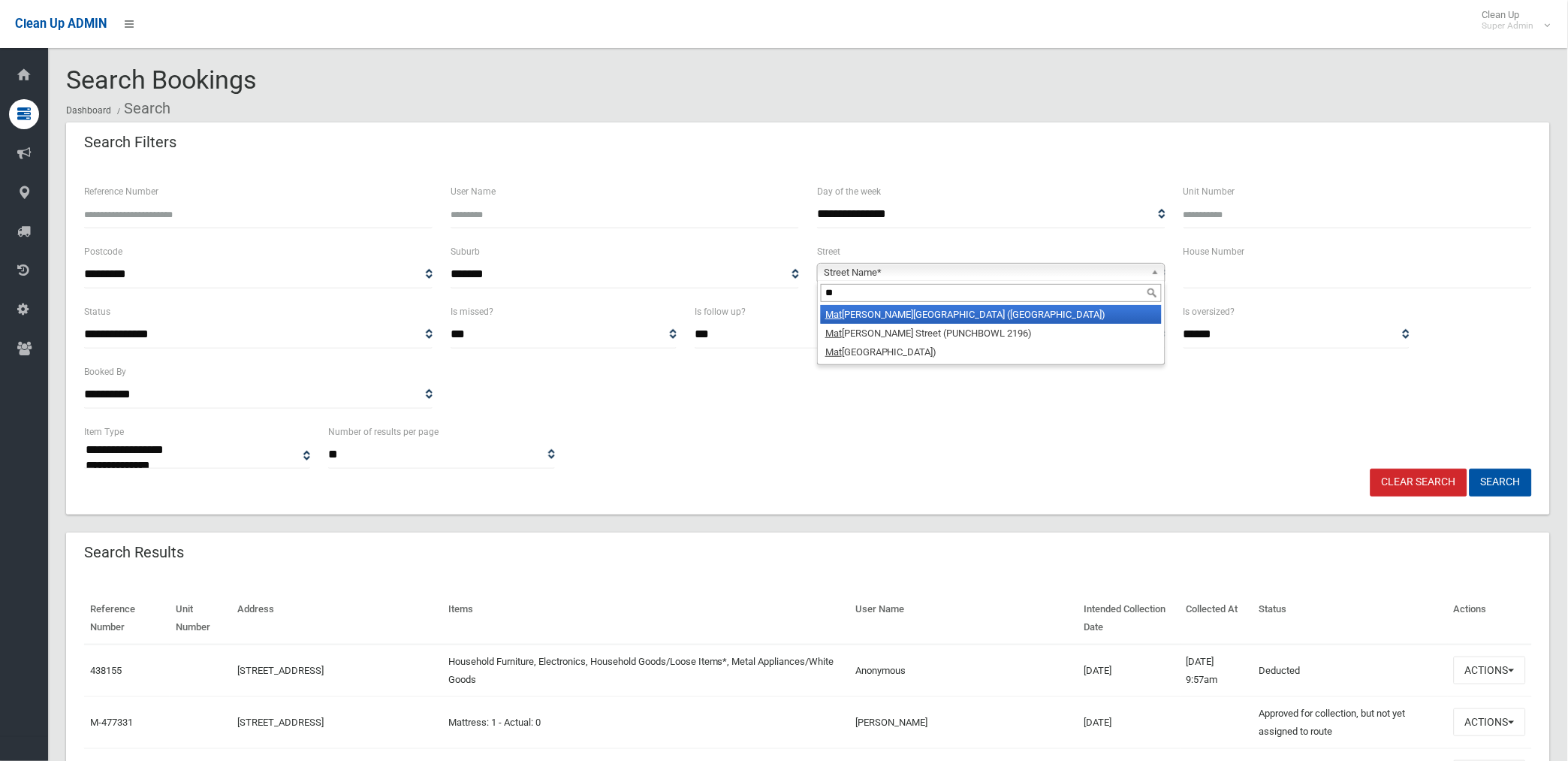
type input "*"
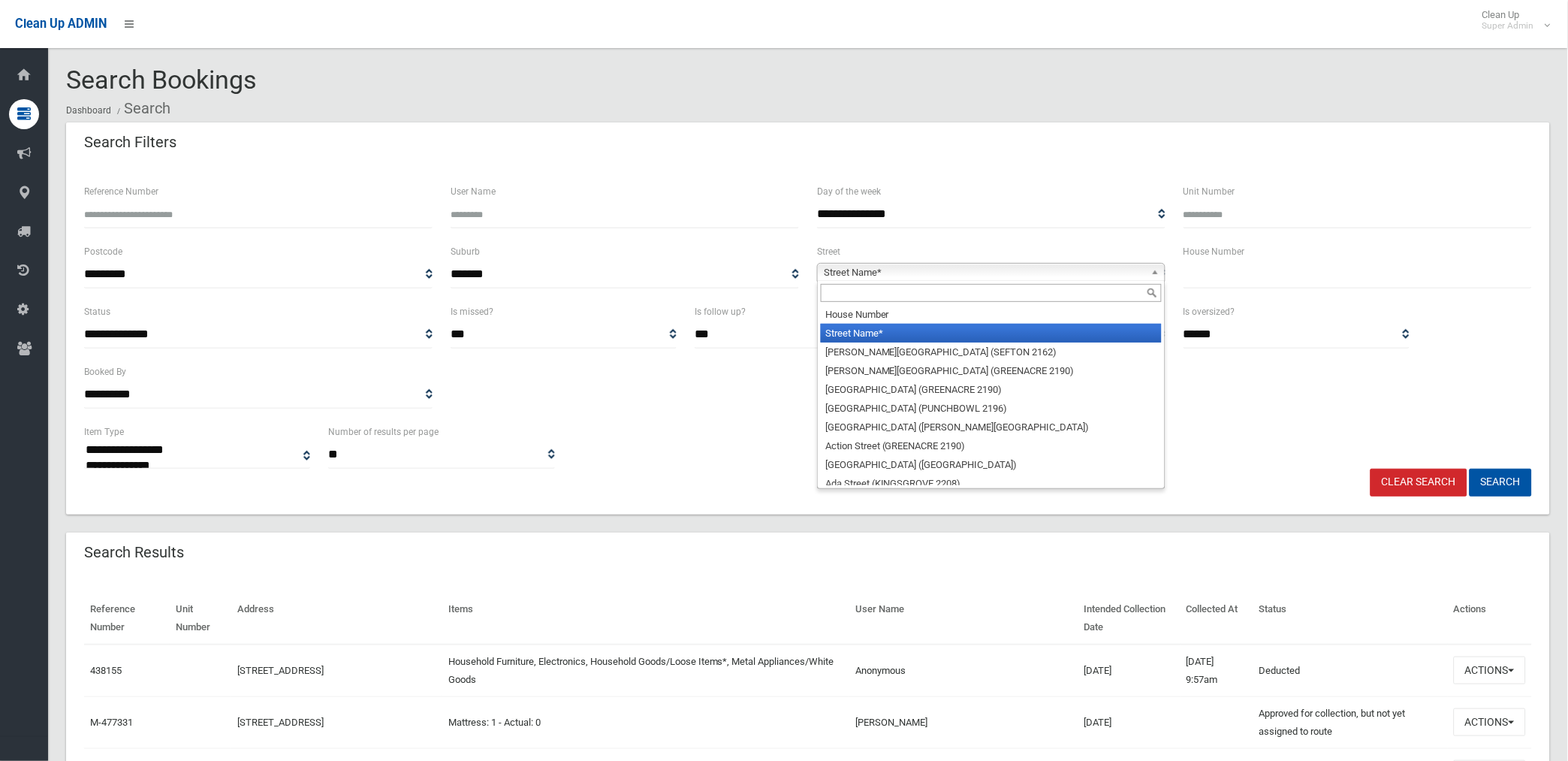
click at [354, 216] on input "Reference Number" at bounding box center [258, 214] width 349 height 28
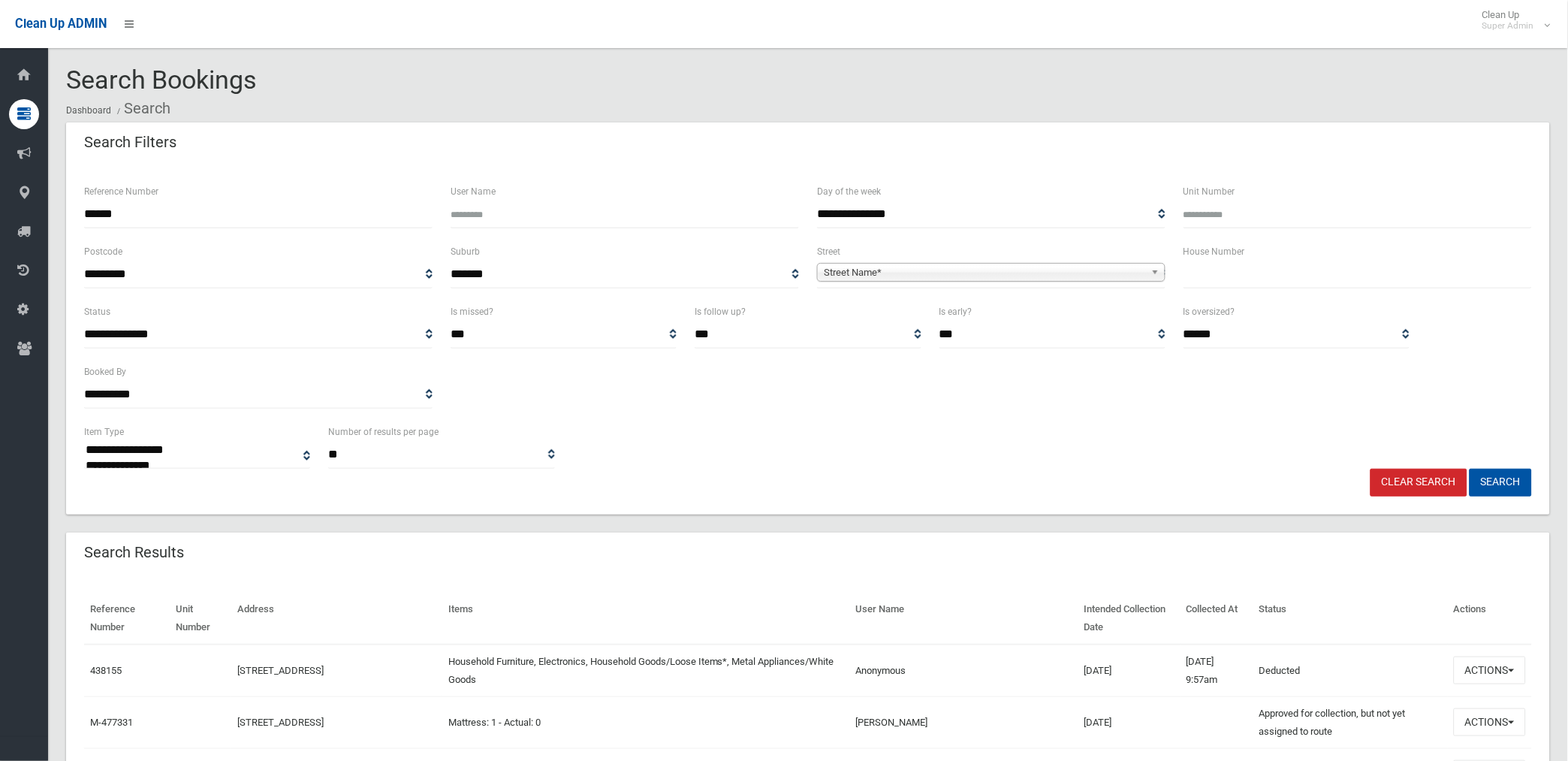
type input "******"
click at [1470, 469] on button "Search" at bounding box center [1501, 483] width 62 height 28
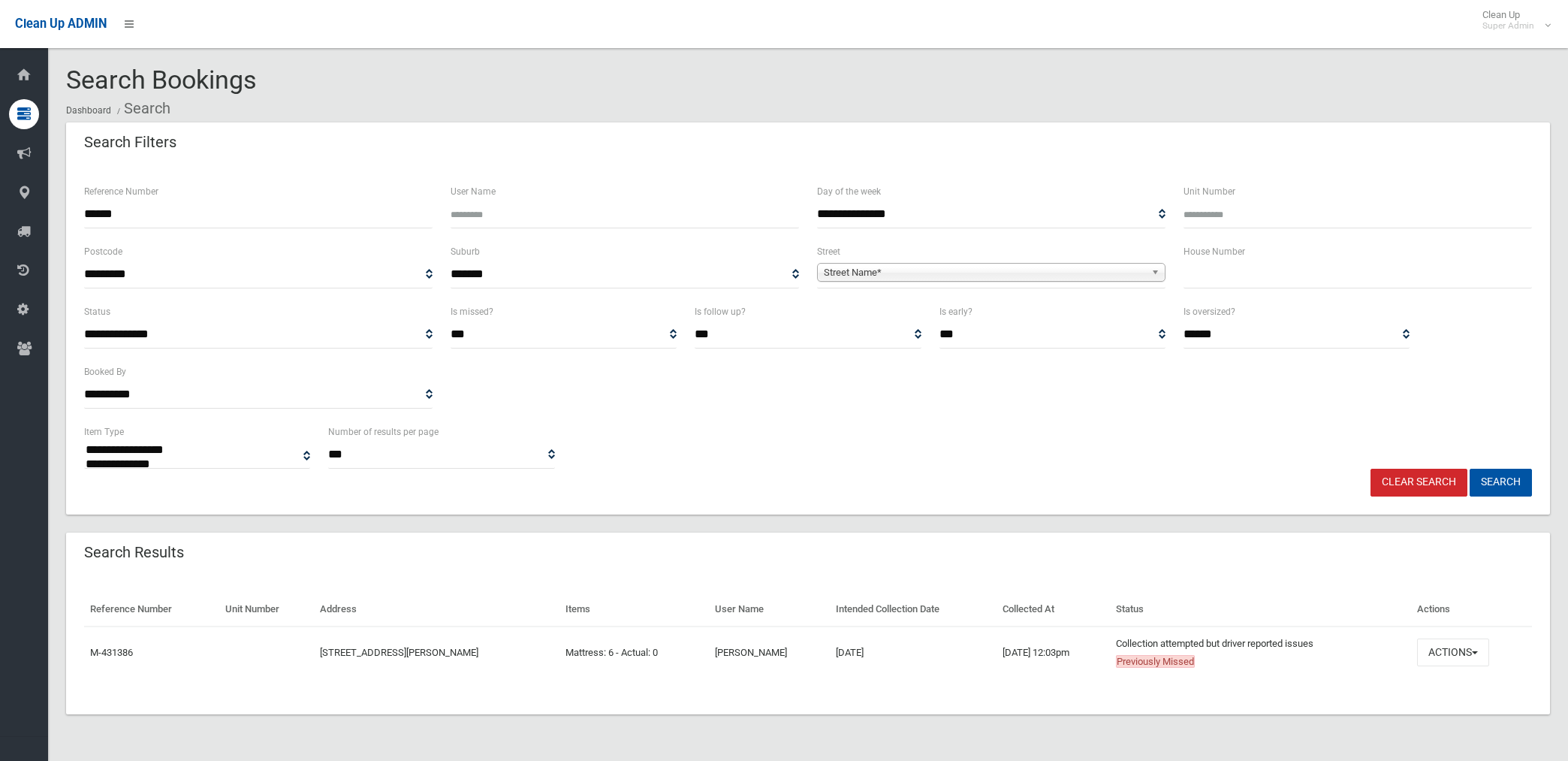
select select
click at [1462, 651] on button "Actions" at bounding box center [1453, 653] width 72 height 28
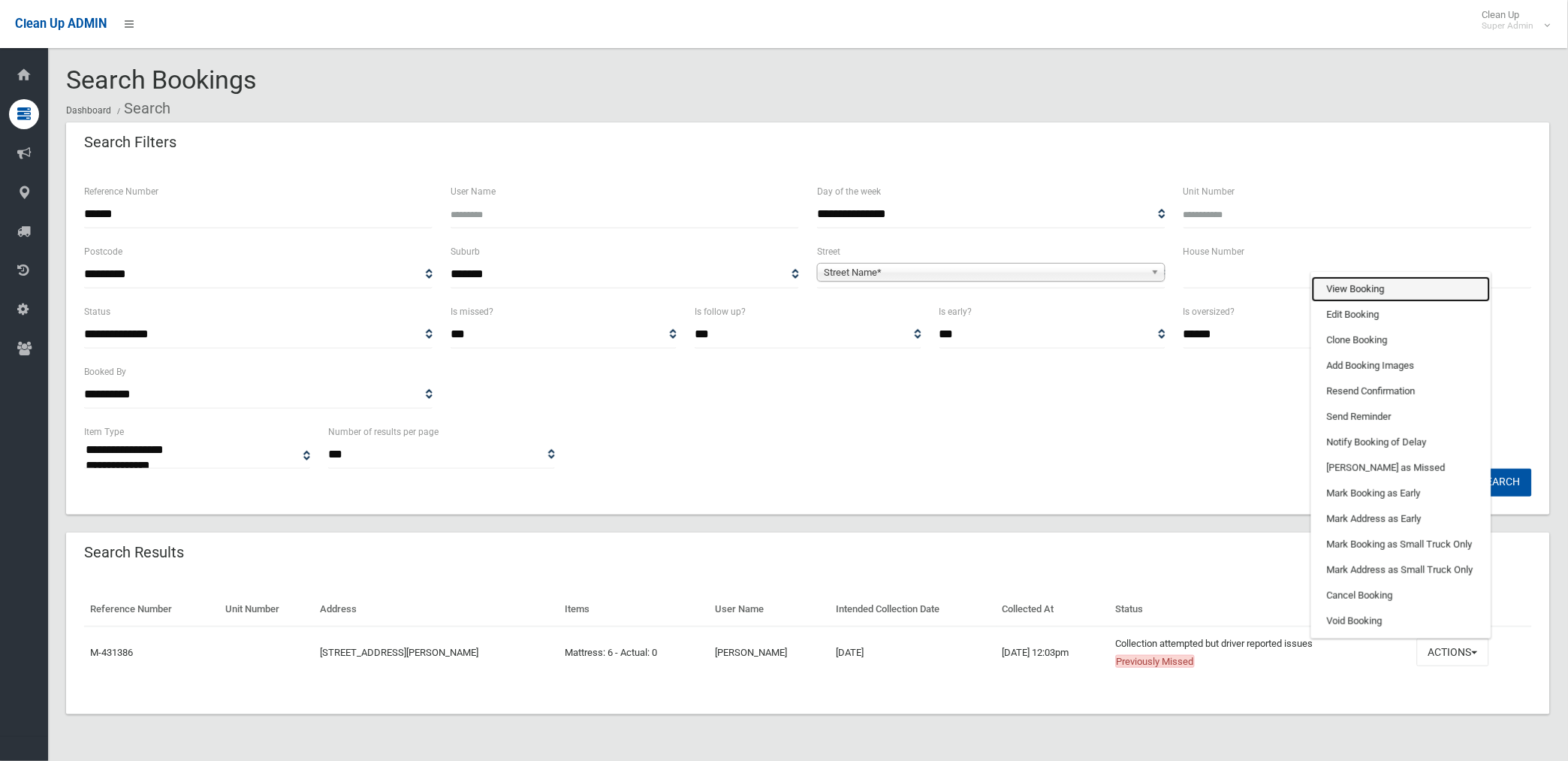
click at [1394, 287] on link "View Booking" at bounding box center [1402, 289] width 179 height 26
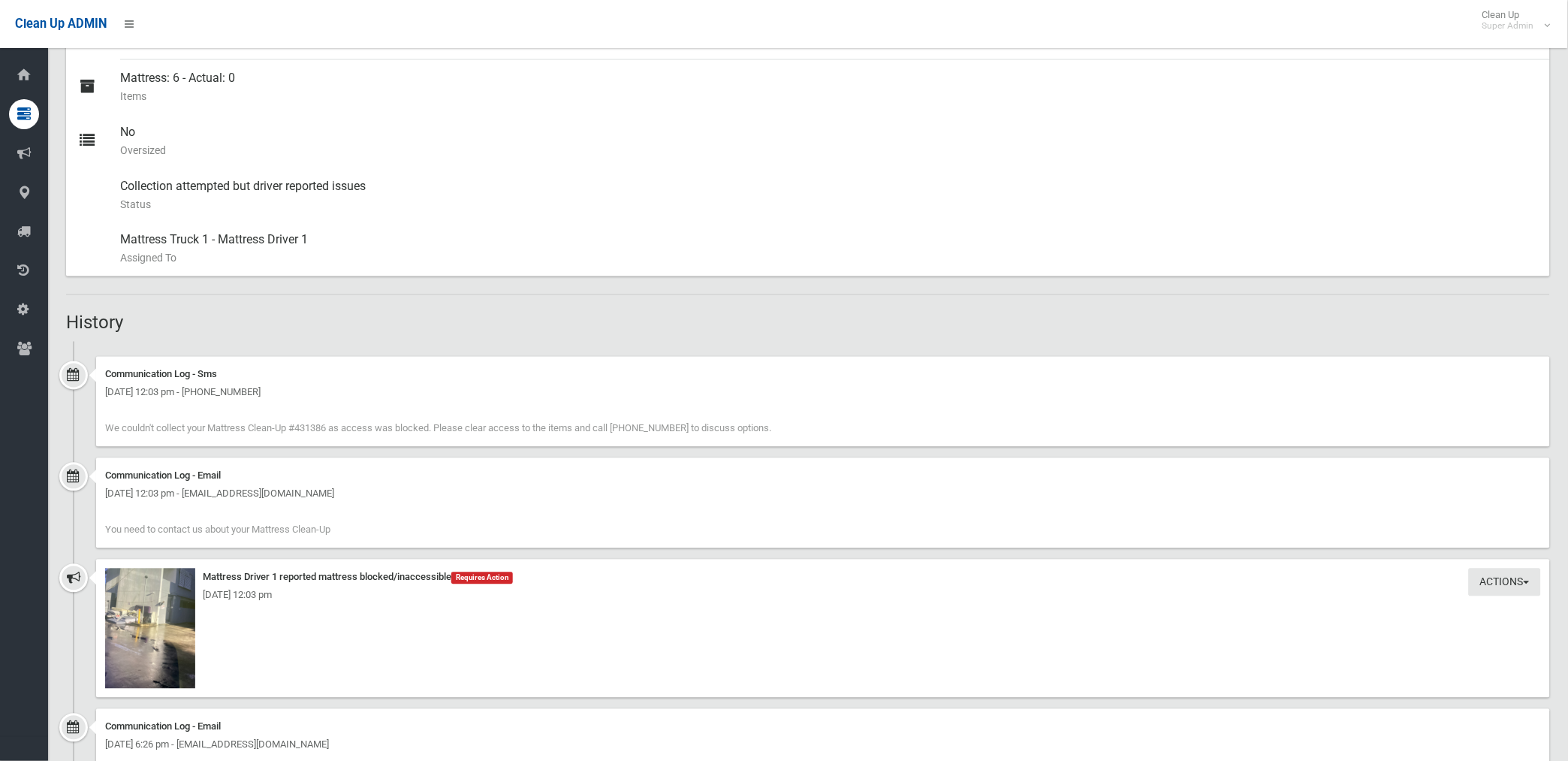
scroll to position [834, 0]
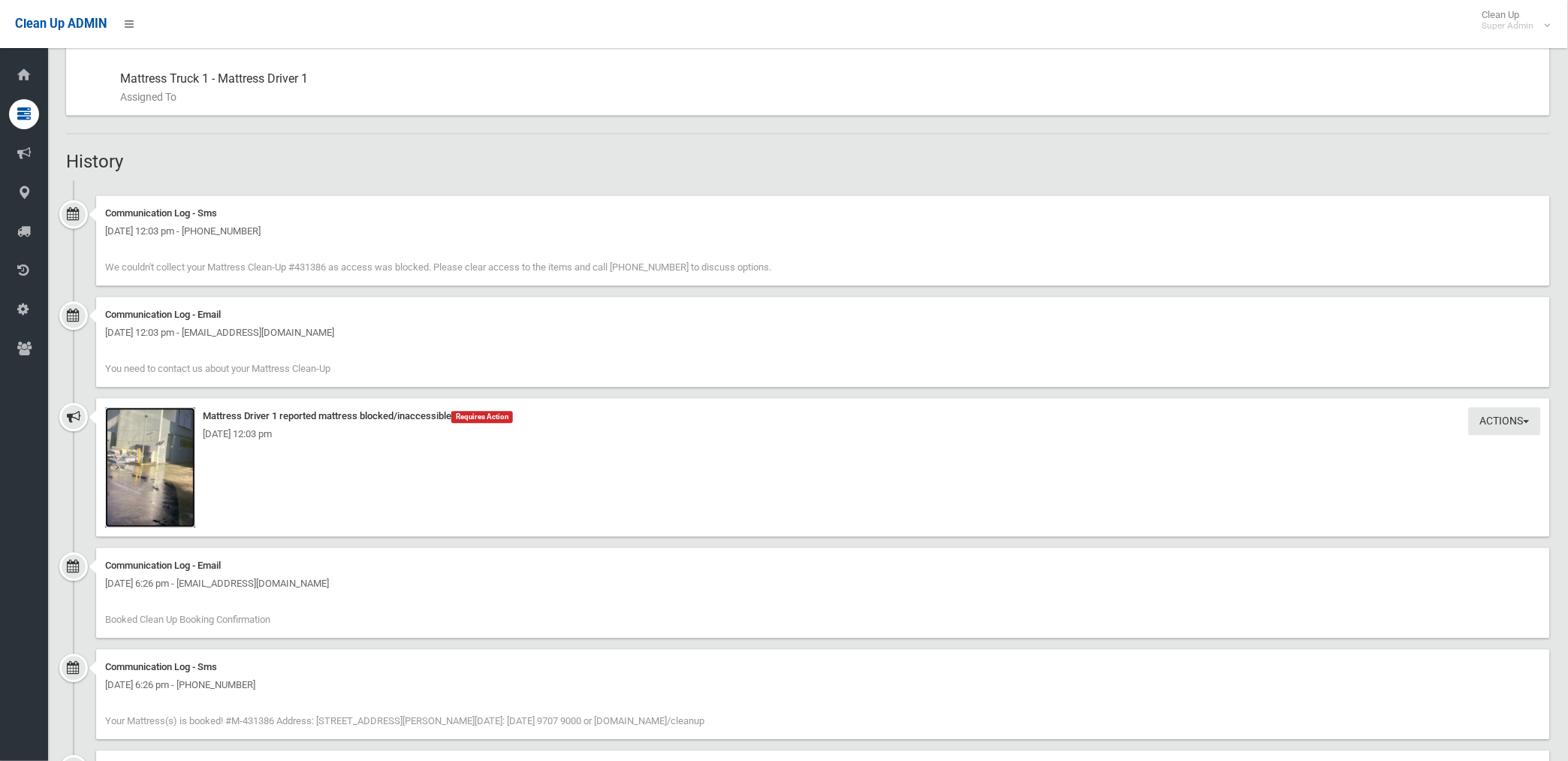
click at [152, 494] on img at bounding box center [150, 467] width 90 height 120
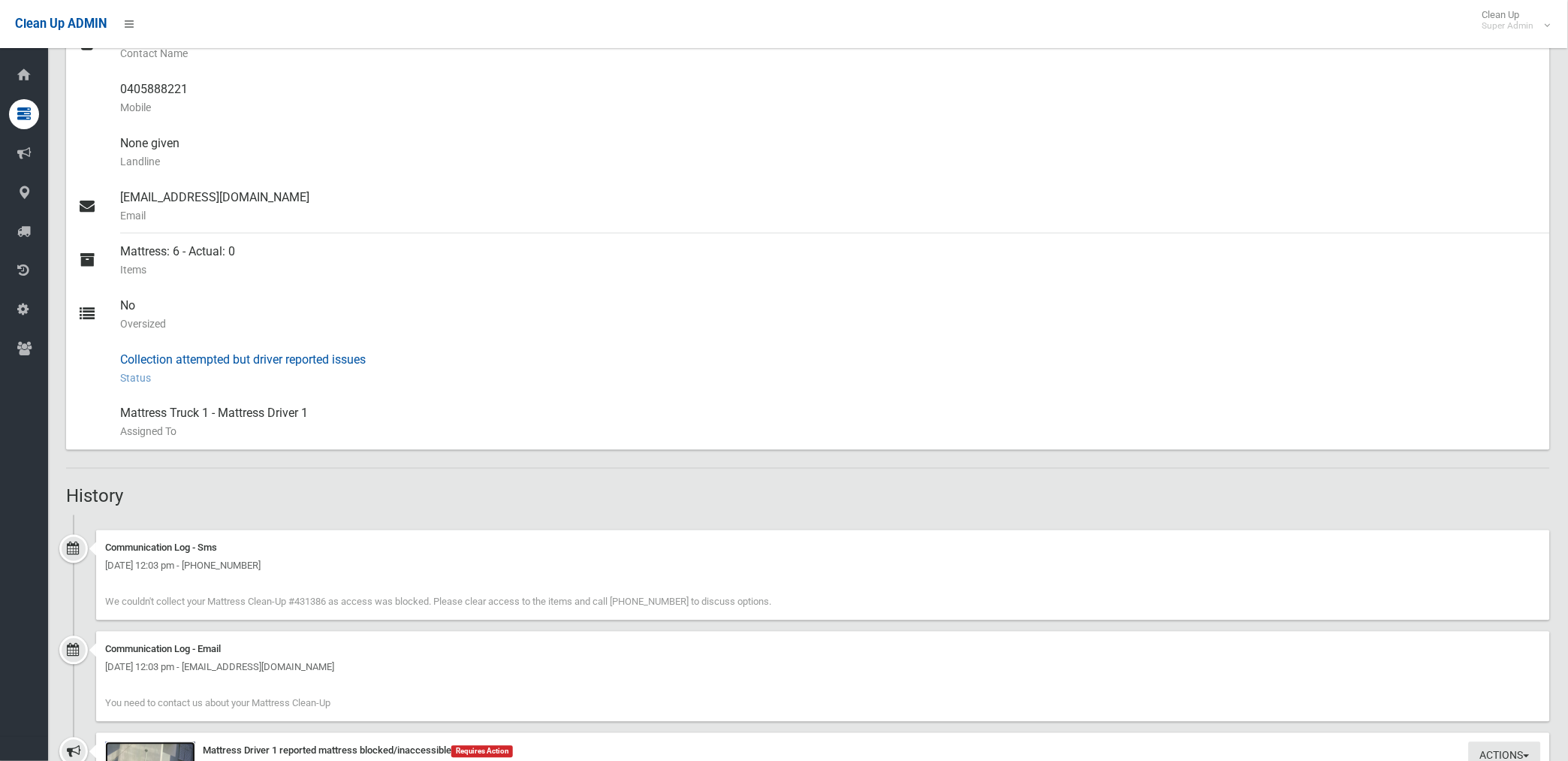
scroll to position [667, 0]
